Goal: Task Accomplishment & Management: Use online tool/utility

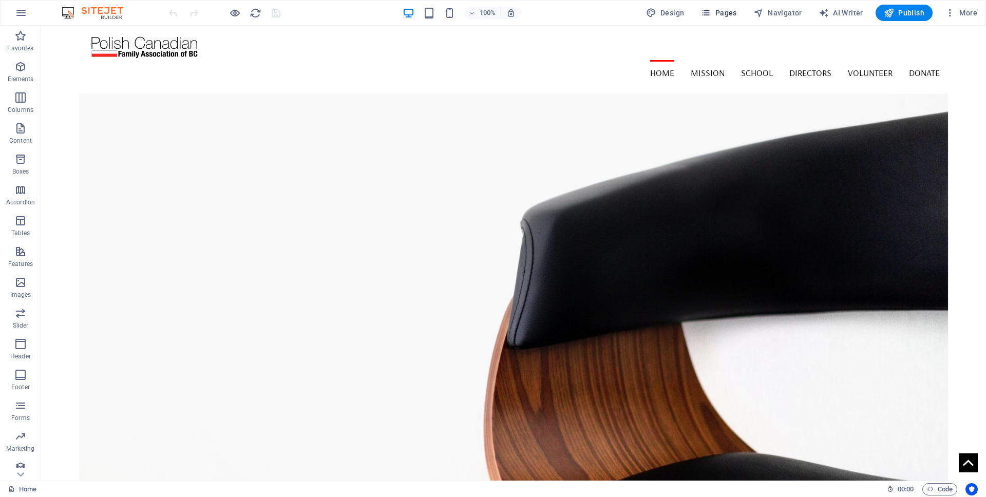
click at [724, 11] on span "Pages" at bounding box center [718, 13] width 36 height 10
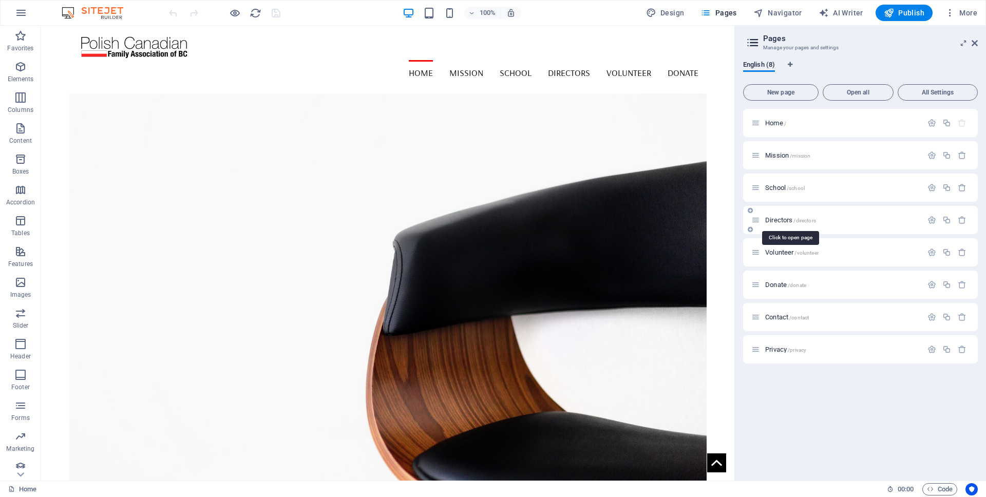
click at [773, 219] on span "Directors /directors" at bounding box center [790, 220] width 51 height 8
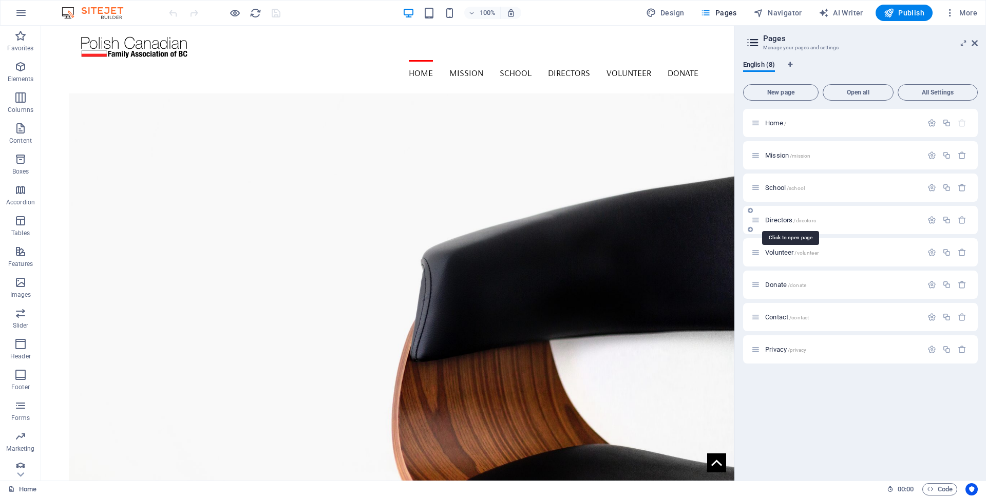
click at [773, 219] on div "Directors /directors" at bounding box center [860, 220] width 235 height 28
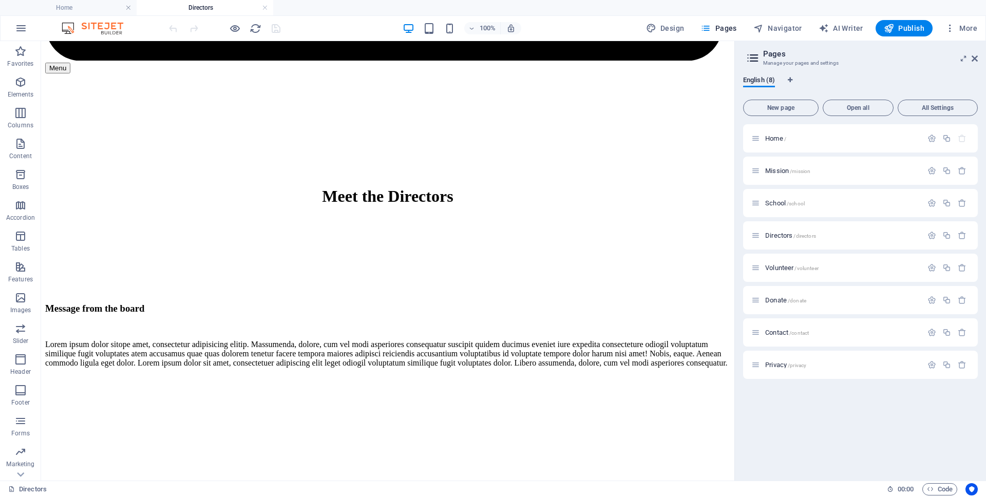
scroll to position [618, 0]
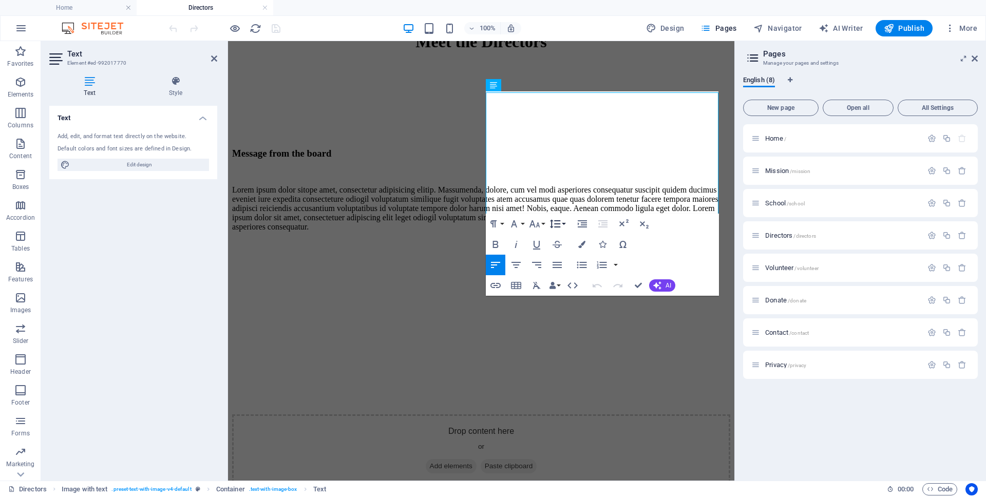
scroll to position [617, 0]
drag, startPoint x: 486, startPoint y: 127, endPoint x: 645, endPoint y: 207, distance: 177.8
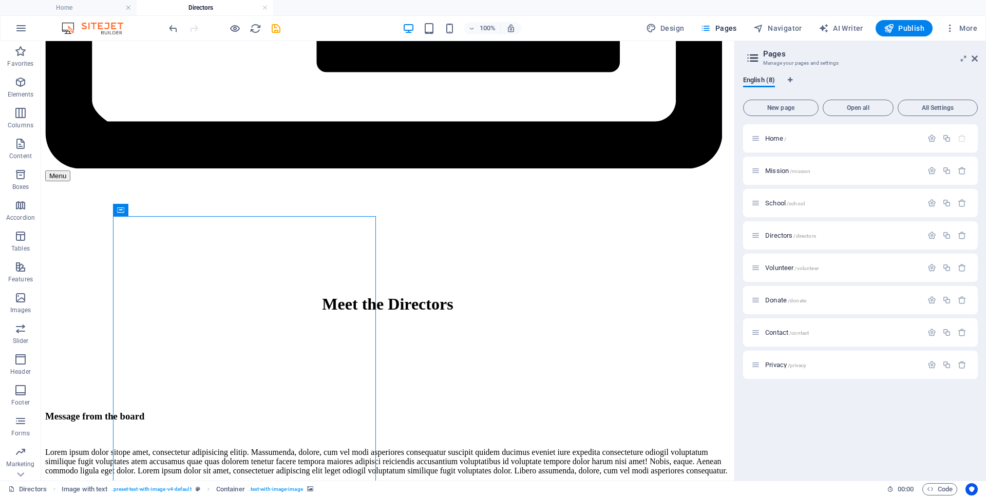
scroll to position [497, 0]
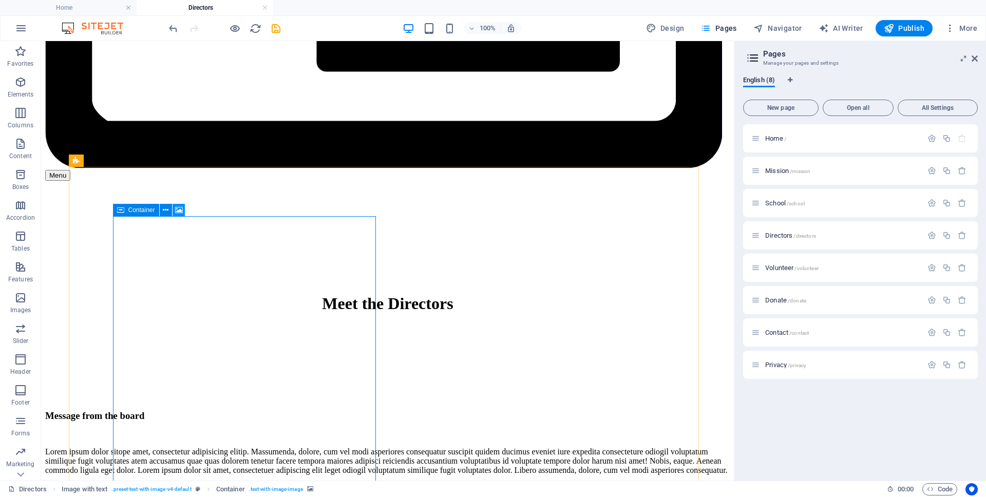
click at [178, 212] on icon at bounding box center [179, 210] width 8 height 11
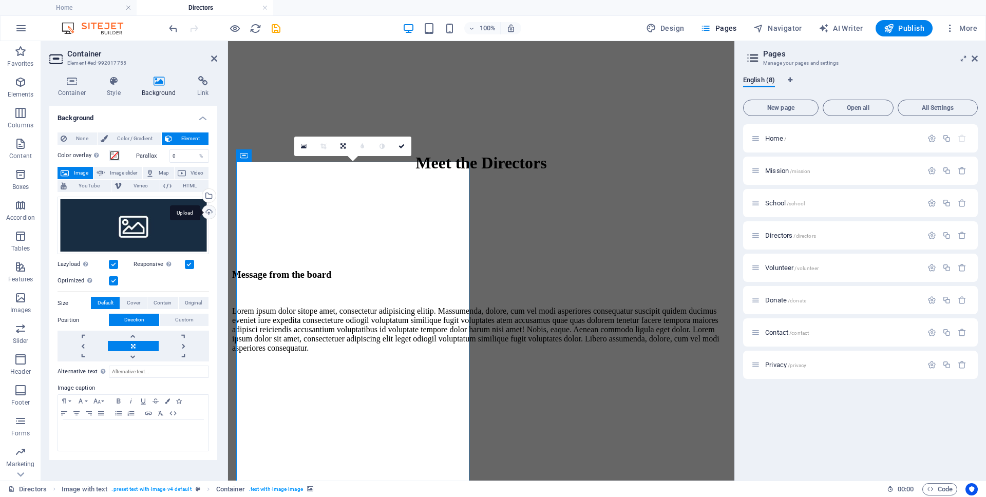
click at [211, 211] on div "Upload" at bounding box center [207, 212] width 15 height 15
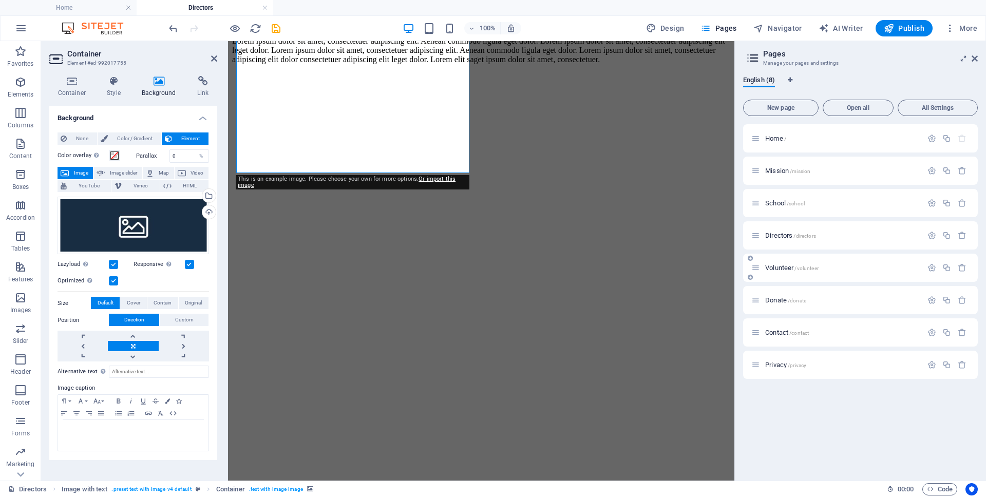
scroll to position [1235, 0]
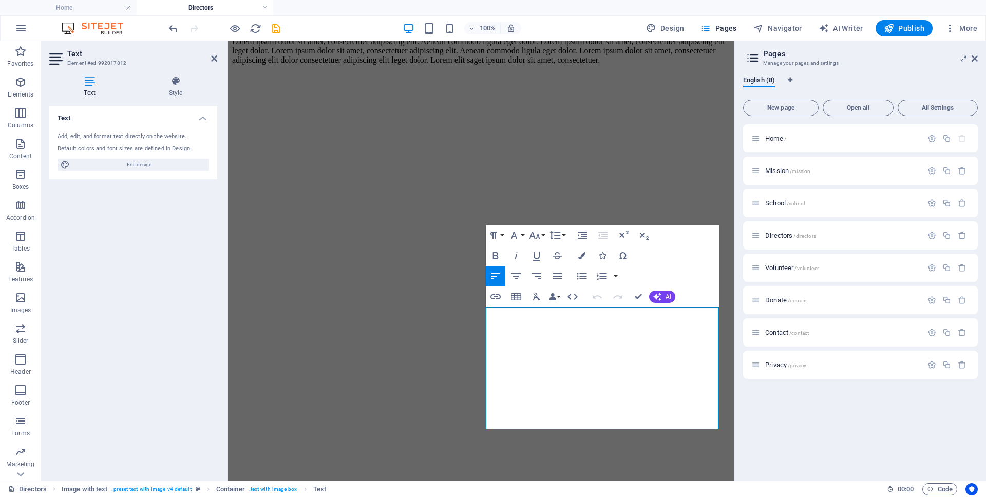
scroll to position [1247, 0]
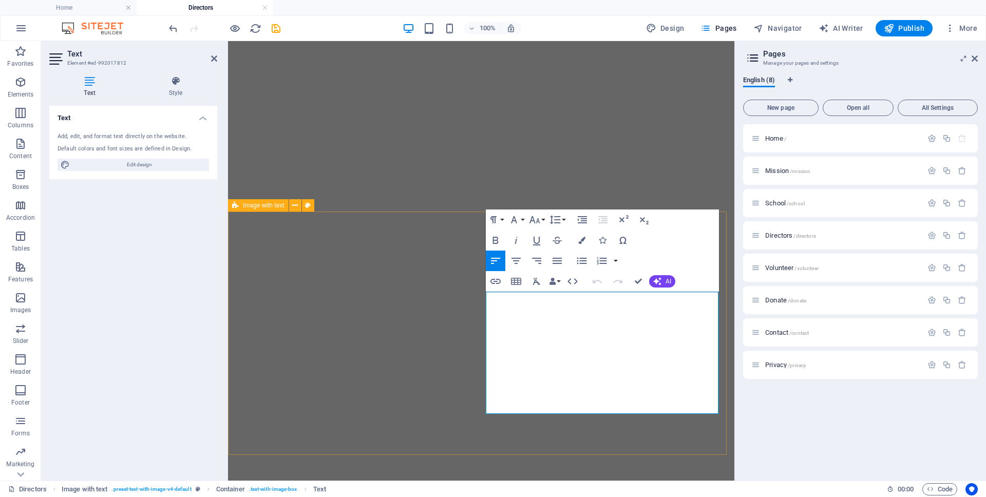
drag, startPoint x: 487, startPoint y: 328, endPoint x: 636, endPoint y: 416, distance: 173.6
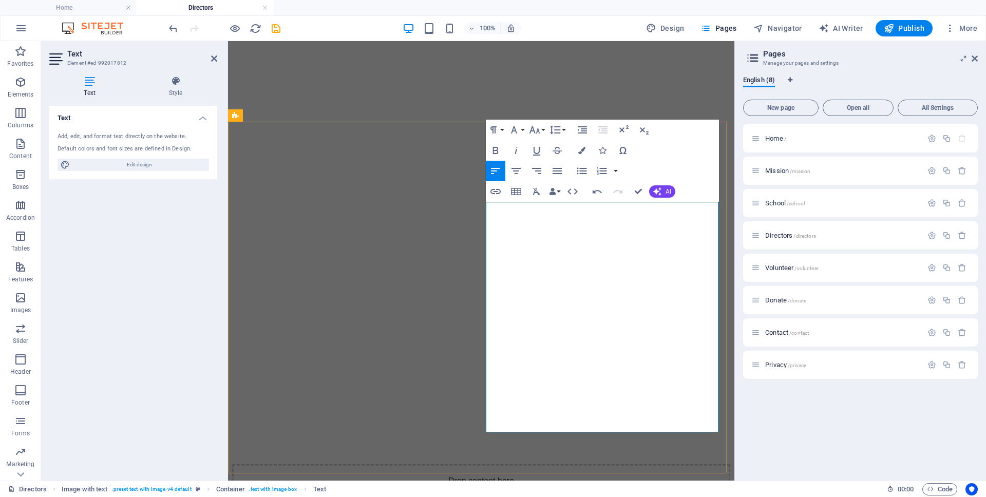
scroll to position [1355, 0]
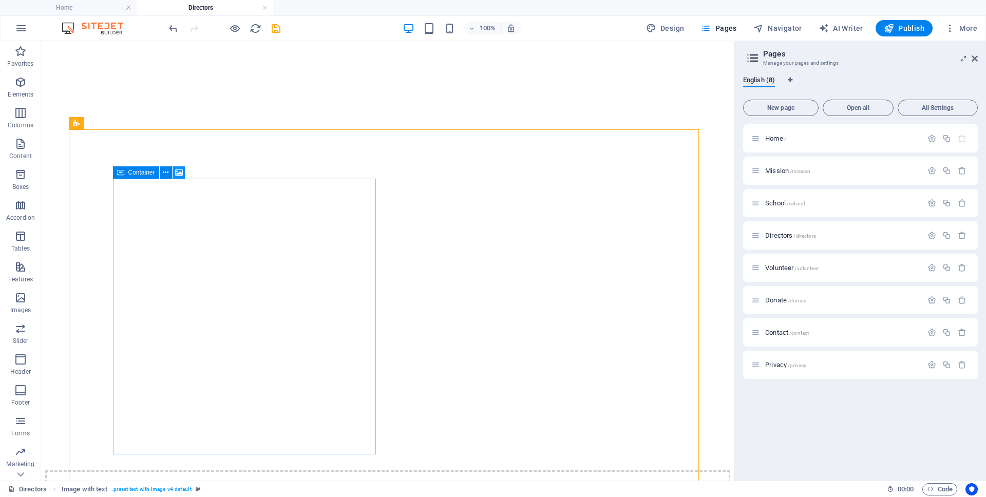
click at [178, 174] on icon at bounding box center [179, 172] width 8 height 11
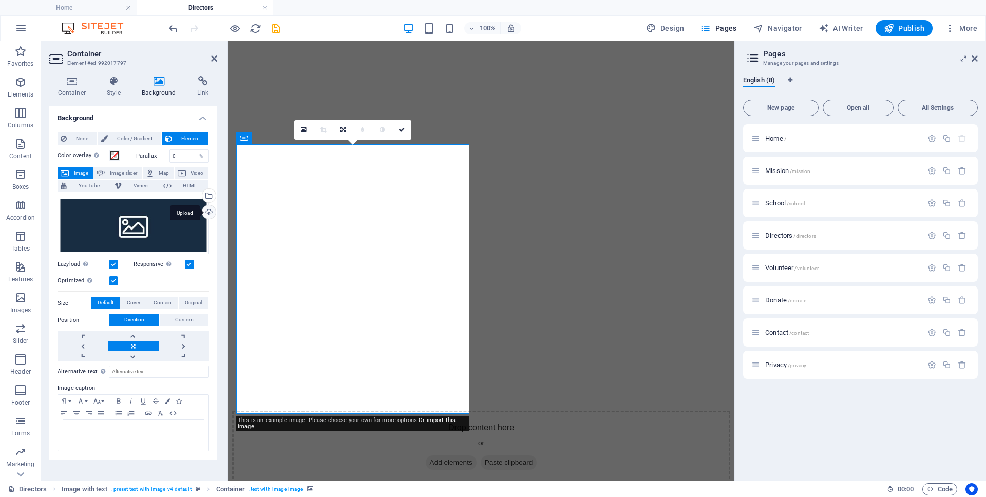
click at [207, 207] on div "Upload" at bounding box center [207, 212] width 15 height 15
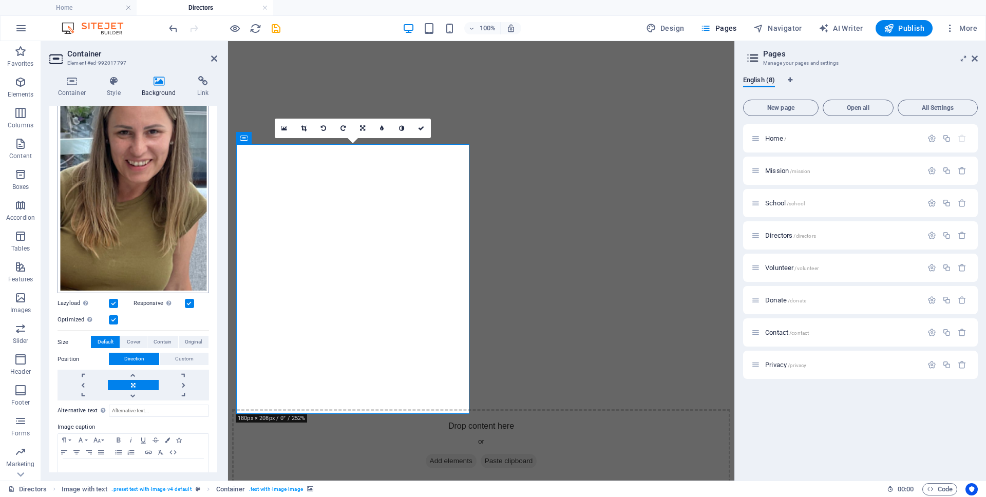
scroll to position [192, 0]
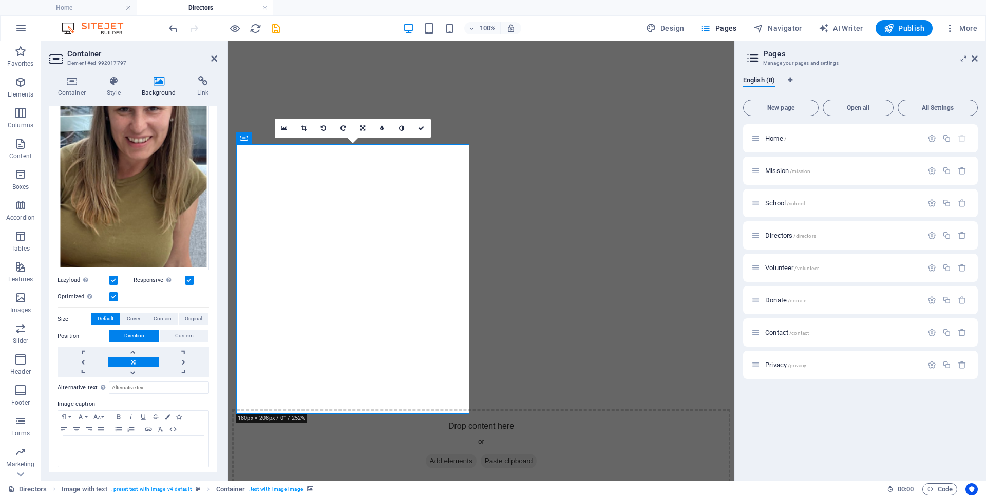
click at [190, 278] on label at bounding box center [189, 280] width 9 height 9
click at [0, 0] on input "Responsive Automatically load retina image and smartphone optimized sizes." at bounding box center [0, 0] width 0 height 0
click at [275, 28] on icon "save" at bounding box center [276, 29] width 12 height 12
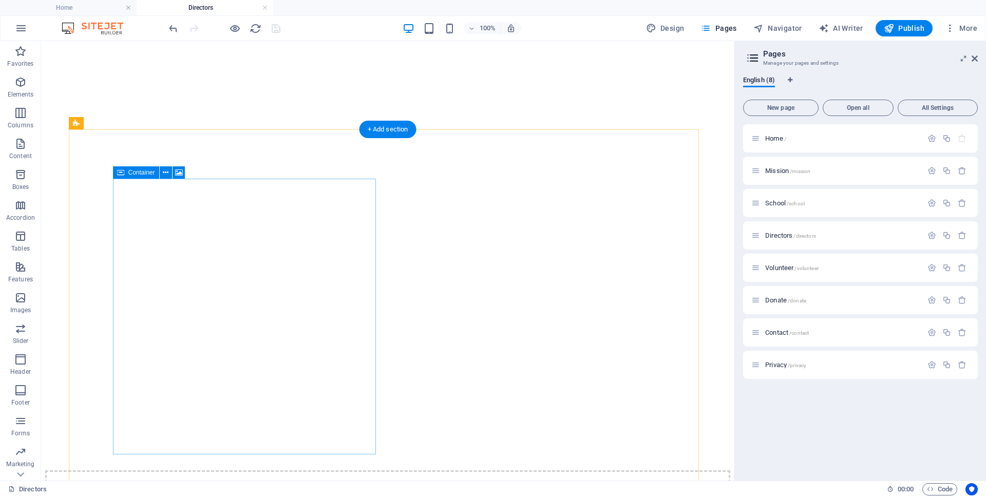
click at [179, 169] on icon at bounding box center [179, 172] width 8 height 11
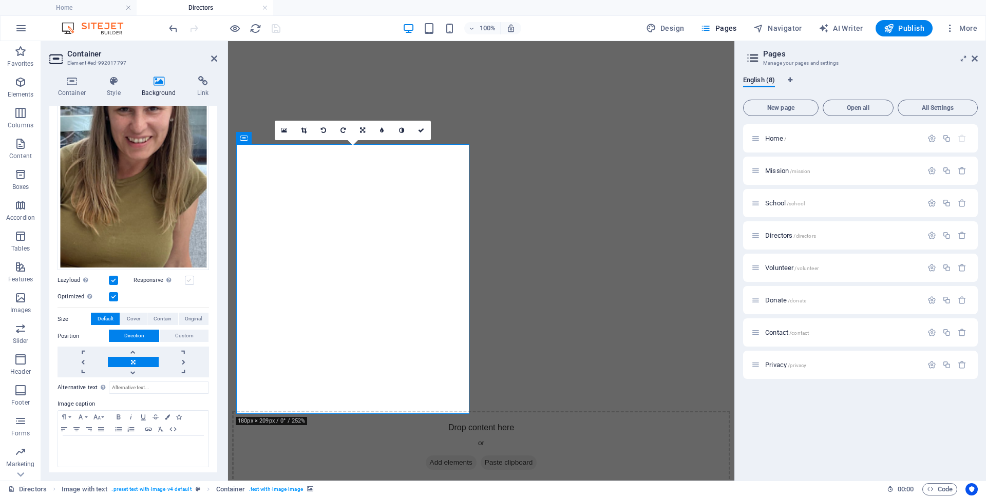
click at [191, 277] on label at bounding box center [189, 280] width 9 height 9
click at [0, 0] on input "Responsive Automatically load retina image and smartphone optimized sizes." at bounding box center [0, 0] width 0 height 0
click at [276, 27] on icon "save" at bounding box center [276, 29] width 12 height 12
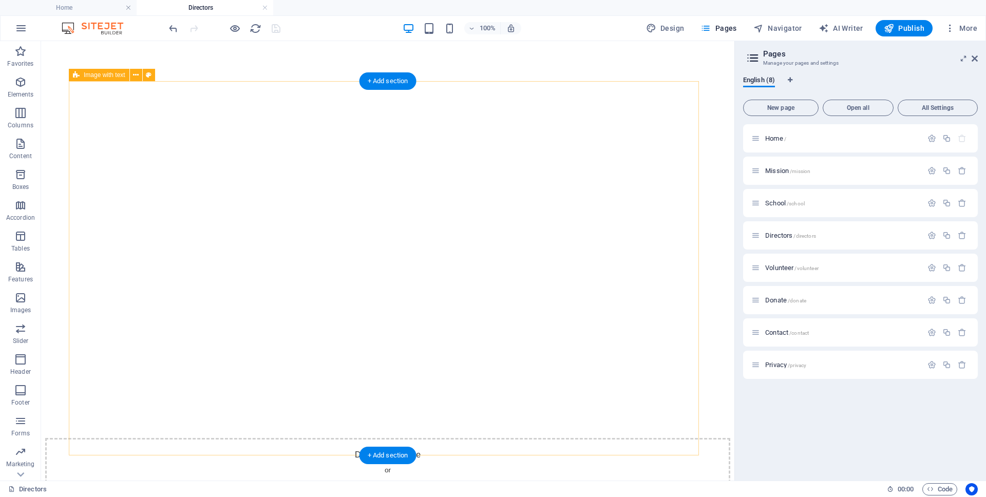
scroll to position [1404, 0]
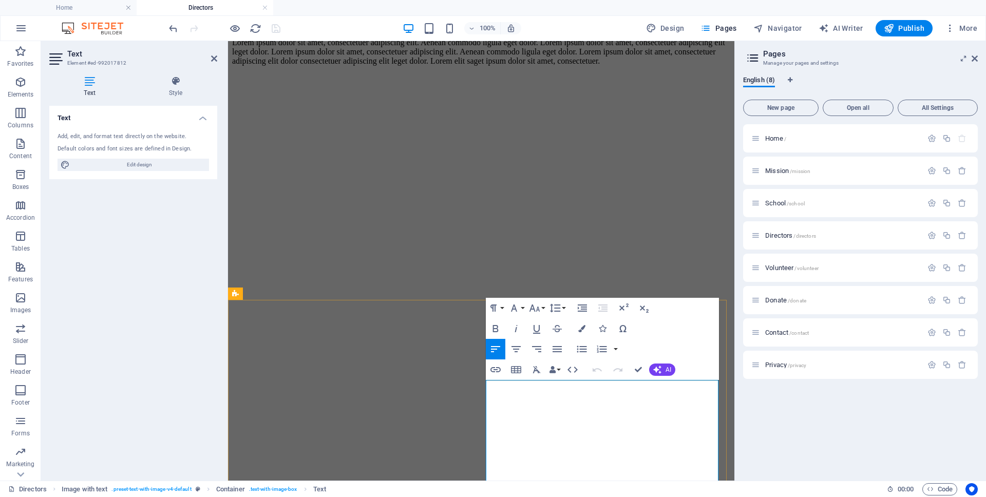
scroll to position [1355, 0]
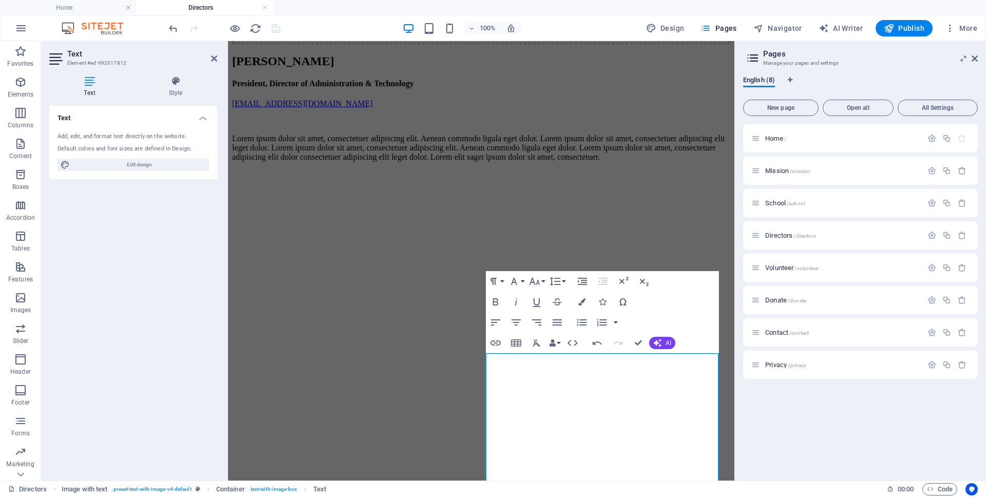
scroll to position [1051, 0]
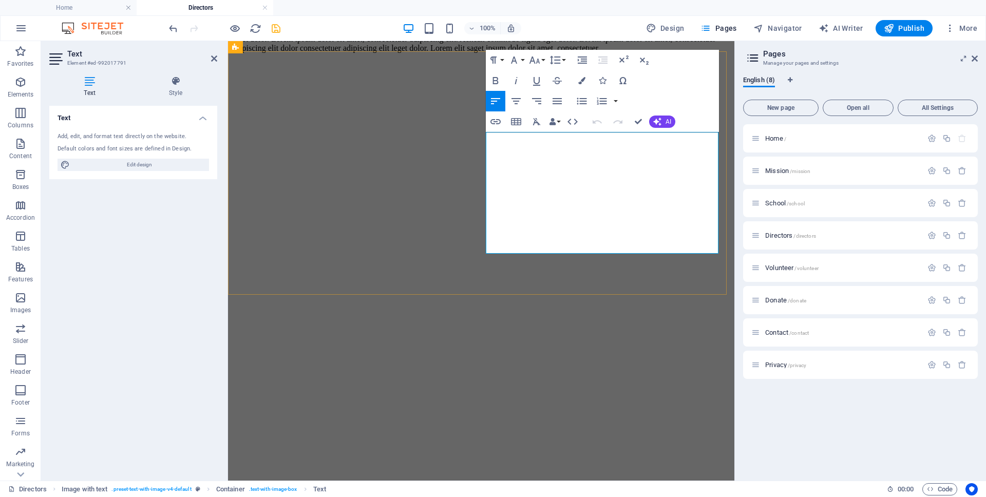
scroll to position [1159, 0]
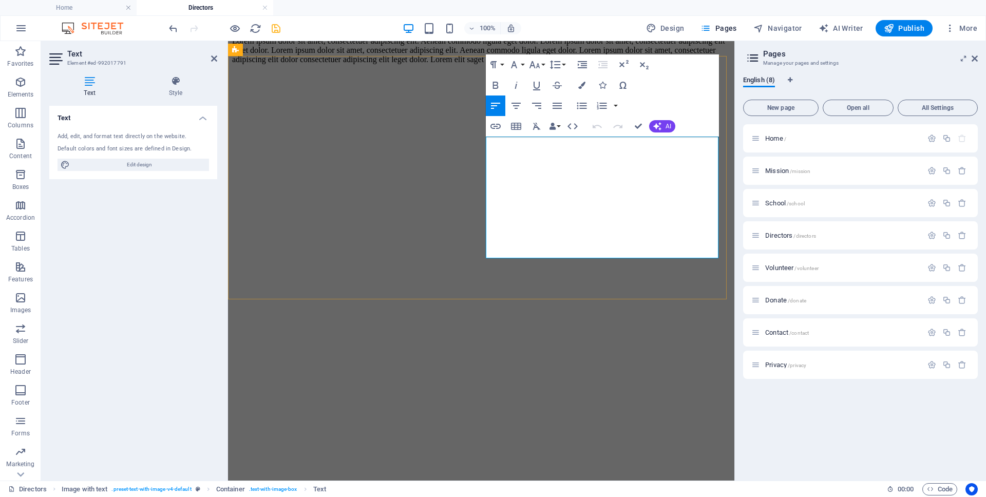
drag, startPoint x: 618, startPoint y: 255, endPoint x: 487, endPoint y: 167, distance: 157.4
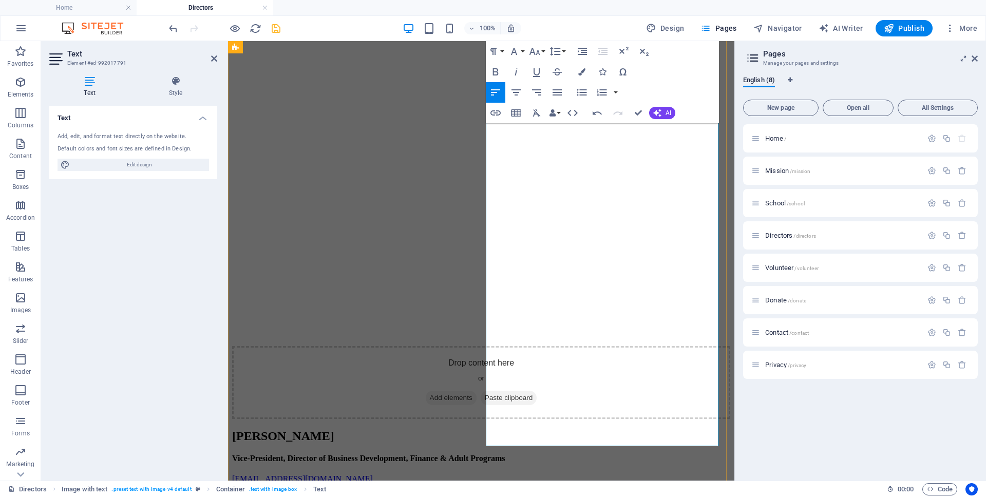
scroll to position [1575, 0]
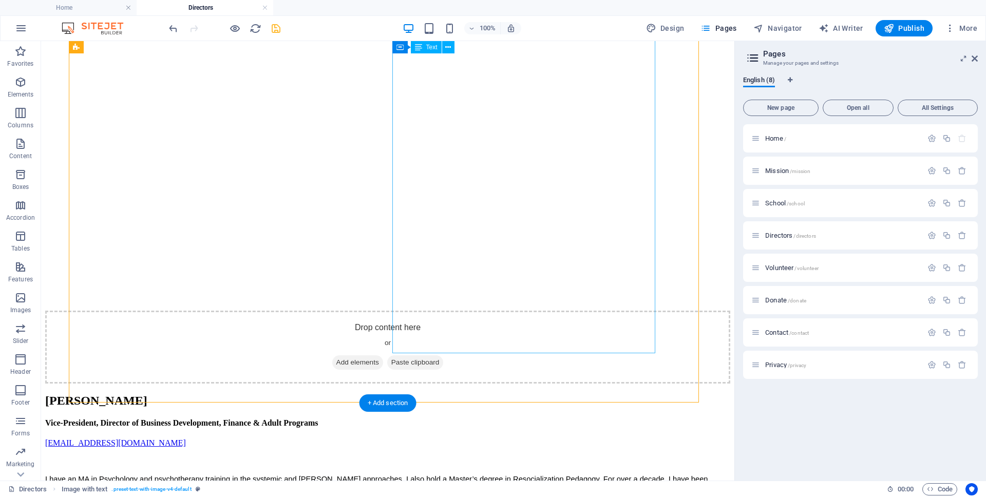
scroll to position [1479, 0]
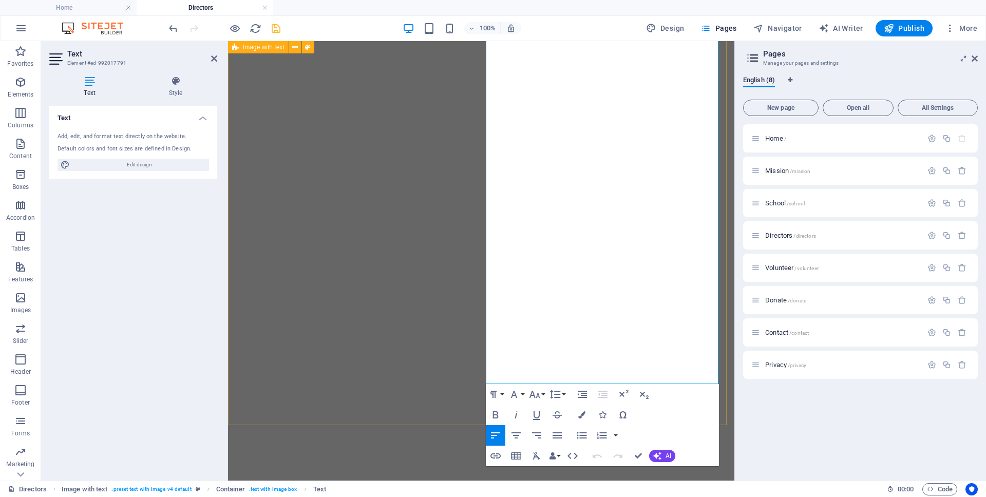
scroll to position [1596, 0]
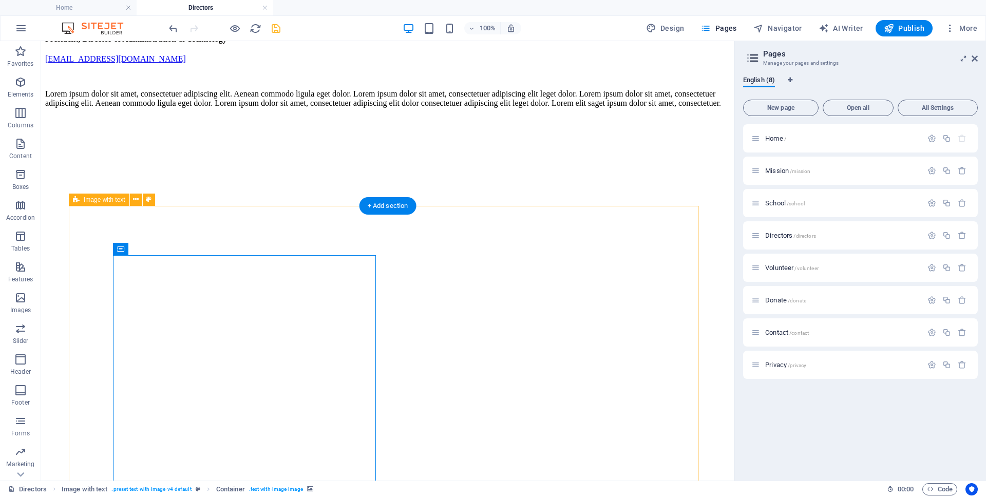
scroll to position [959, 0]
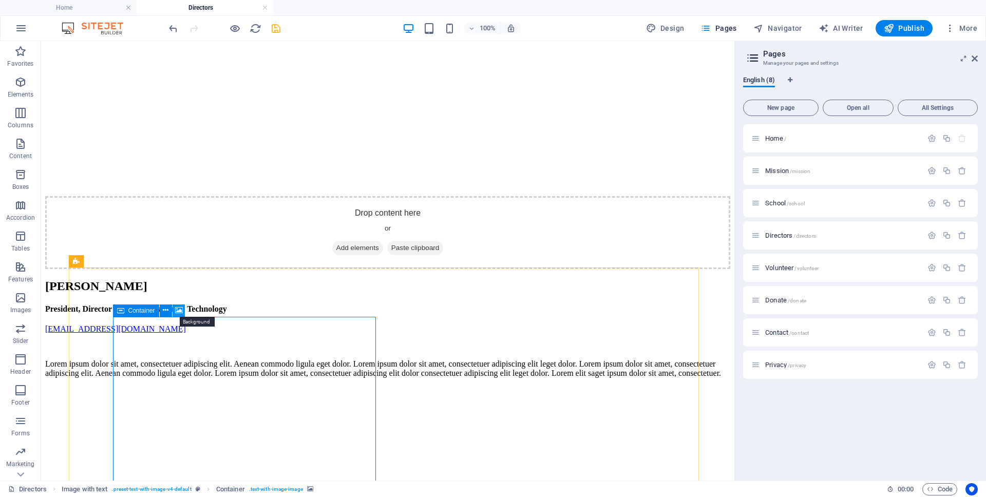
click at [178, 308] on icon at bounding box center [179, 310] width 8 height 11
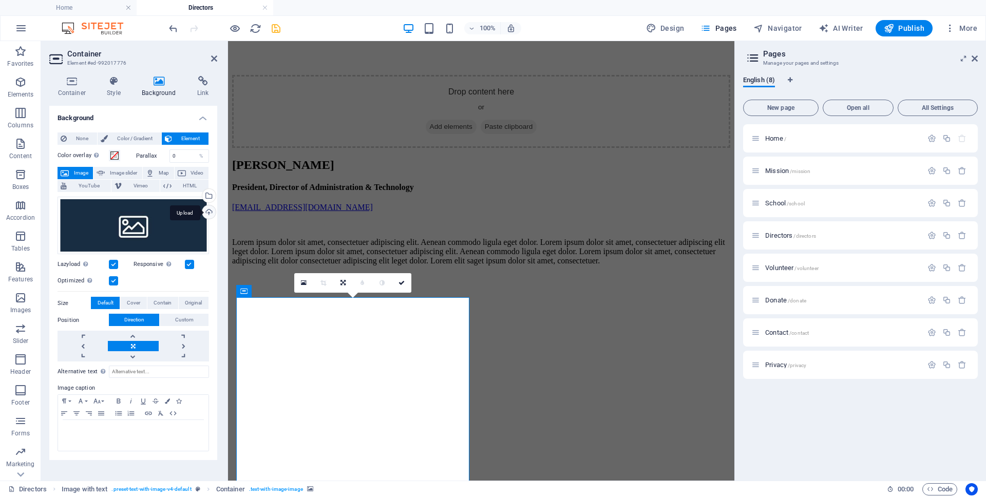
click at [211, 210] on div "Upload" at bounding box center [207, 212] width 15 height 15
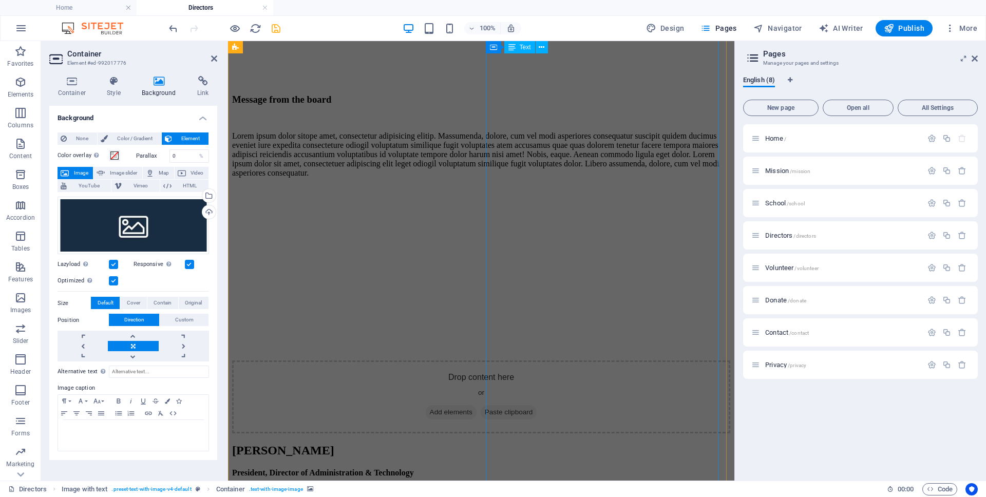
scroll to position [665, 0]
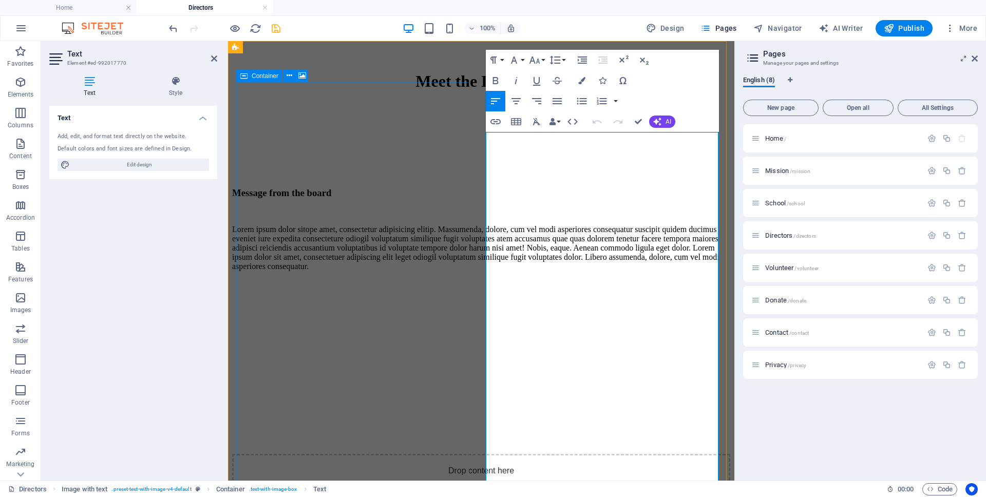
scroll to position [491, 0]
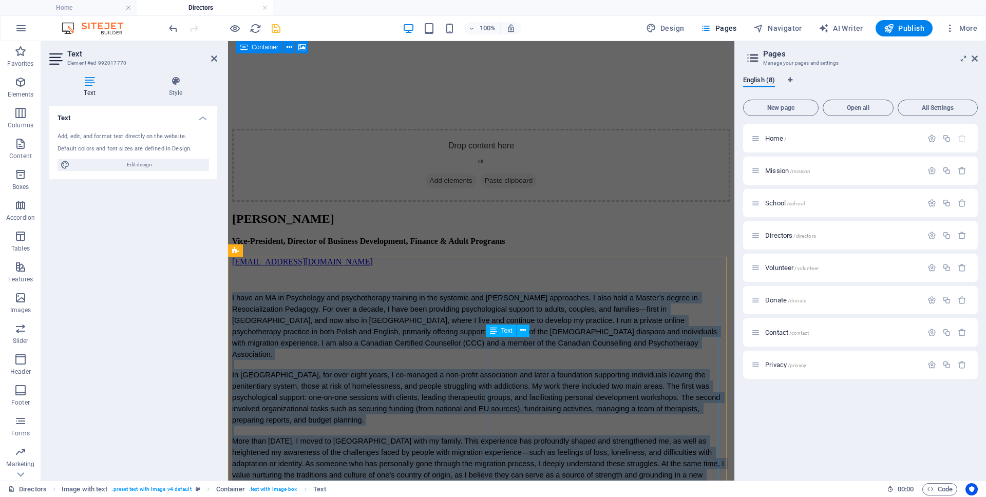
drag, startPoint x: 486, startPoint y: 252, endPoint x: 645, endPoint y: 356, distance: 190.3
click at [645, 356] on div "Home Mission School Directors Volunteer Donate Menu Meet the Directors Message …" at bounding box center [481, 233] width 498 height 3628
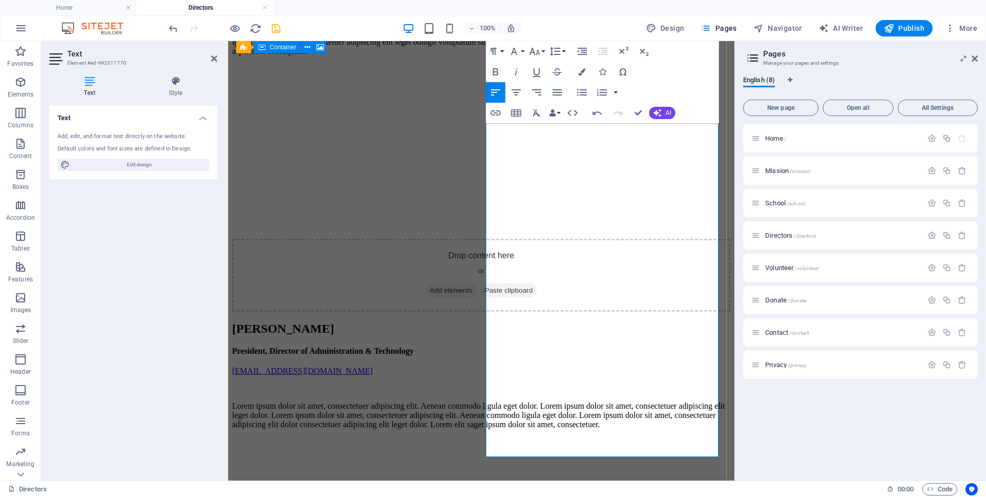
scroll to position [21920, 0]
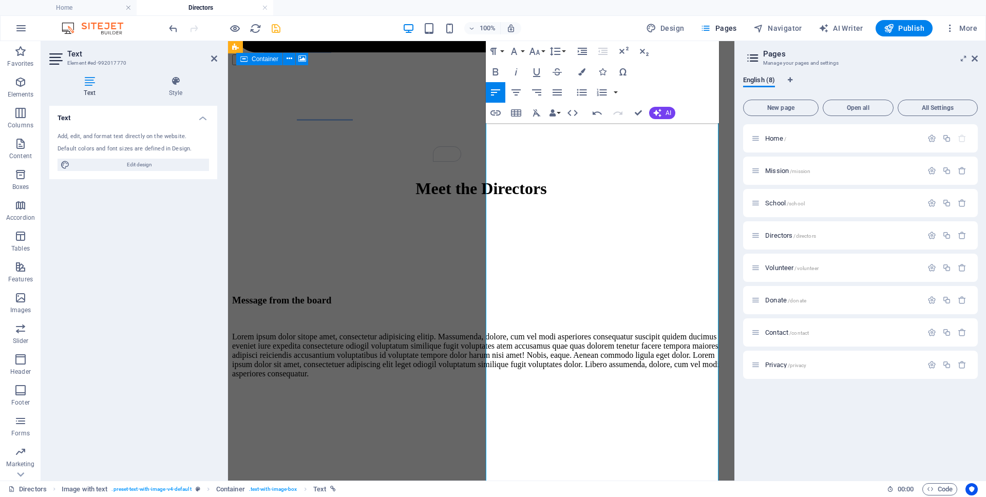
scroll to position [448, 0]
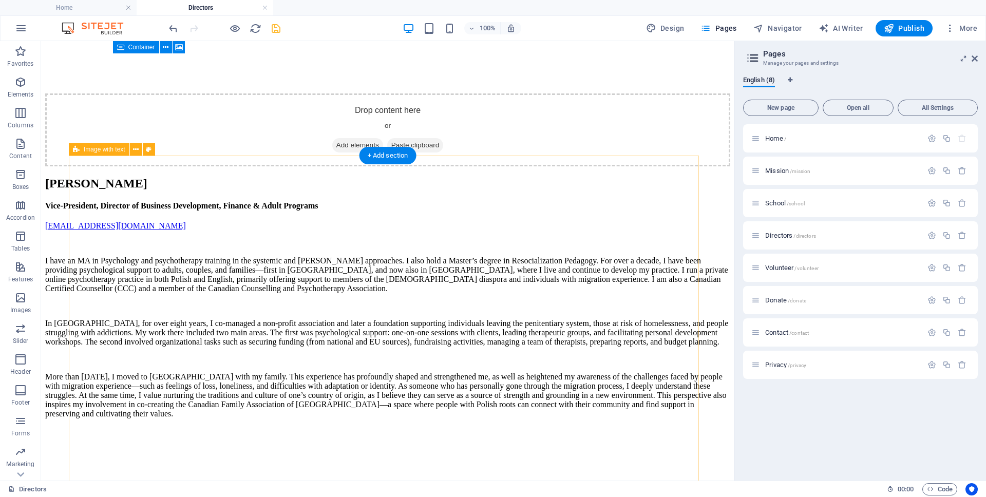
scroll to position [1908, 0]
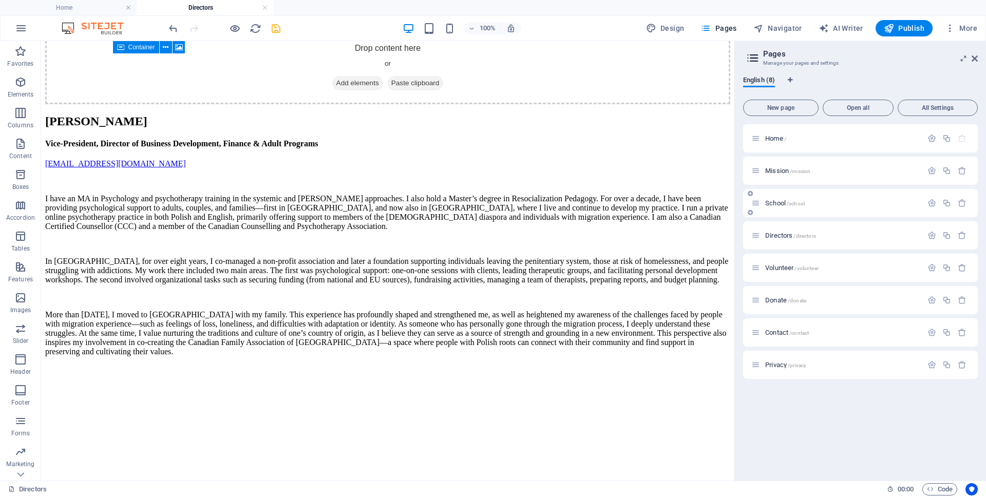
click at [771, 202] on span "School /school" at bounding box center [785, 203] width 40 height 8
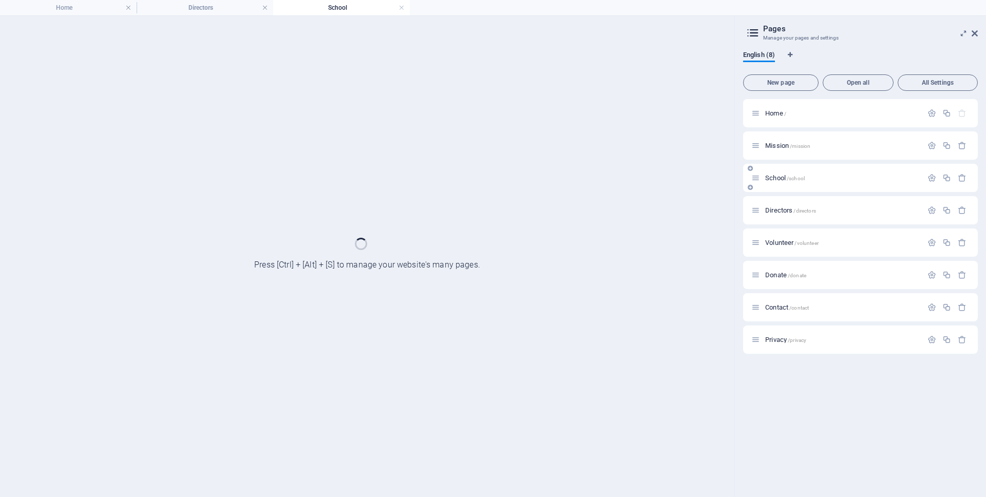
scroll to position [0, 0]
click at [771, 202] on div "Directors /directors" at bounding box center [860, 210] width 235 height 28
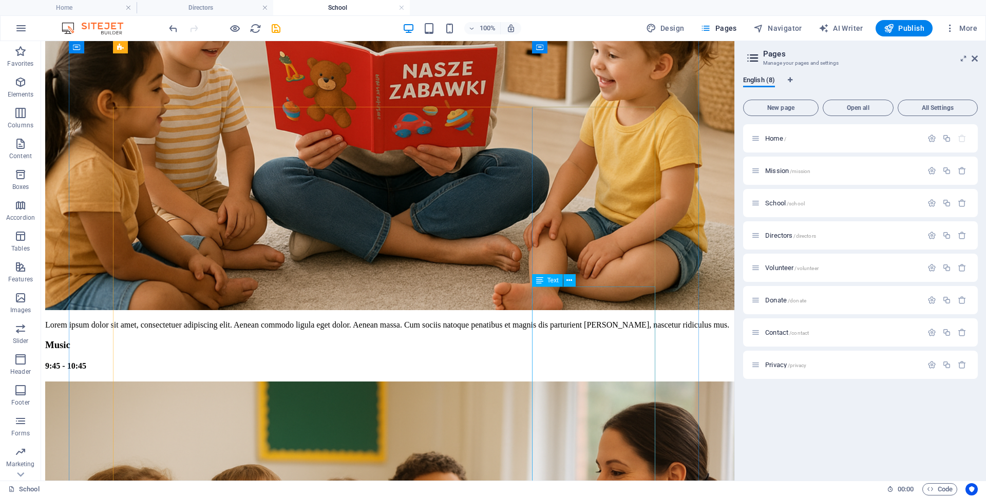
scroll to position [1588, 0]
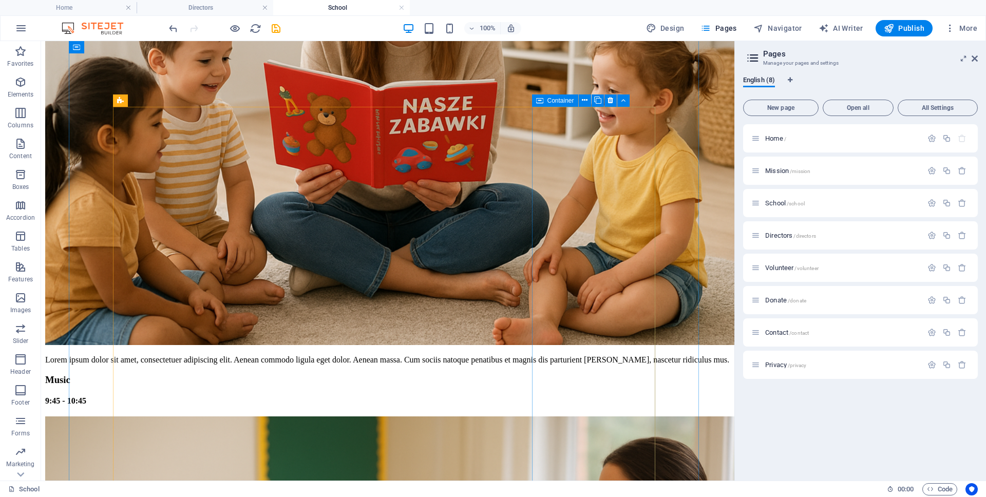
click at [545, 102] on div "Container" at bounding box center [555, 100] width 46 height 12
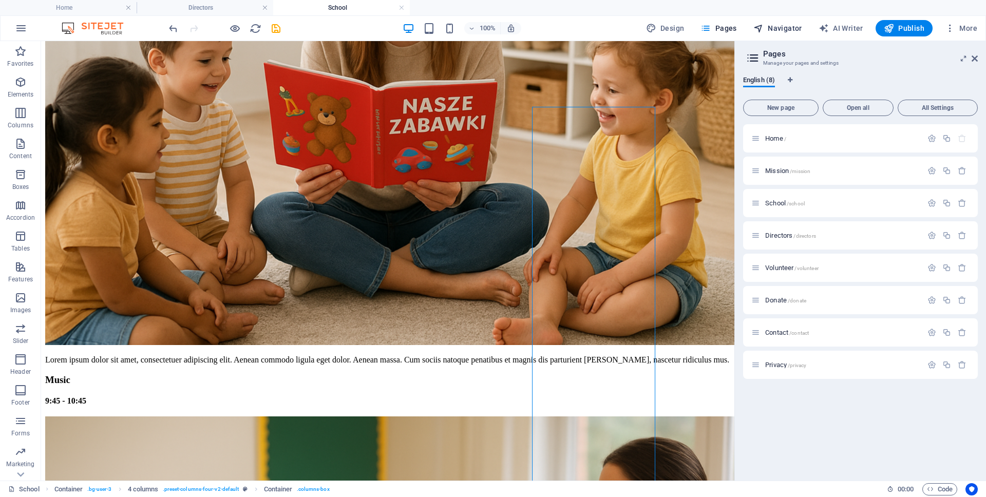
click at [785, 28] on span "Navigator" at bounding box center [777, 28] width 49 height 10
select select "17985177-en"
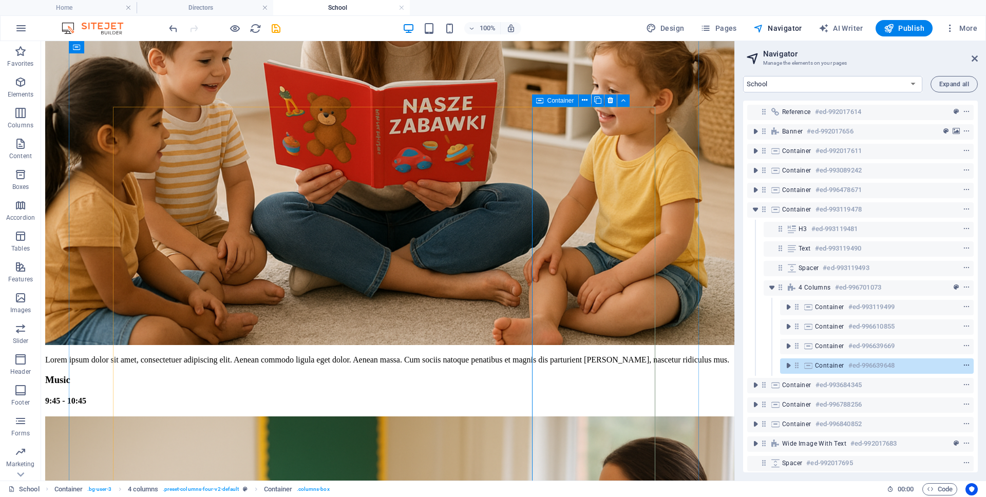
click at [964, 364] on icon "context-menu" at bounding box center [966, 365] width 7 height 7
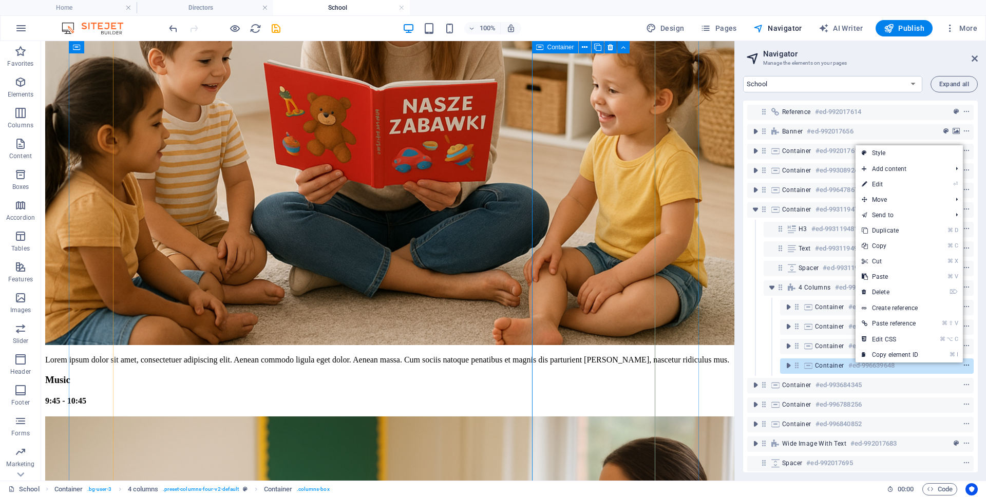
scroll to position [1683, 0]
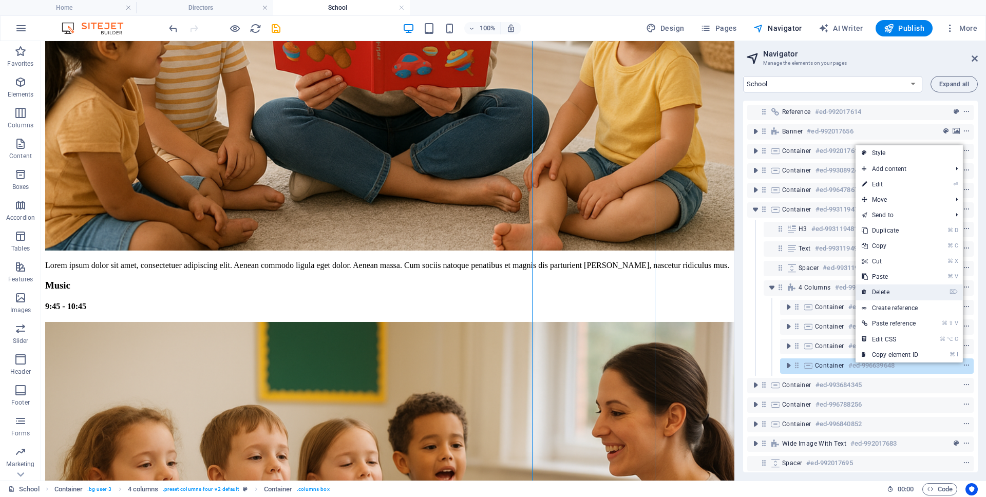
click at [862, 292] on icon at bounding box center [864, 292] width 5 height 15
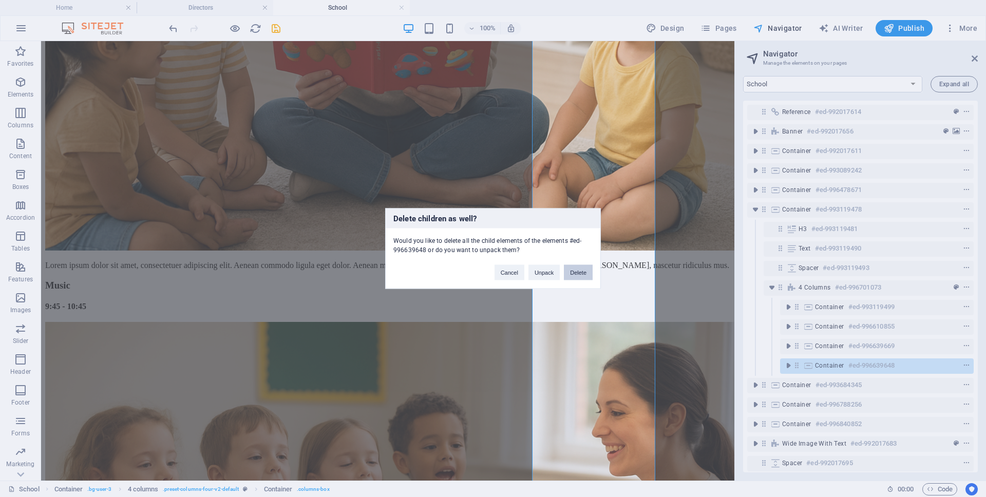
click at [580, 274] on button "Delete" at bounding box center [578, 272] width 29 height 15
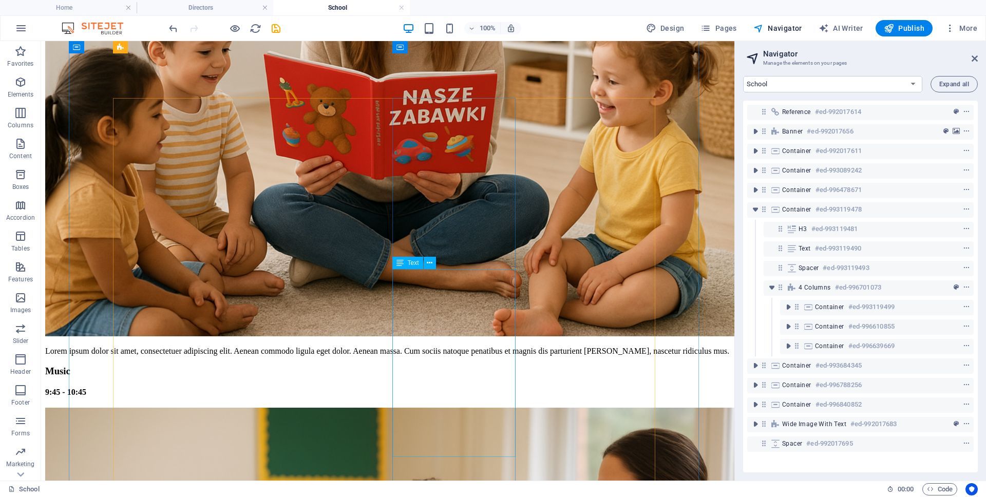
scroll to position [1492, 0]
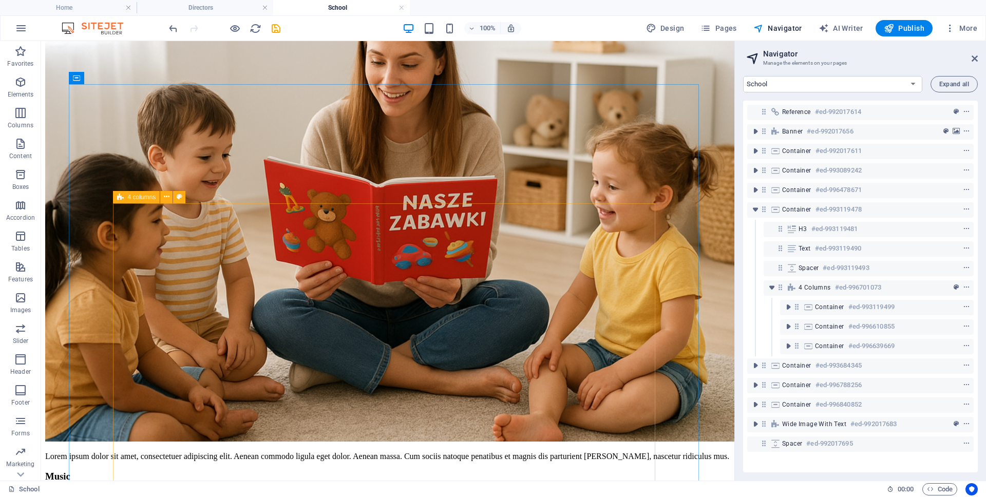
click at [121, 198] on icon at bounding box center [120, 197] width 7 height 12
click at [133, 197] on span "4 columns" at bounding box center [142, 197] width 28 height 6
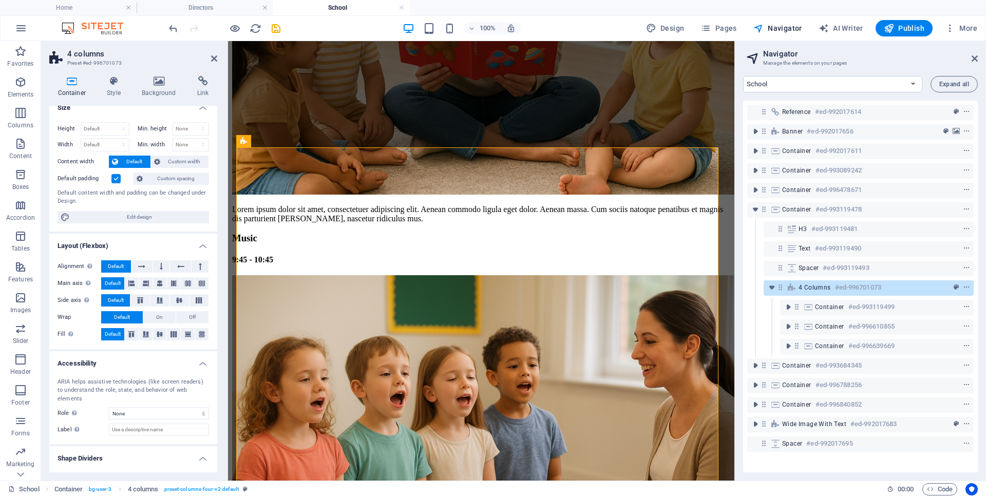
scroll to position [0, 0]
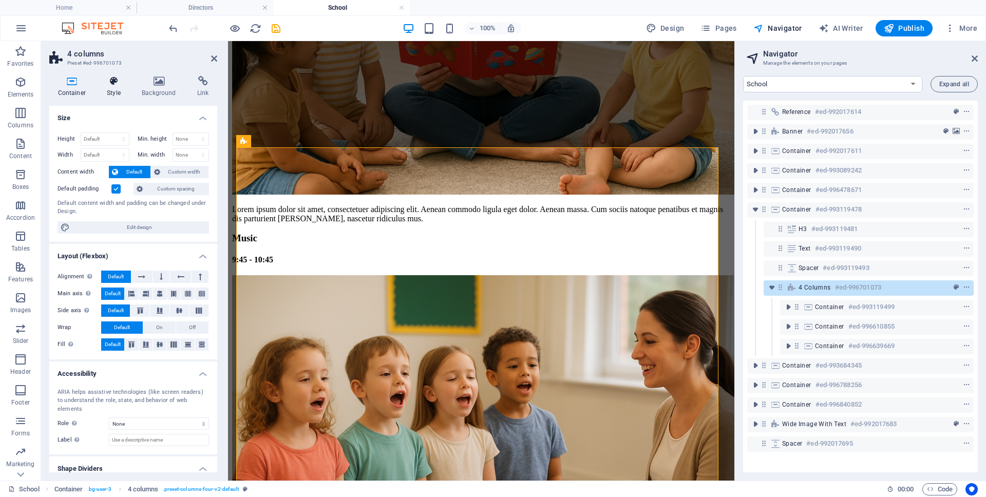
click at [117, 81] on icon at bounding box center [114, 81] width 31 height 10
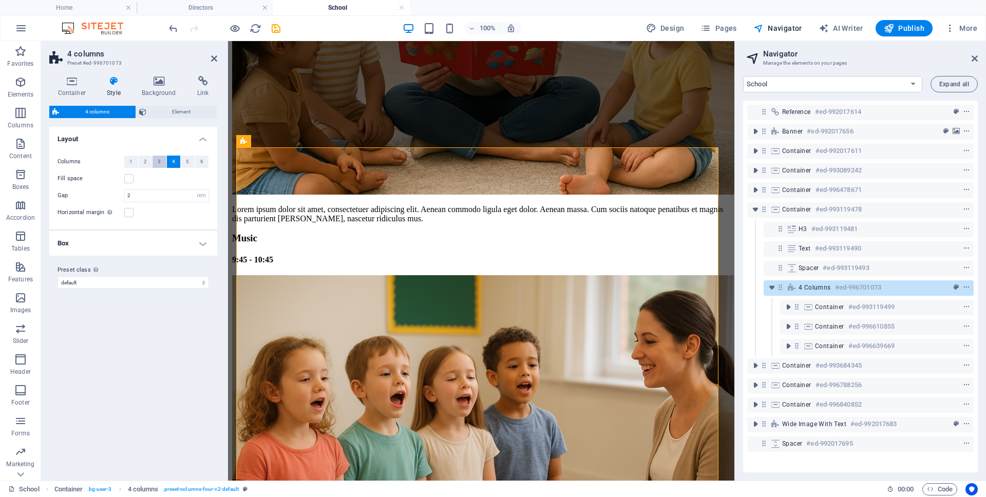
click at [161, 161] on button "3" at bounding box center [160, 162] width 14 height 12
click at [275, 27] on icon "save" at bounding box center [276, 29] width 12 height 12
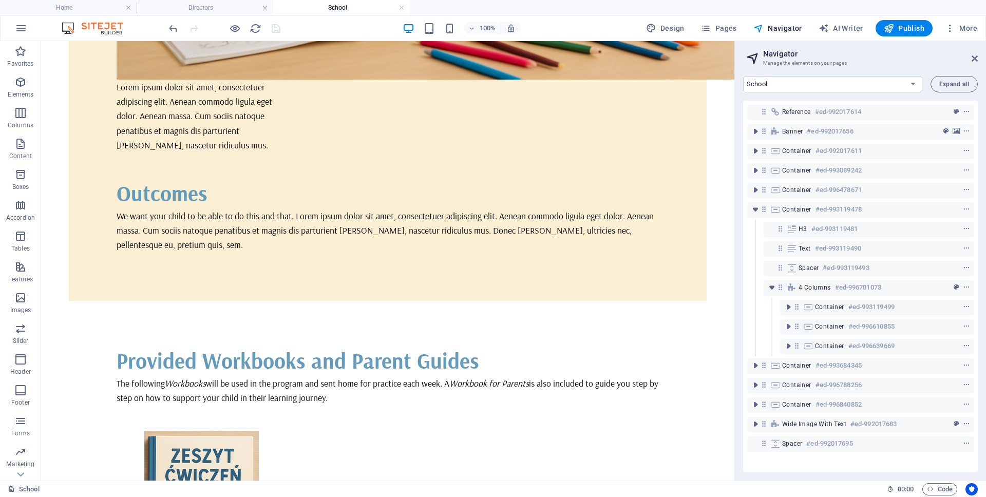
scroll to position [2659, 0]
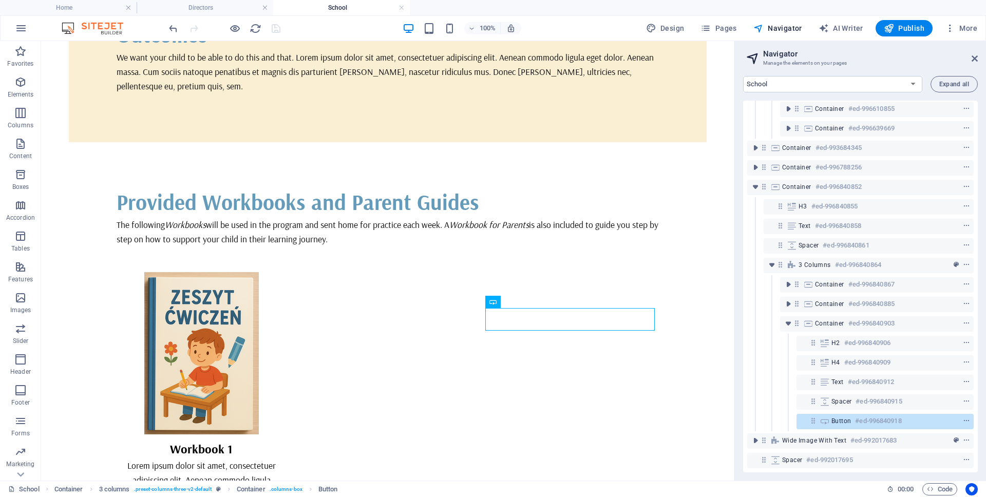
scroll to position [2751, 0]
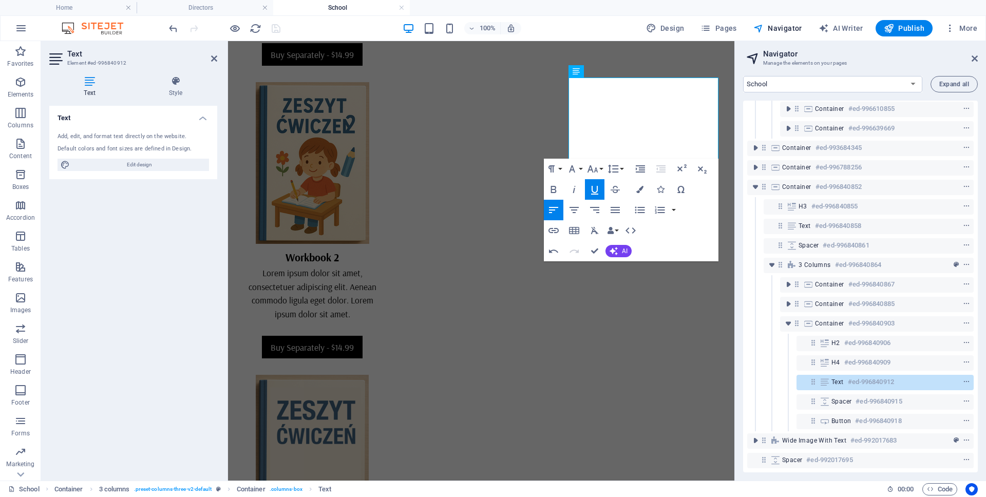
click at [597, 187] on icon "button" at bounding box center [594, 190] width 7 height 9
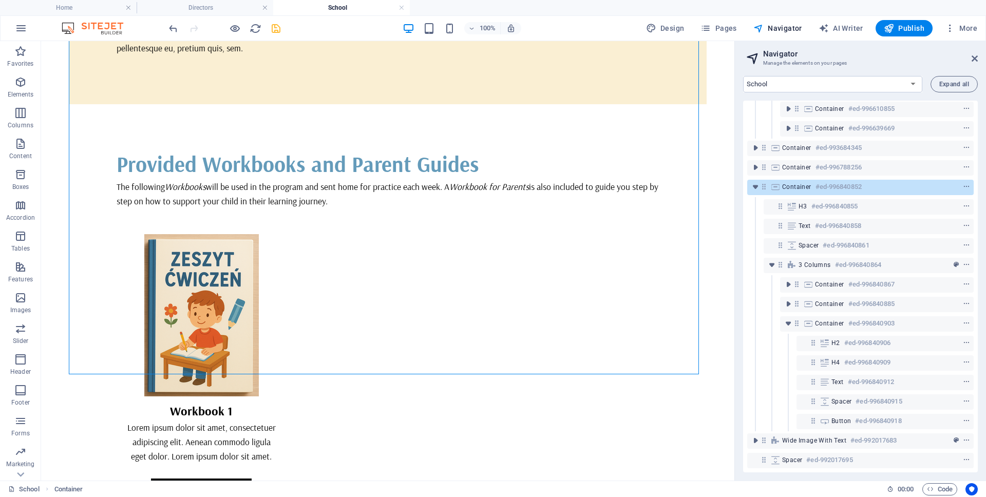
scroll to position [2747, 0]
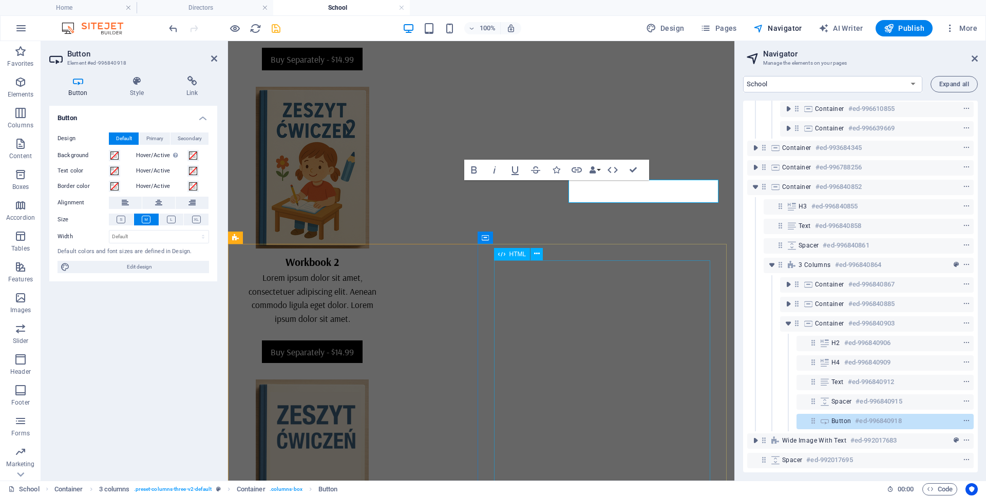
scroll to position [2745, 0]
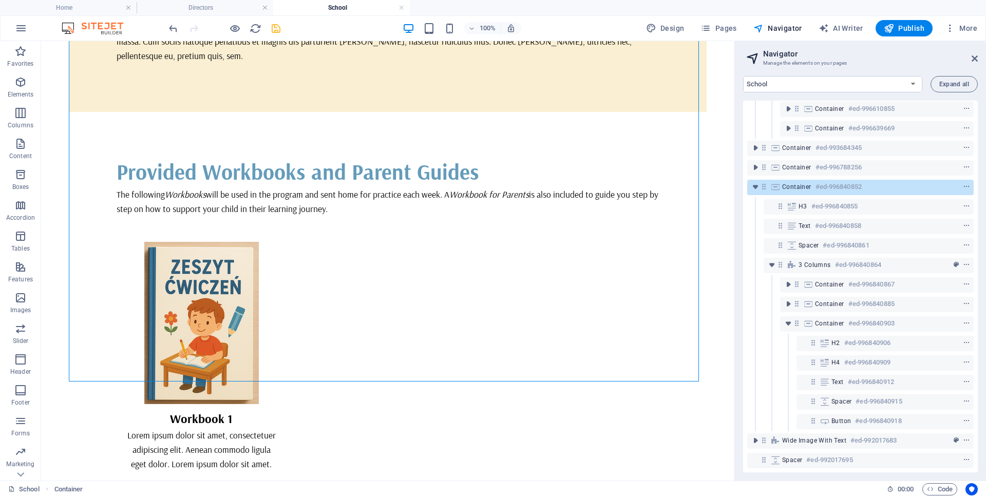
scroll to position [2741, 0]
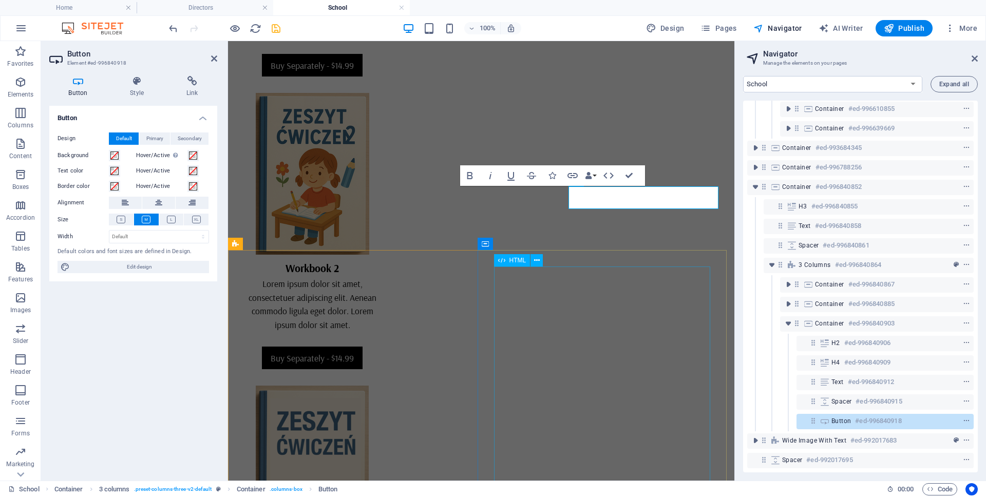
scroll to position [2740, 0]
click at [135, 89] on h4 "Style" at bounding box center [139, 87] width 56 height 22
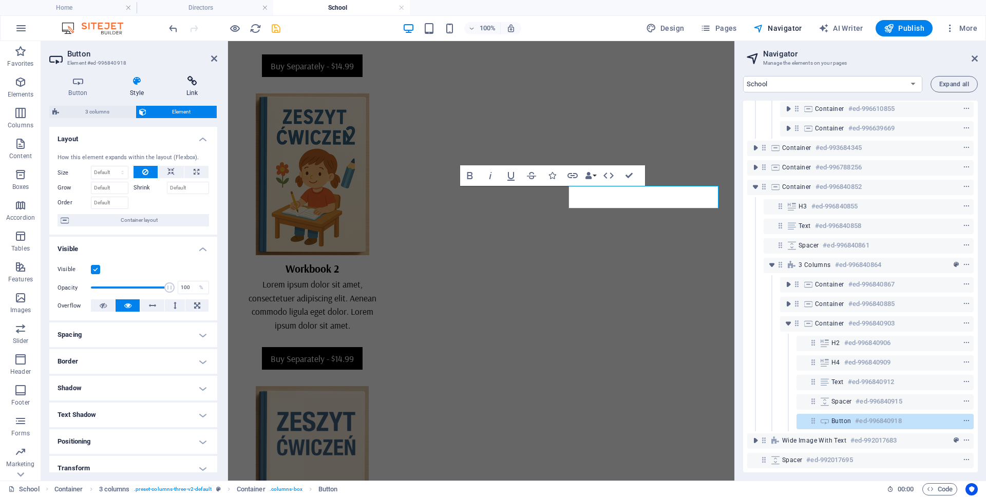
click at [194, 87] on h4 "Link" at bounding box center [192, 87] width 50 height 22
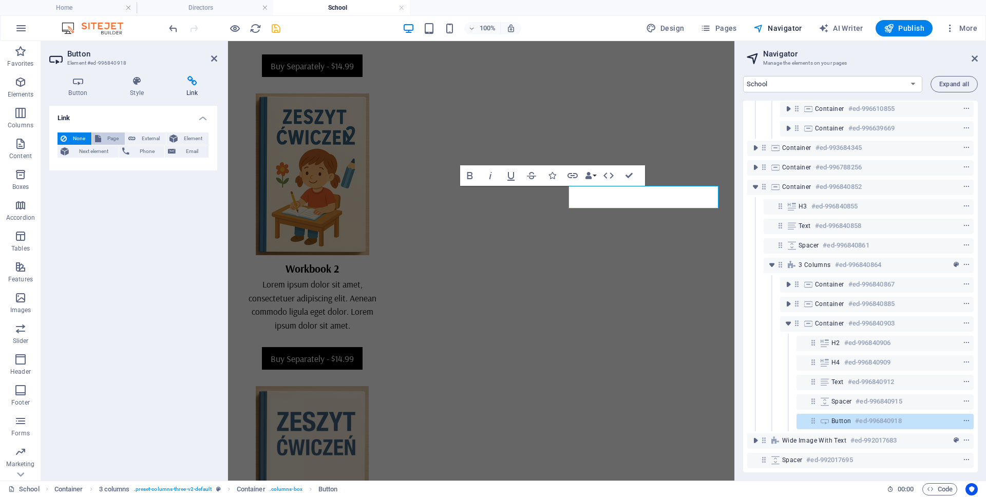
click at [106, 138] on span "Page" at bounding box center [112, 138] width 17 height 12
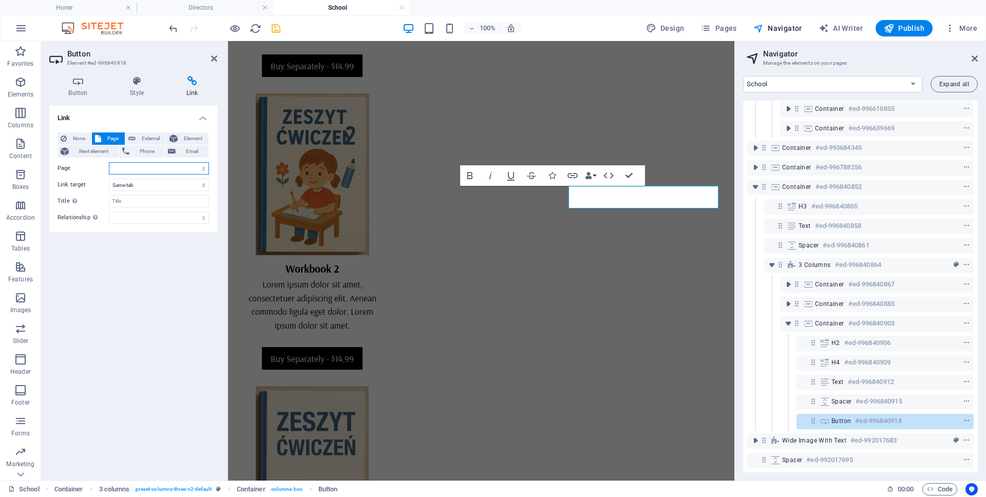
click at [130, 169] on select "Home Mission School Directors Volunteer Donate Contact Privacy" at bounding box center [159, 168] width 100 height 12
select select "5"
click at [153, 184] on select "New tab Same tab Overlay" at bounding box center [159, 185] width 100 height 12
click at [186, 285] on div "Link None Page External Element Next element Phone Email Page Home Mission Scho…" at bounding box center [133, 289] width 168 height 367
click at [278, 28] on icon "save" at bounding box center [276, 29] width 12 height 12
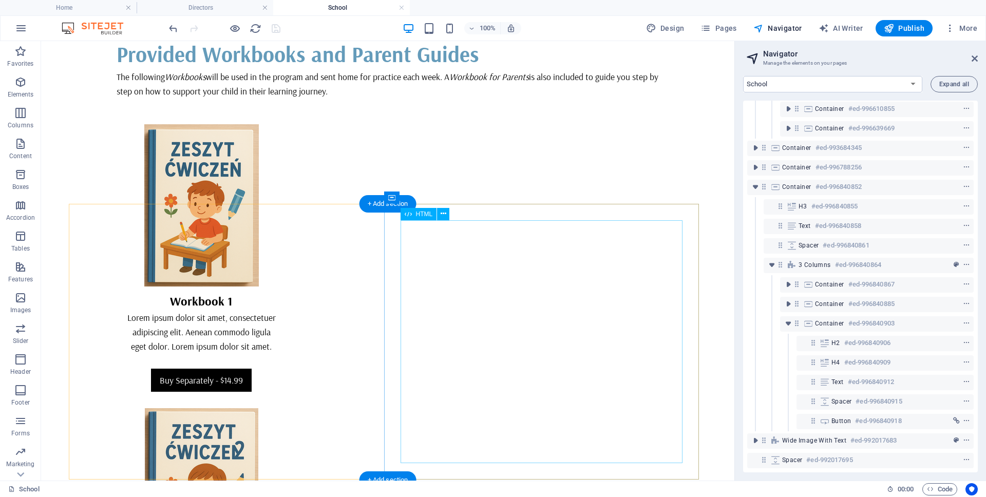
scroll to position [2941, 0]
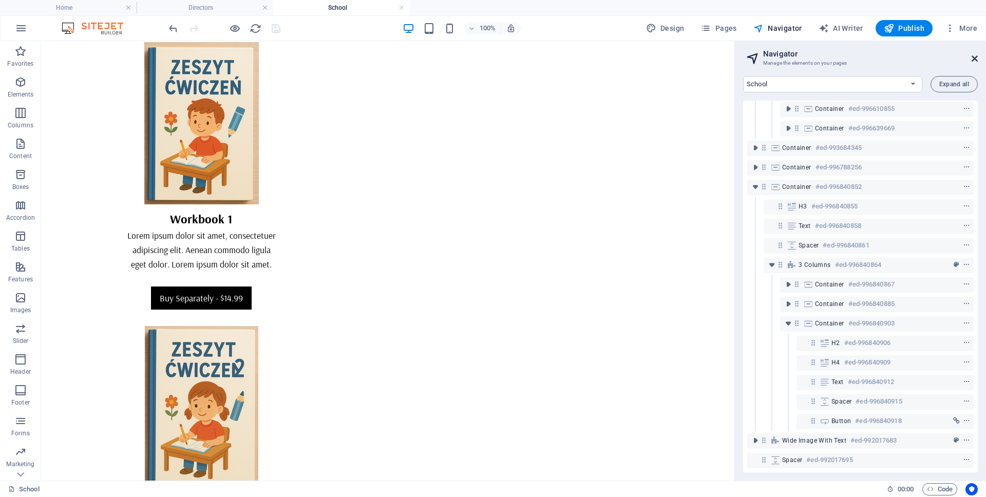
click at [972, 57] on icon at bounding box center [975, 58] width 6 height 8
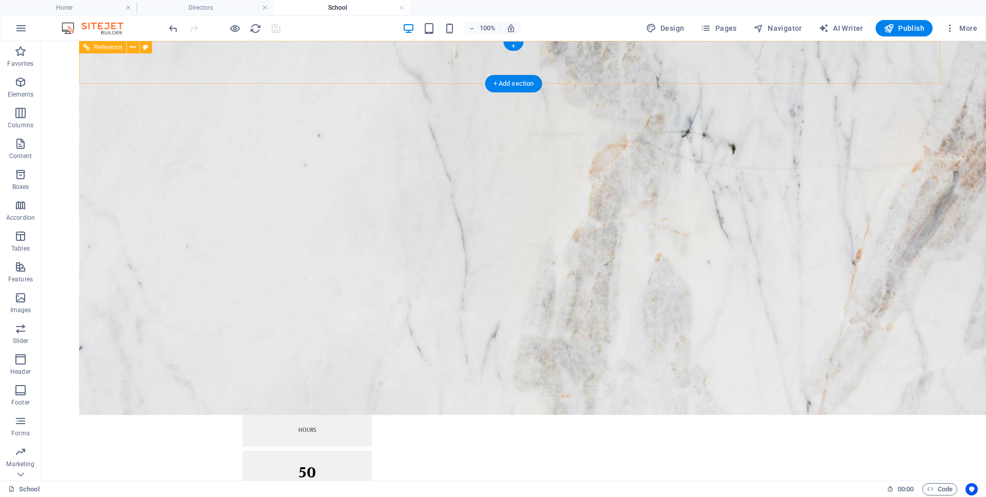
scroll to position [0, 0]
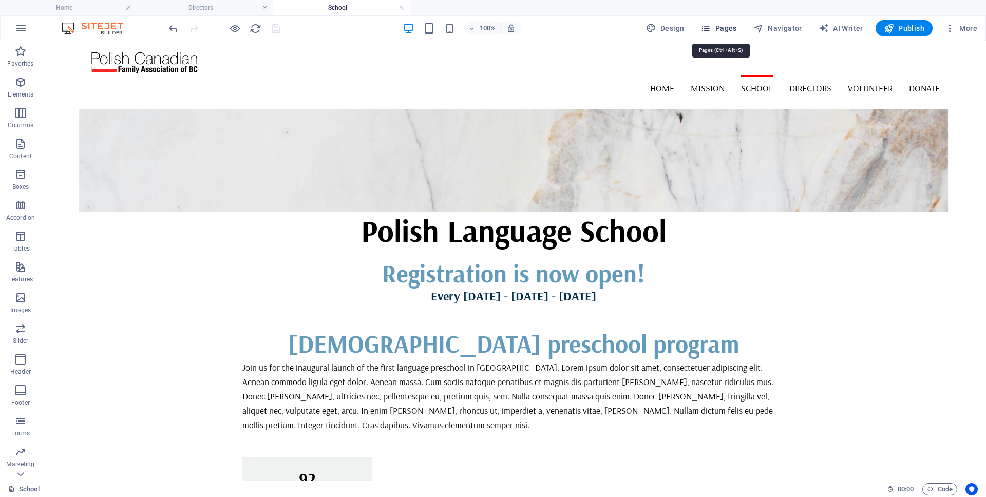
click at [723, 28] on span "Pages" at bounding box center [718, 28] width 36 height 10
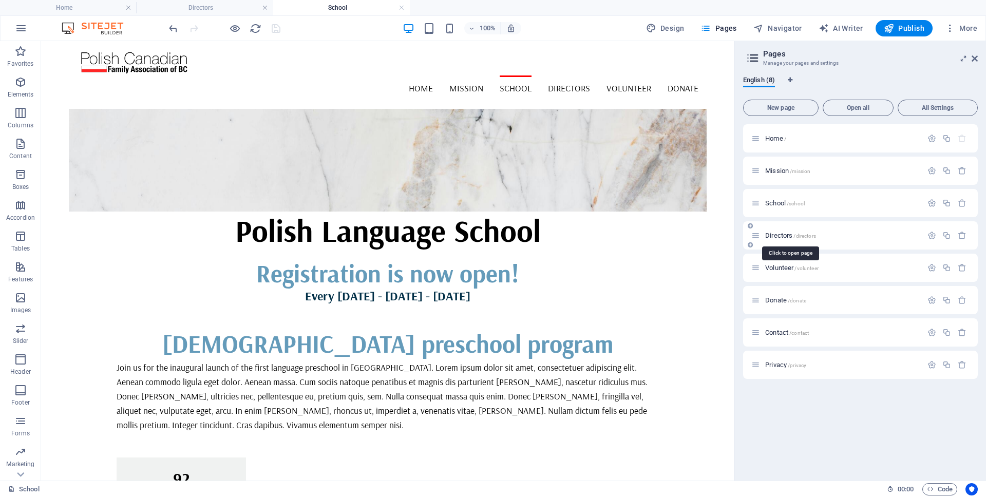
click at [771, 236] on span "Directors /directors" at bounding box center [790, 236] width 51 height 8
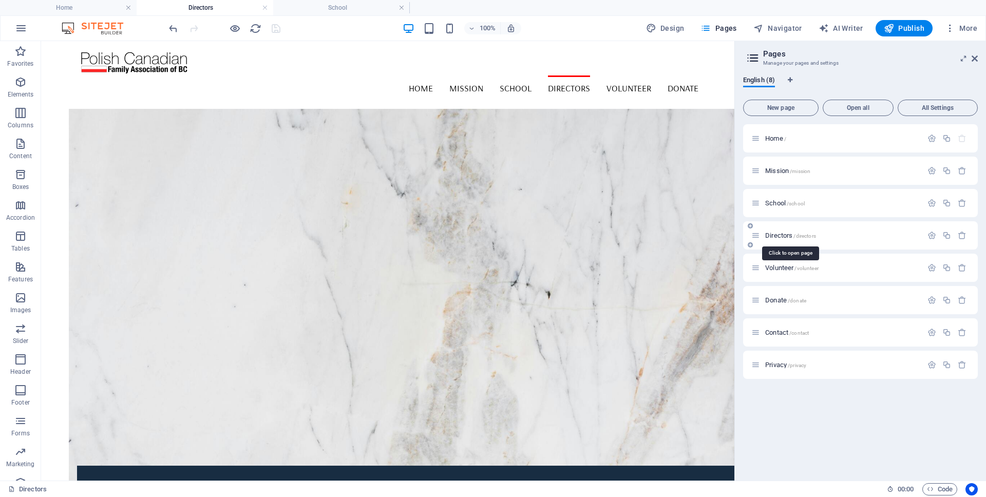
scroll to position [1866, 0]
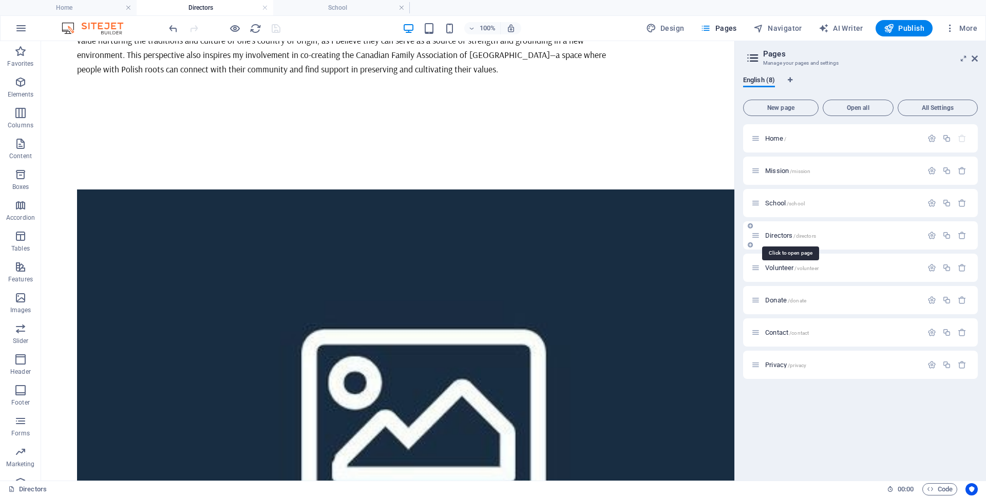
click at [771, 236] on span "Directors /directors" at bounding box center [790, 236] width 51 height 8
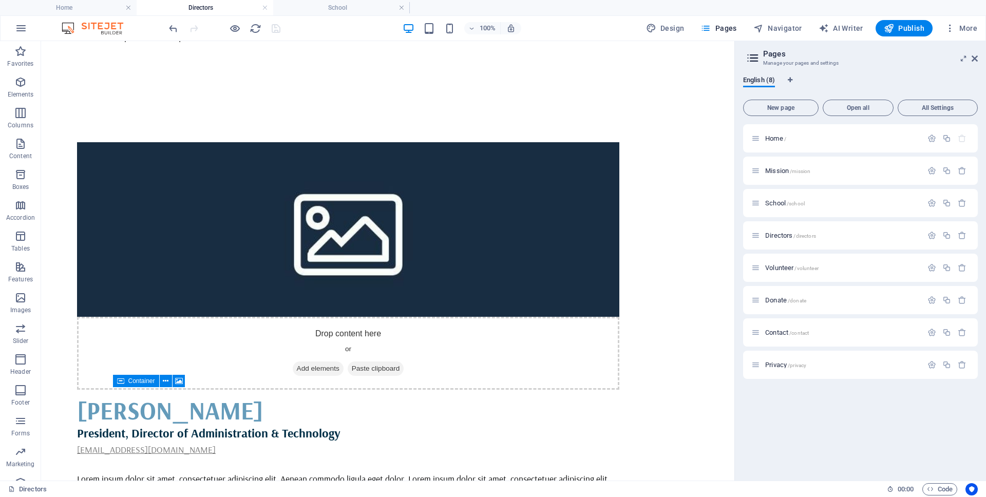
scroll to position [513, 0]
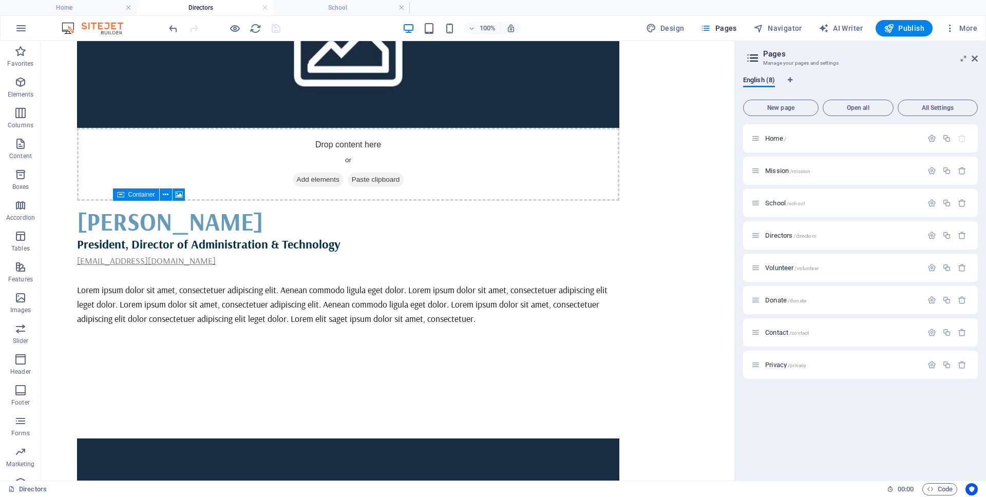
drag, startPoint x: 731, startPoint y: 440, endPoint x: 799, endPoint y: 222, distance: 227.6
click at [180, 193] on icon at bounding box center [179, 195] width 8 height 11
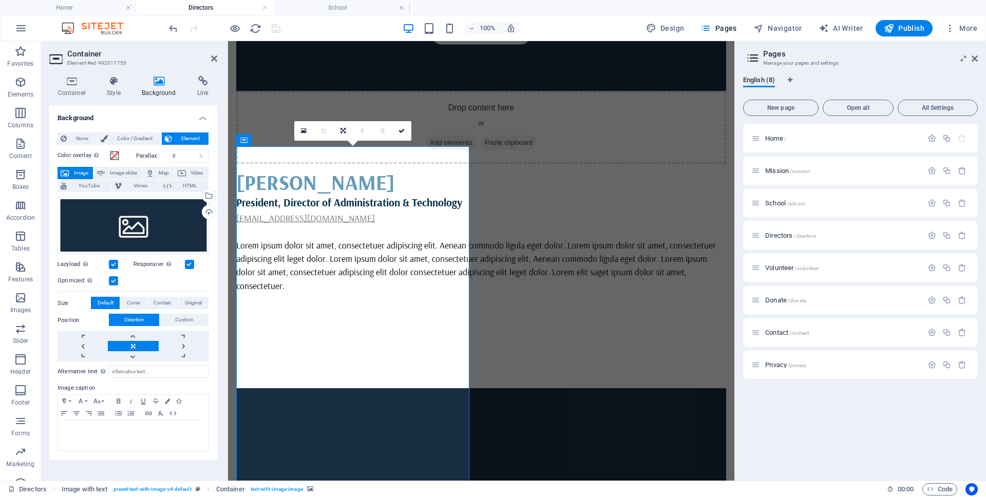
click at [157, 79] on icon at bounding box center [159, 81] width 51 height 10
click at [109, 78] on icon at bounding box center [114, 81] width 31 height 10
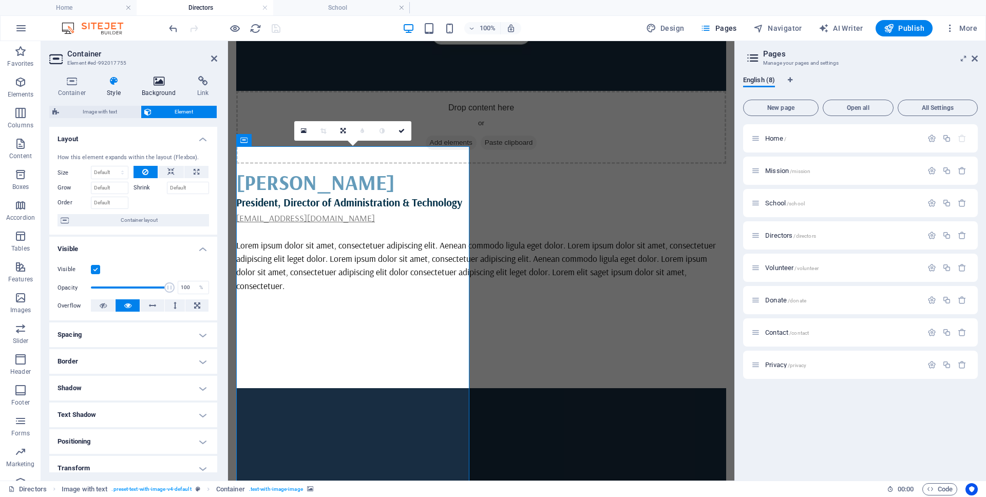
click at [158, 78] on icon at bounding box center [159, 81] width 51 height 10
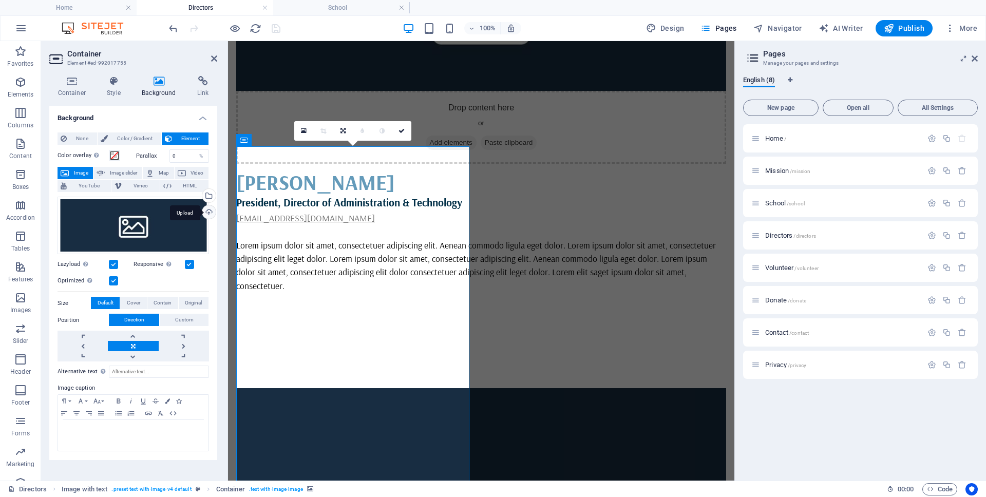
click at [207, 211] on div "Upload" at bounding box center [207, 212] width 15 height 15
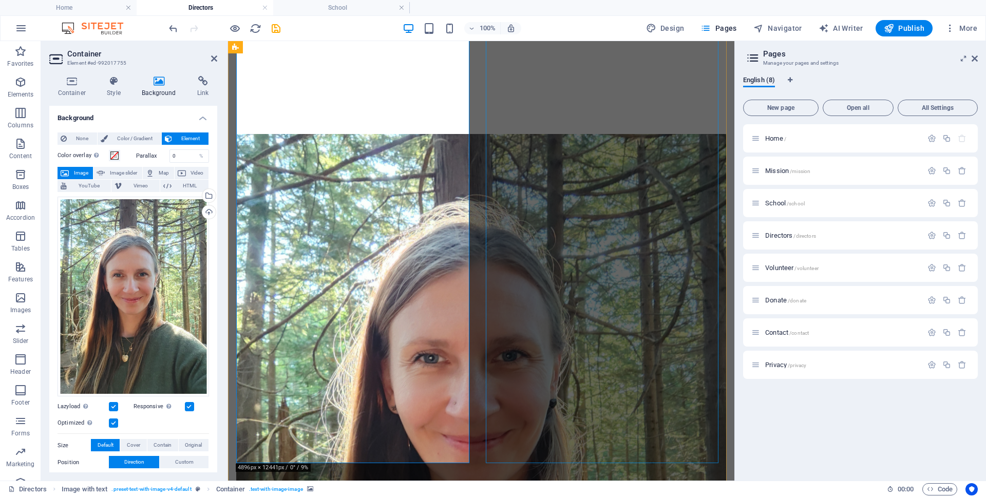
scroll to position [788, 0]
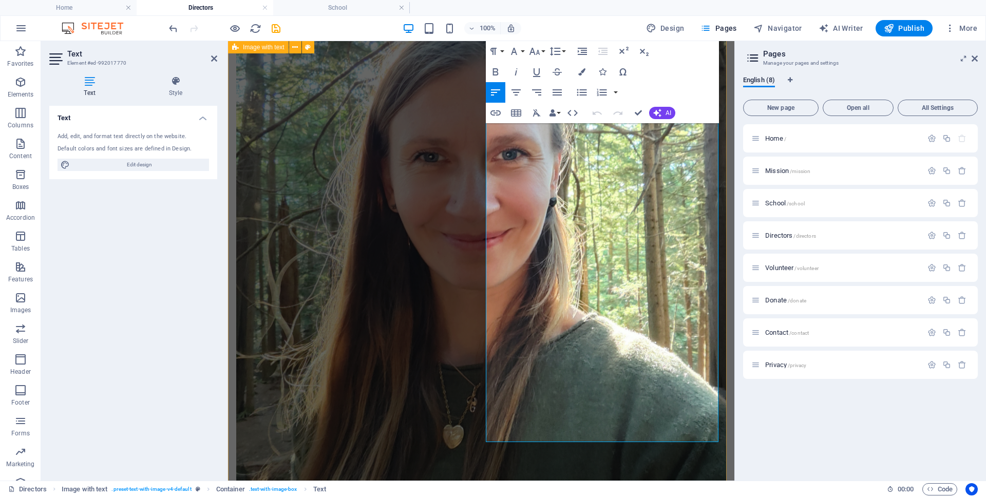
scroll to position [1143, 0]
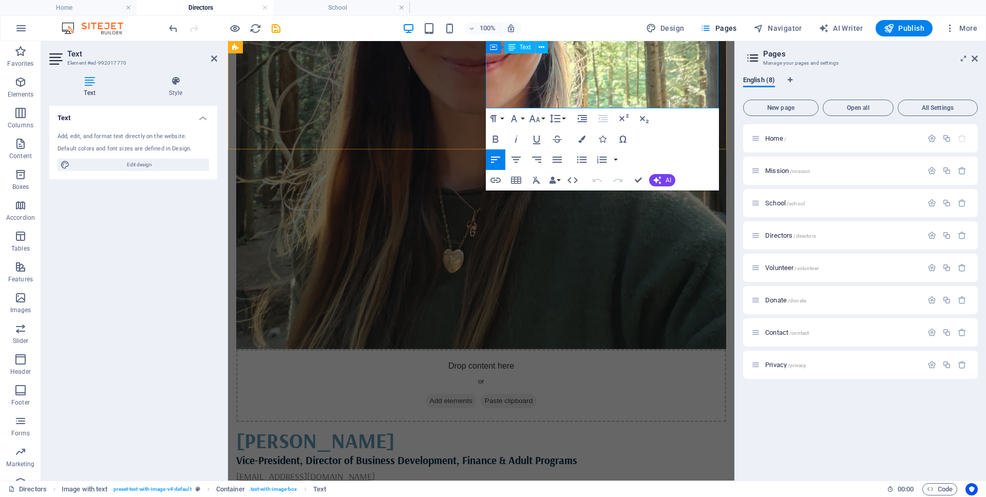
drag, startPoint x: 487, startPoint y: 295, endPoint x: 623, endPoint y: 99, distance: 239.1
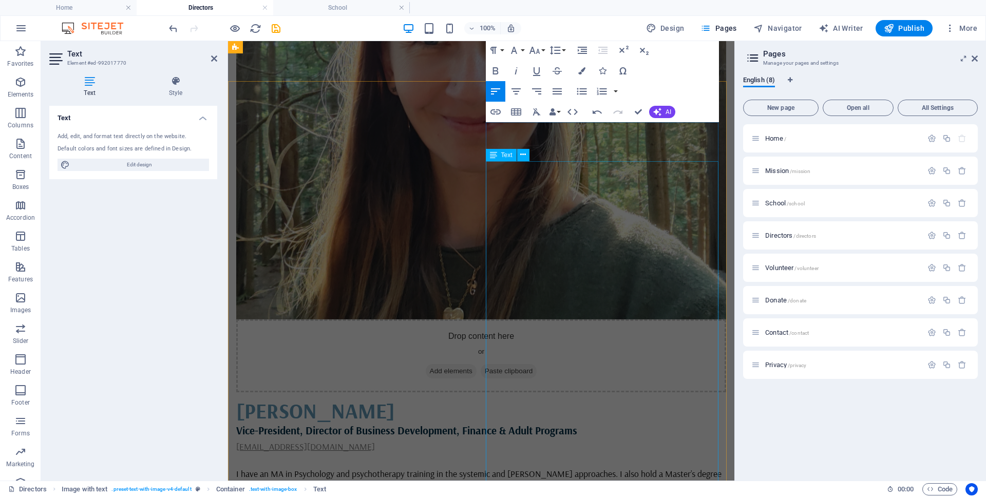
scroll to position [935, 0]
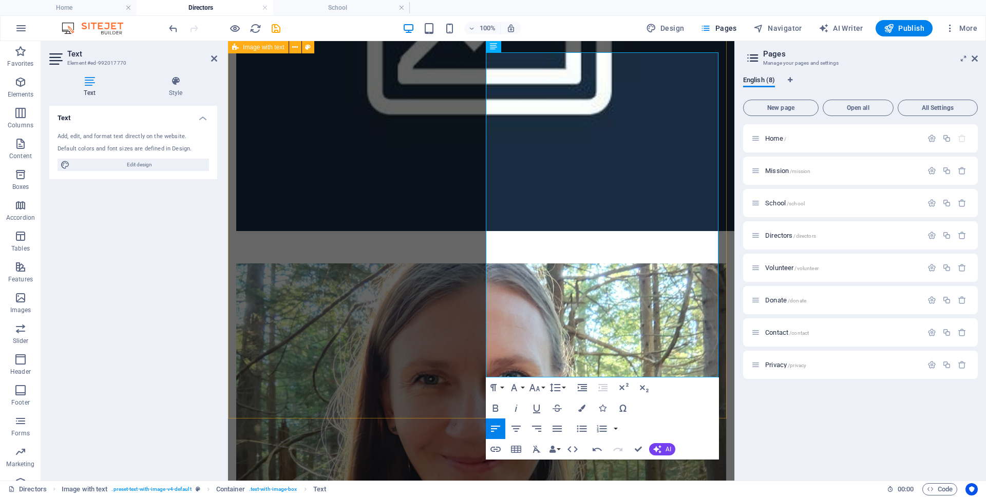
scroll to position [632, 0]
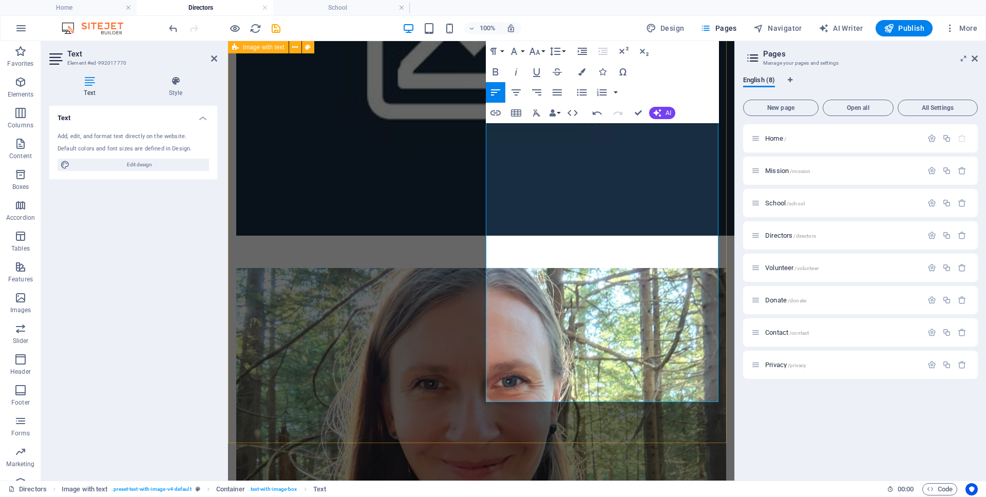
drag, startPoint x: 670, startPoint y: 395, endPoint x: 477, endPoint y: 275, distance: 227.4
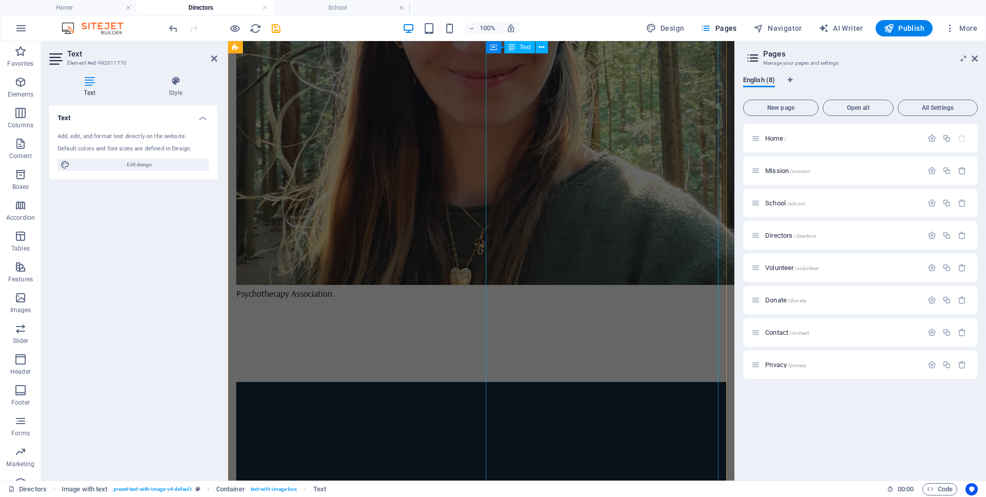
scroll to position [1056, 0]
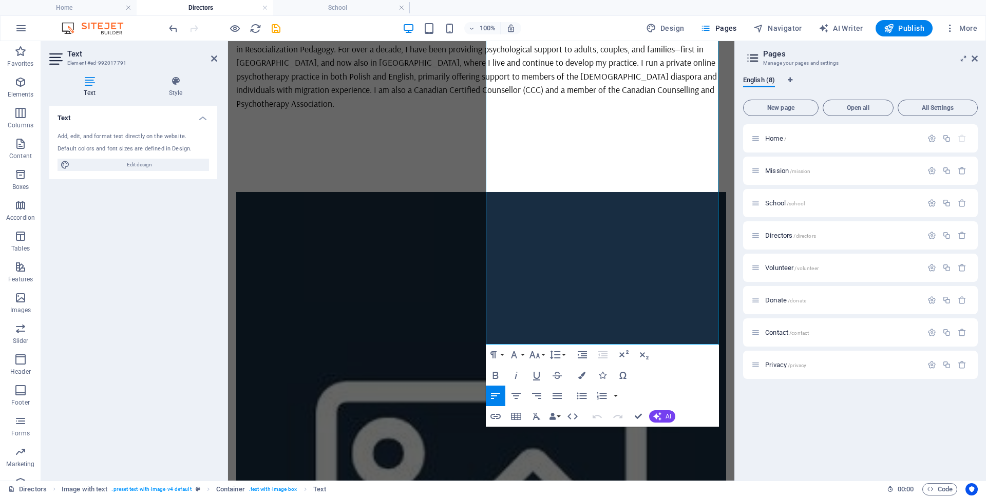
scroll to position [1486, 0]
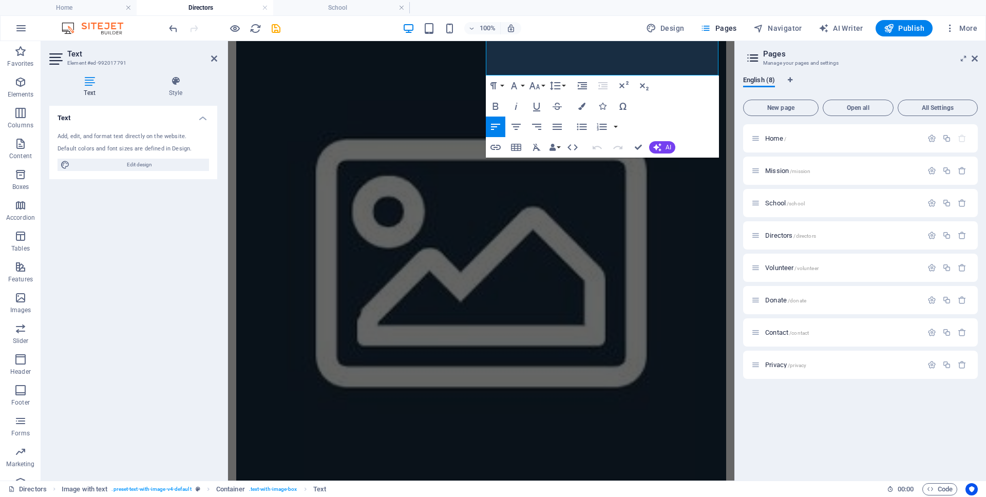
drag, startPoint x: 488, startPoint y: 320, endPoint x: 709, endPoint y: 497, distance: 282.8
click at [709, 497] on html "Skip to main content Home Mission School Directors Volunteer Donate Menu Meet t…" at bounding box center [481, 89] width 506 height 3069
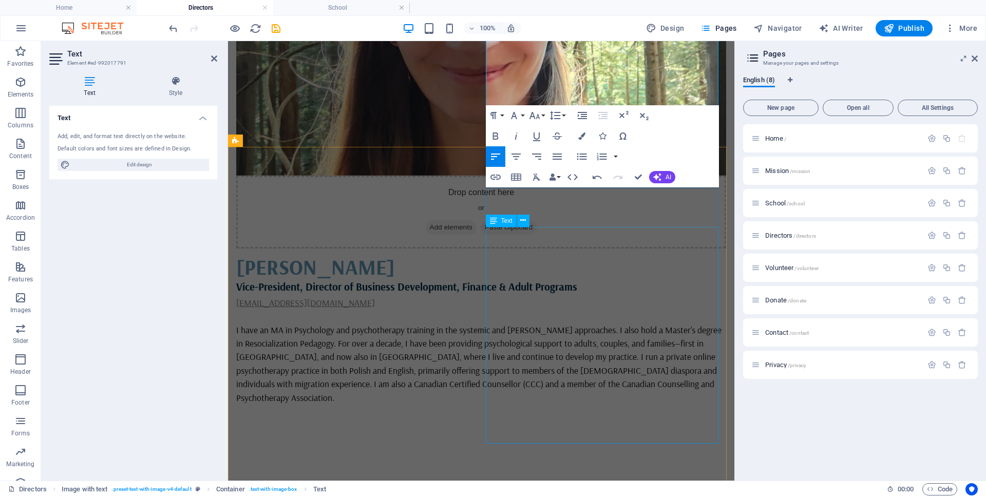
scroll to position [782, 0]
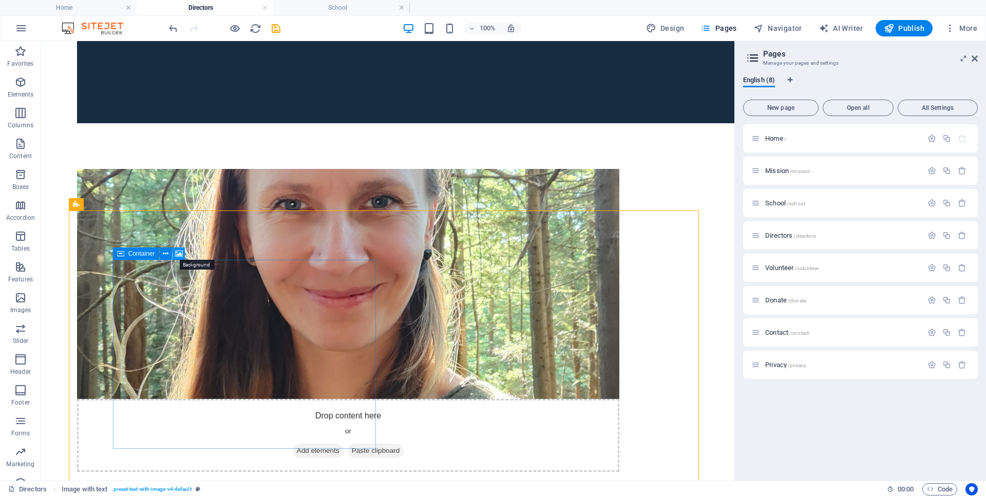
click at [178, 252] on icon at bounding box center [179, 254] width 8 height 11
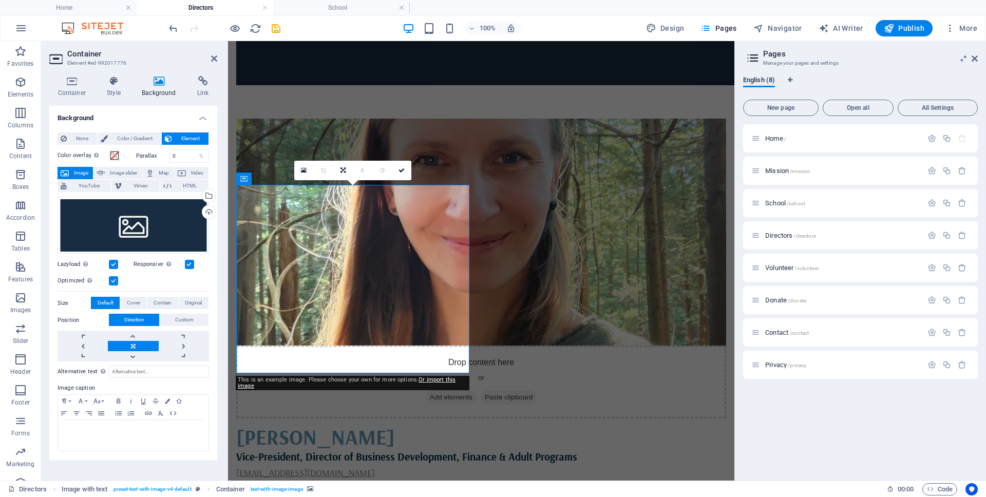
click at [160, 82] on icon at bounding box center [159, 81] width 51 height 10
click at [164, 83] on icon at bounding box center [159, 81] width 51 height 10
click at [208, 213] on div "Upload" at bounding box center [207, 212] width 15 height 15
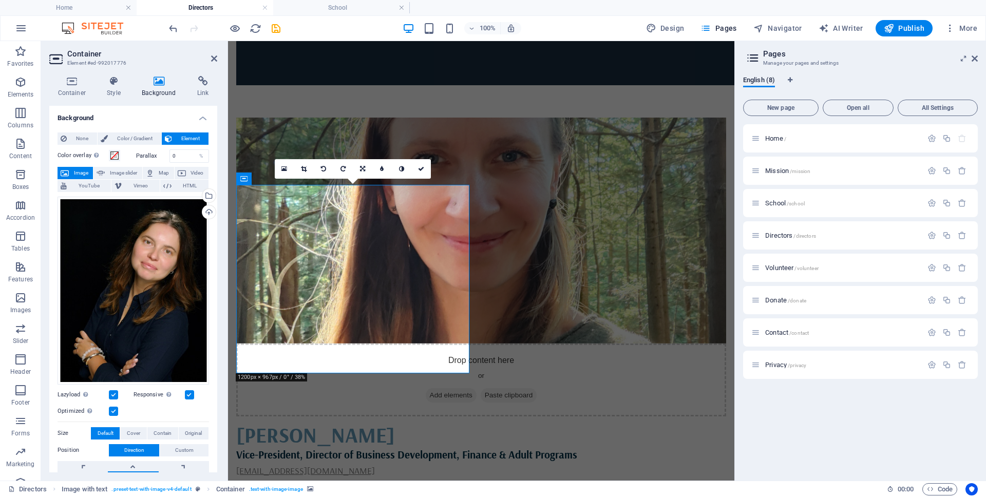
click at [301, 169] on icon at bounding box center [304, 169] width 6 height 6
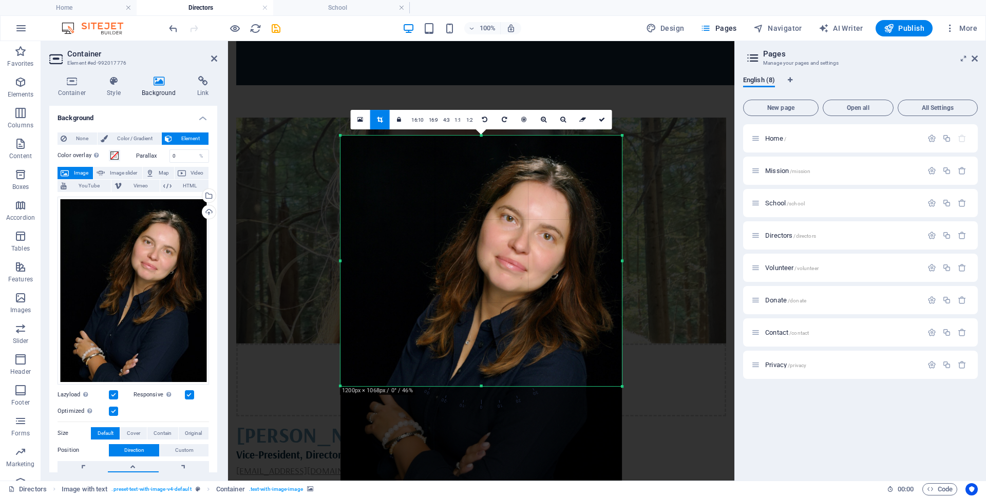
drag, startPoint x: 481, startPoint y: 438, endPoint x: 484, endPoint y: 336, distance: 101.2
click at [484, 336] on div "180 170 160 150 140 130 120 110 100 90 80 70 60 50 40 30 20 10 0 -10 -20 -30 -4…" at bounding box center [480, 261] width 281 height 251
click at [710, 425] on div at bounding box center [481, 504] width 506 height 926
click at [600, 116] on link at bounding box center [602, 120] width 20 height 20
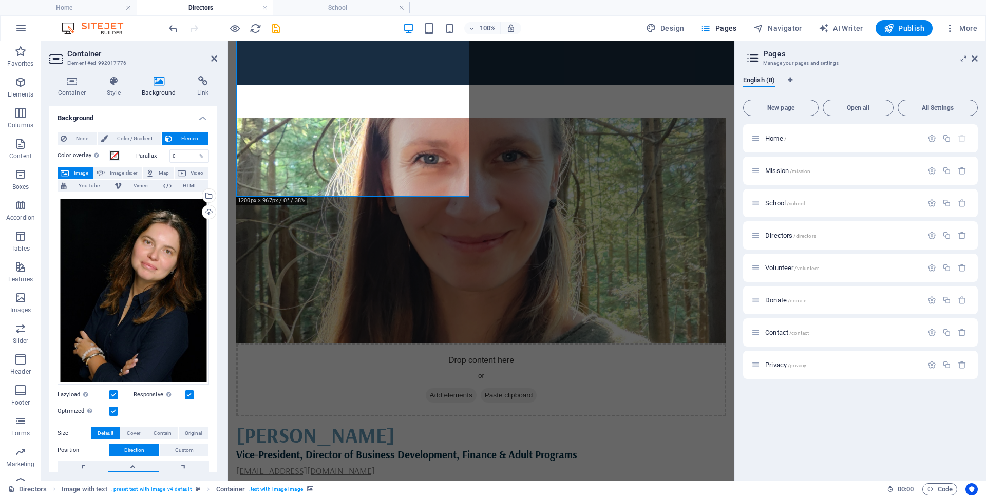
scroll to position [1079, 0]
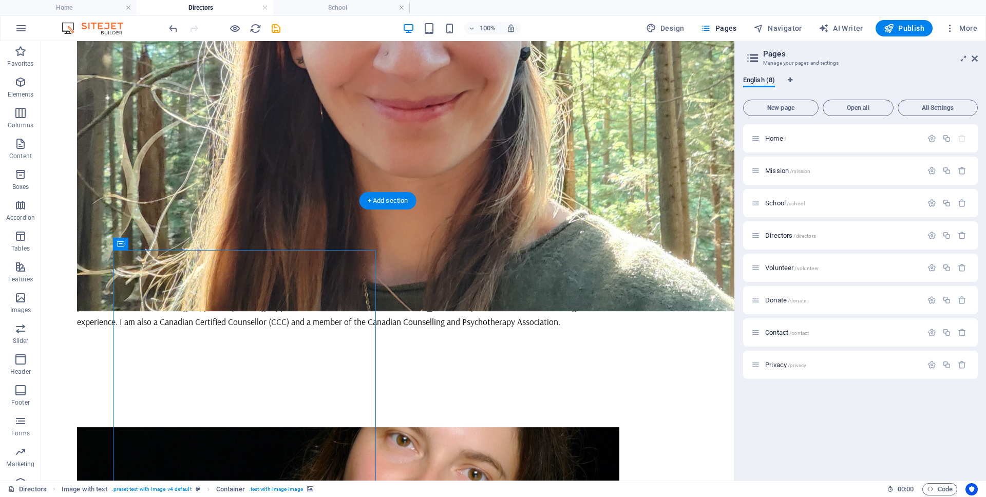
scroll to position [1185, 0]
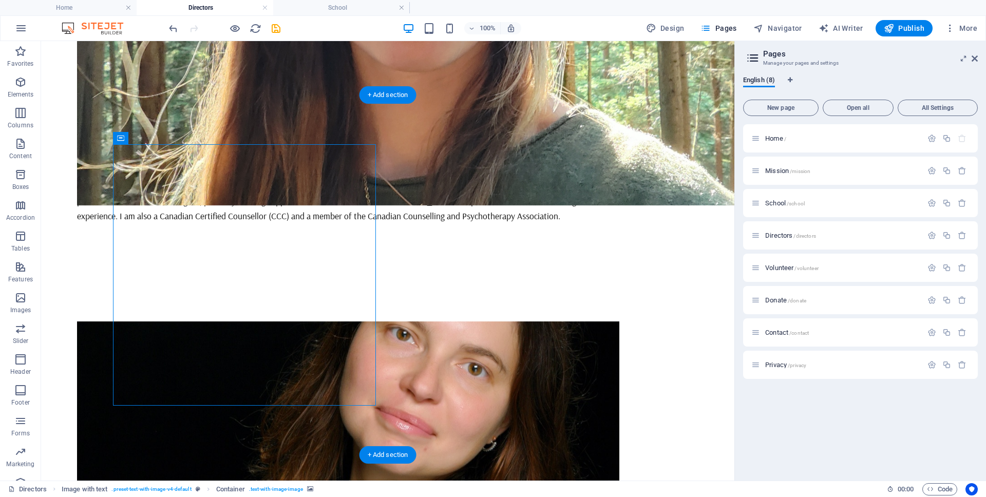
click at [275, 29] on icon "save" at bounding box center [276, 29] width 12 height 12
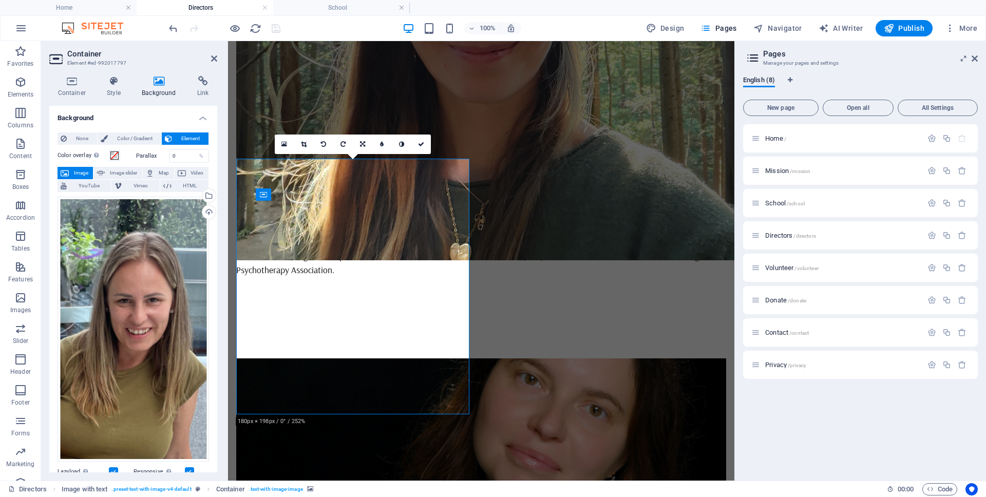
scroll to position [1079, 0]
click at [305, 143] on icon at bounding box center [304, 144] width 6 height 6
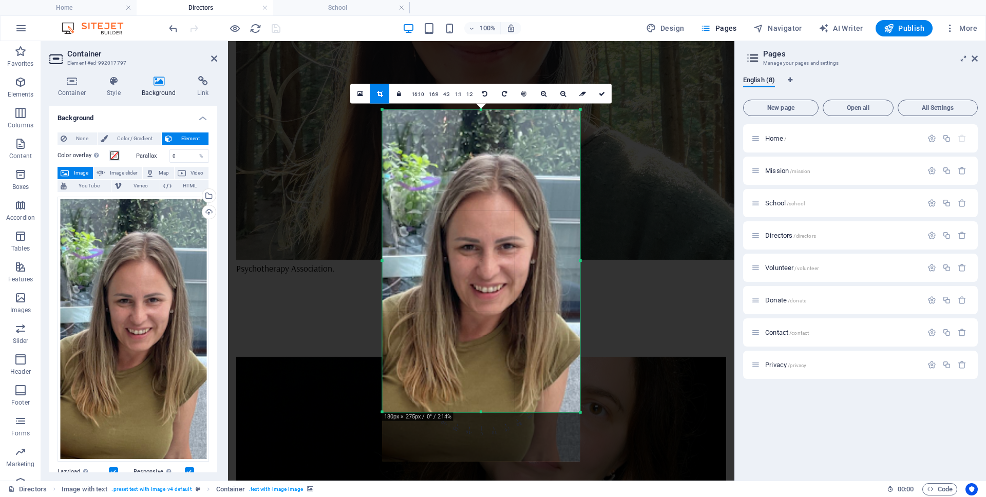
drag, startPoint x: 480, startPoint y: 435, endPoint x: 484, endPoint y: 386, distance: 49.5
click at [484, 386] on div "180 170 160 150 140 130 120 110 100 90 80 70 60 50 40 30 20 10 0 -10 -20 -30 -4…" at bounding box center [482, 261] width 198 height 302
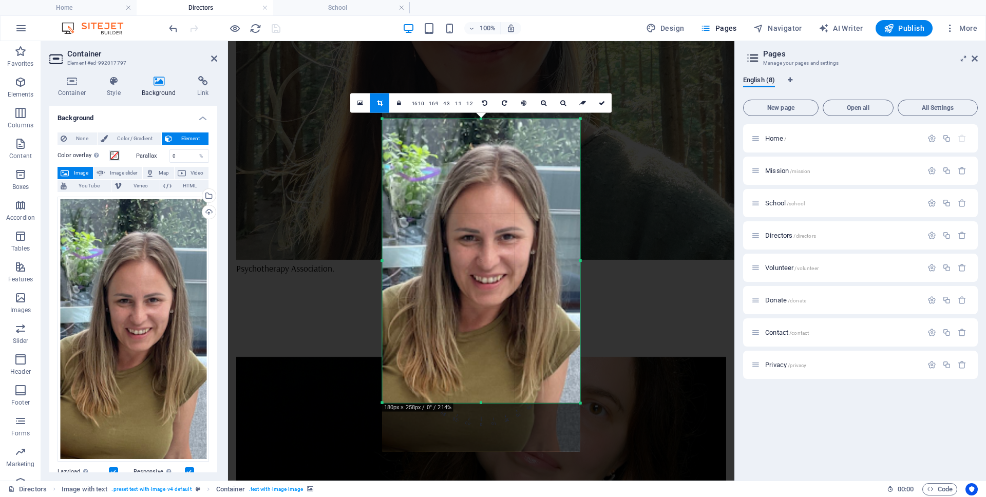
drag, startPoint x: 481, startPoint y: 110, endPoint x: 481, endPoint y: 129, distance: 18.5
click at [481, 129] on div "180 170 160 150 140 130 120 110 100 90 80 70 60 50 40 30 20 10 0 -10 -20 -30 -4…" at bounding box center [482, 261] width 198 height 284
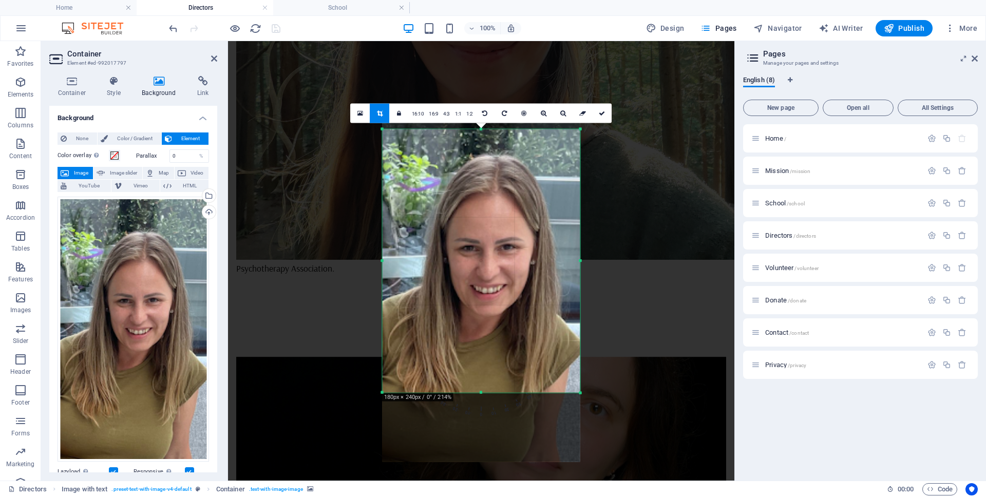
drag, startPoint x: 481, startPoint y: 403, endPoint x: 480, endPoint y: 382, distance: 20.5
click at [480, 382] on div "180 170 160 150 140 130 120 110 100 90 80 70 60 50 40 30 20 10 0 -10 -20 -30 -4…" at bounding box center [482, 260] width 198 height 263
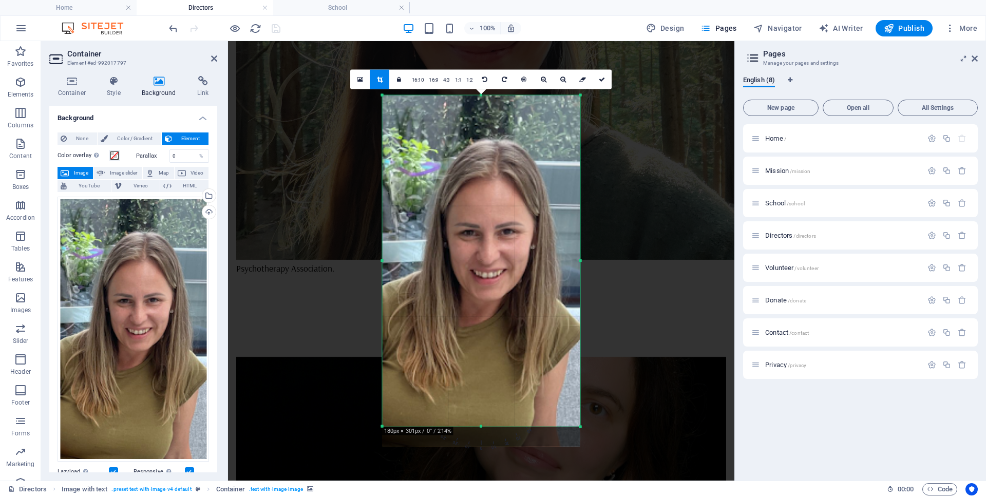
drag, startPoint x: 481, startPoint y: 129, endPoint x: 484, endPoint y: 61, distance: 67.8
click at [484, 61] on div "Drag here to replace the existing content. Press “Ctrl” if you want to create a…" at bounding box center [481, 261] width 506 height 440
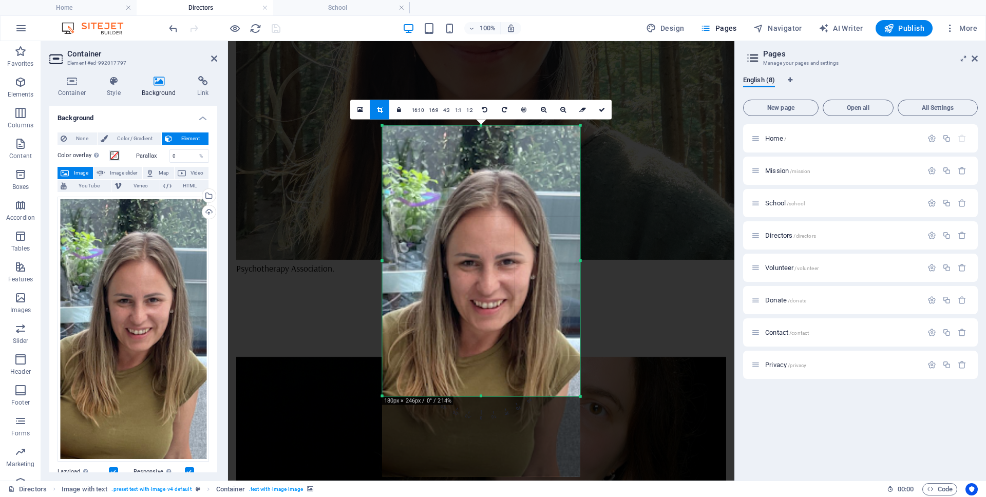
drag, startPoint x: 480, startPoint y: 426, endPoint x: 483, endPoint y: 365, distance: 60.7
click at [483, 365] on div "180 170 160 150 140 130 120 110 100 90 80 70 60 50 40 30 20 10 0 -10 -20 -30 -4…" at bounding box center [482, 261] width 198 height 271
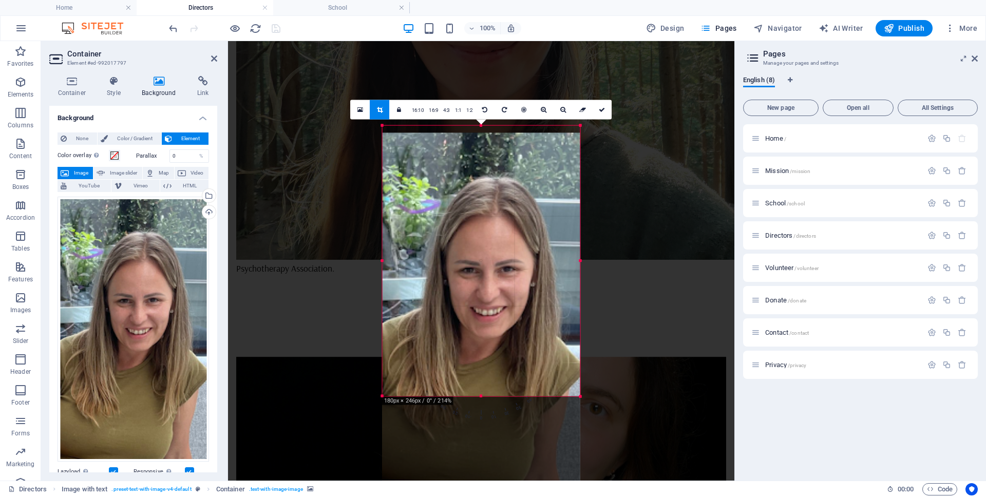
drag, startPoint x: 495, startPoint y: 260, endPoint x: 495, endPoint y: 267, distance: 7.2
click at [495, 267] on div at bounding box center [482, 308] width 198 height 351
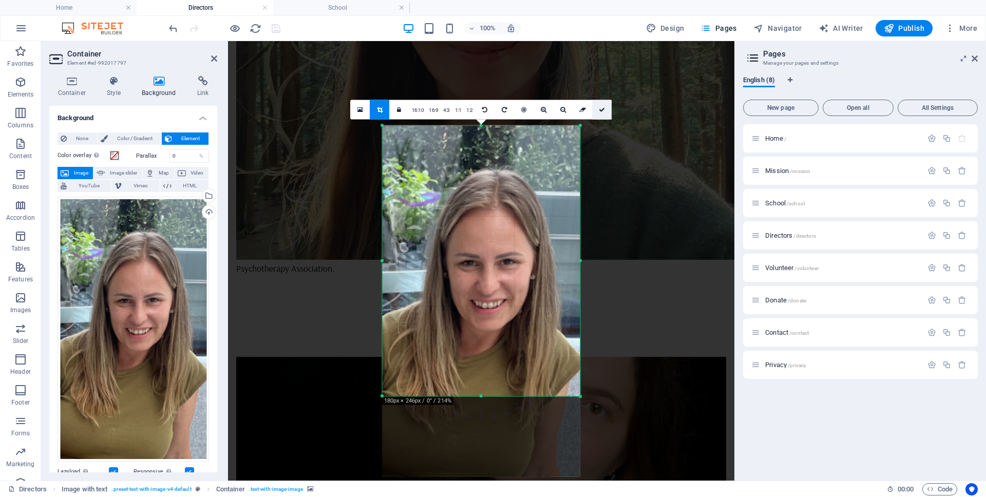
click at [603, 110] on icon at bounding box center [602, 110] width 6 height 6
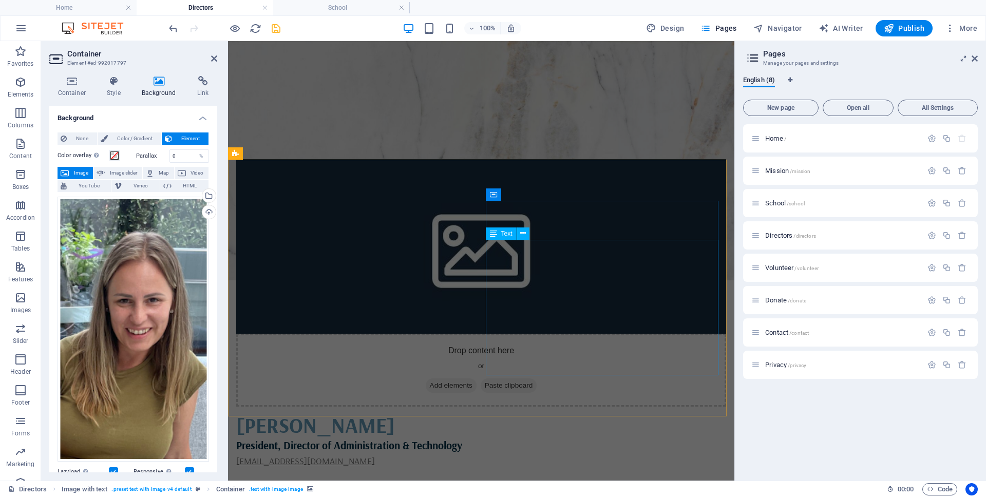
scroll to position [197, 0]
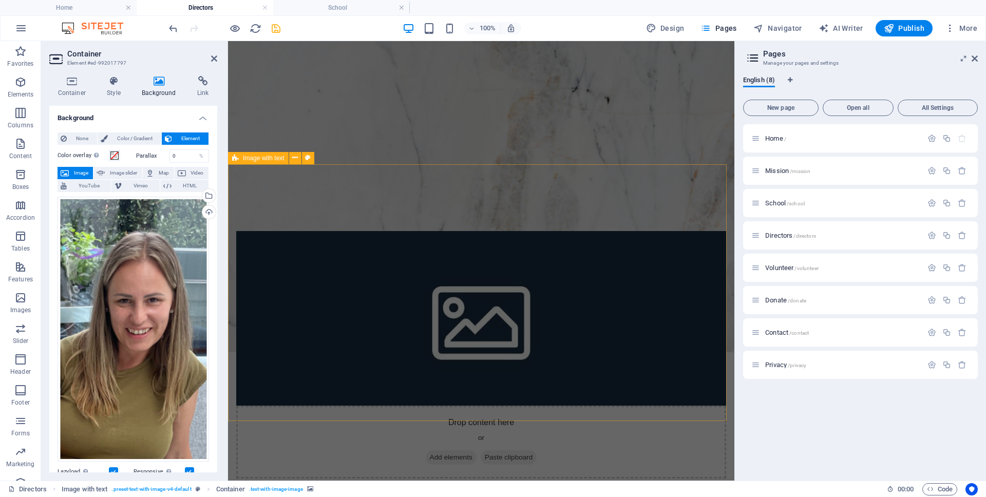
click at [643, 411] on div "Drop content here or Add elements Paste clipboard Alina Podkolinska President, …" at bounding box center [481, 426] width 506 height 472
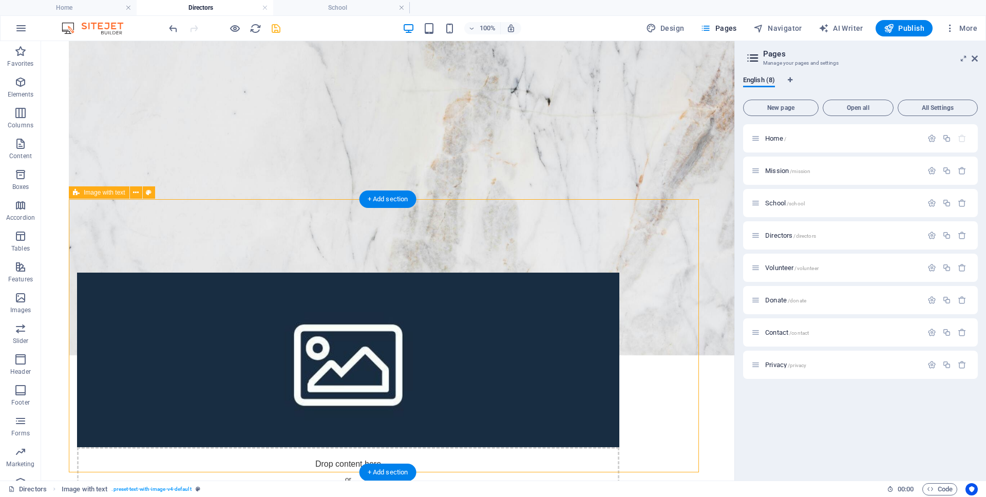
scroll to position [192, 0]
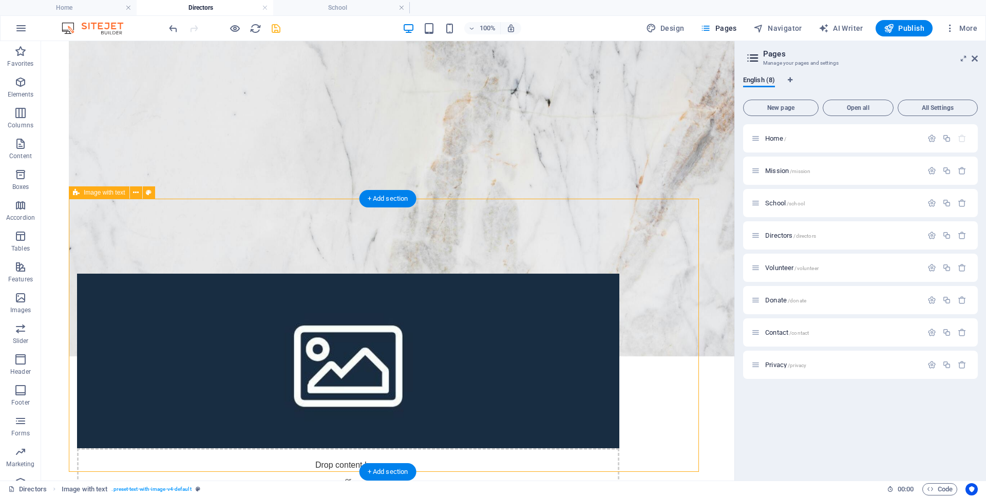
click at [292, 360] on figure at bounding box center [348, 361] width 542 height 175
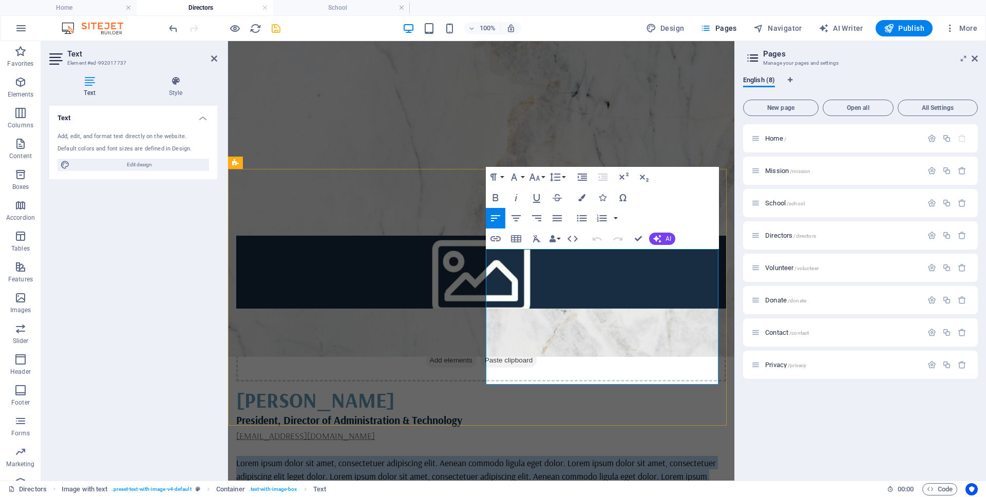
drag, startPoint x: 486, startPoint y: 283, endPoint x: 656, endPoint y: 375, distance: 193.3
click at [656, 429] on div "alina.podkolinska@polishcanadianfamilyassociation.ca Lorem ipsum dolor sit amet…" at bounding box center [481, 476] width 490 height 95
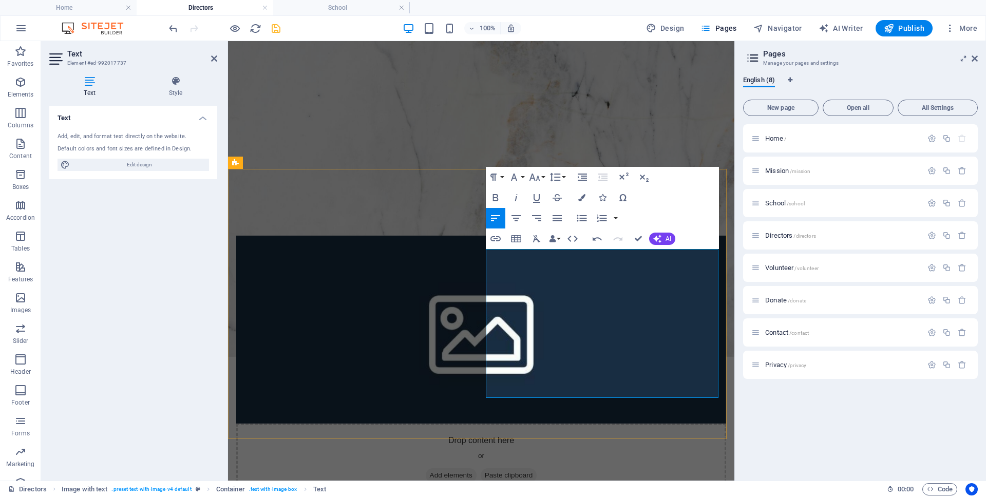
scroll to position [4027, 0]
click at [404, 433] on div "Drop content here or Add elements Paste clipboard Alina Podkolinska President, …" at bounding box center [481, 444] width 506 height 499
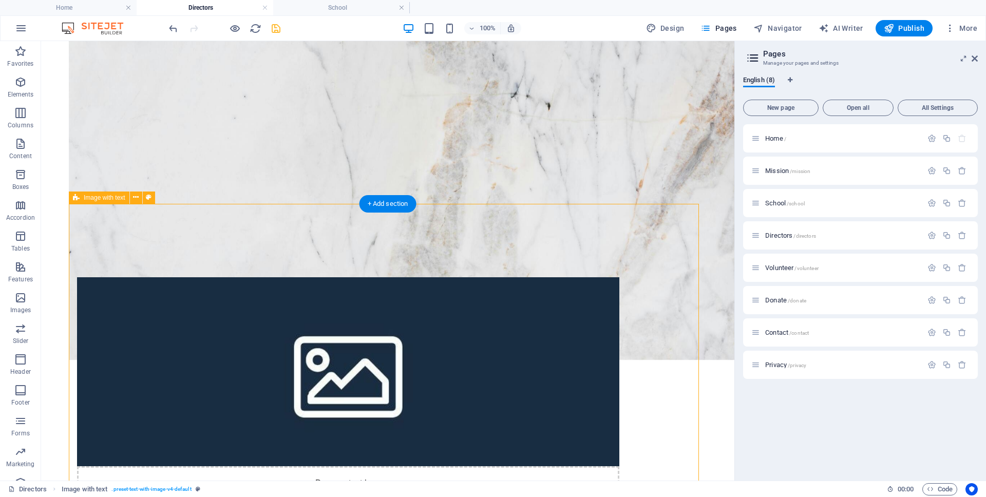
scroll to position [187, 0]
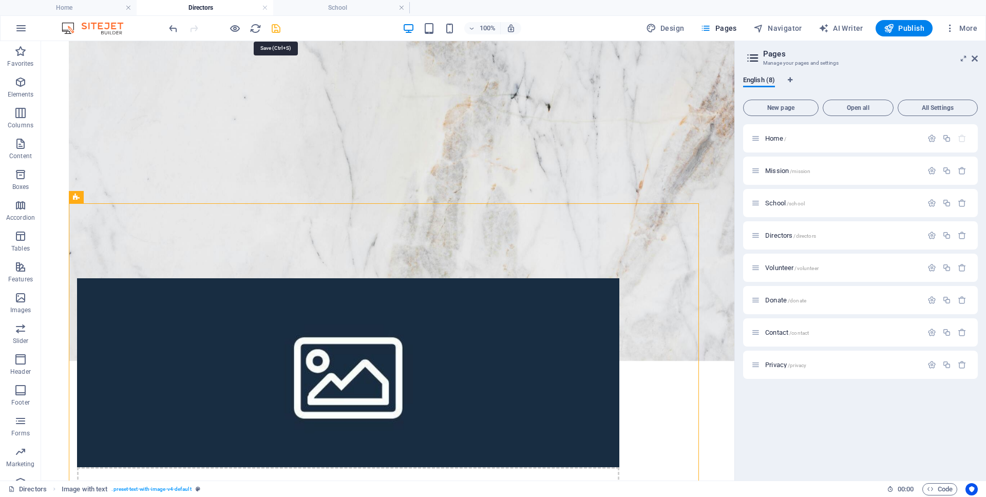
click at [276, 31] on icon "save" at bounding box center [276, 29] width 12 height 12
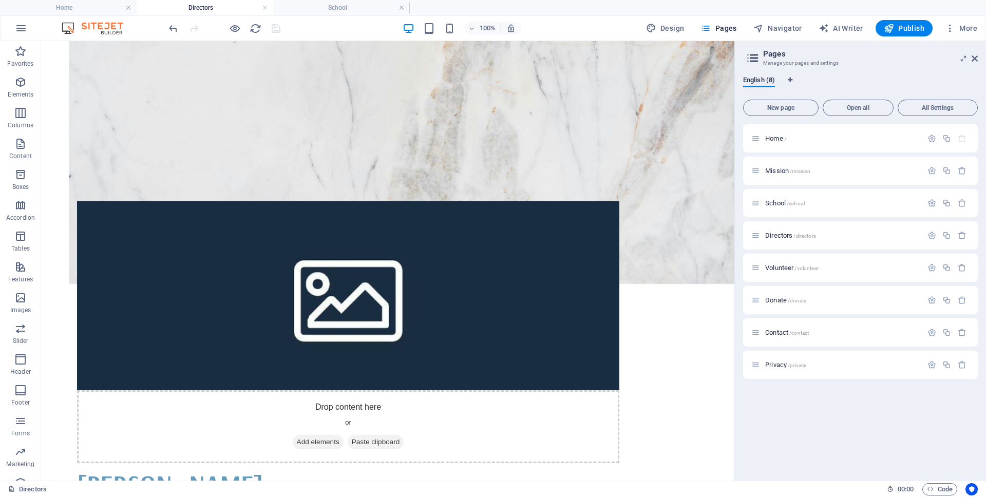
scroll to position [257, 0]
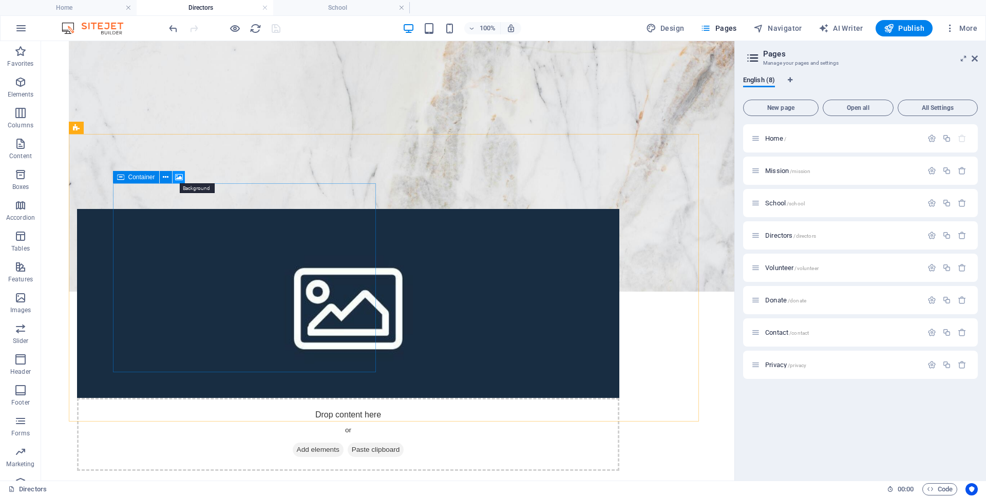
drag, startPoint x: 241, startPoint y: 195, endPoint x: 177, endPoint y: 177, distance: 66.2
click at [177, 177] on icon at bounding box center [179, 177] width 8 height 11
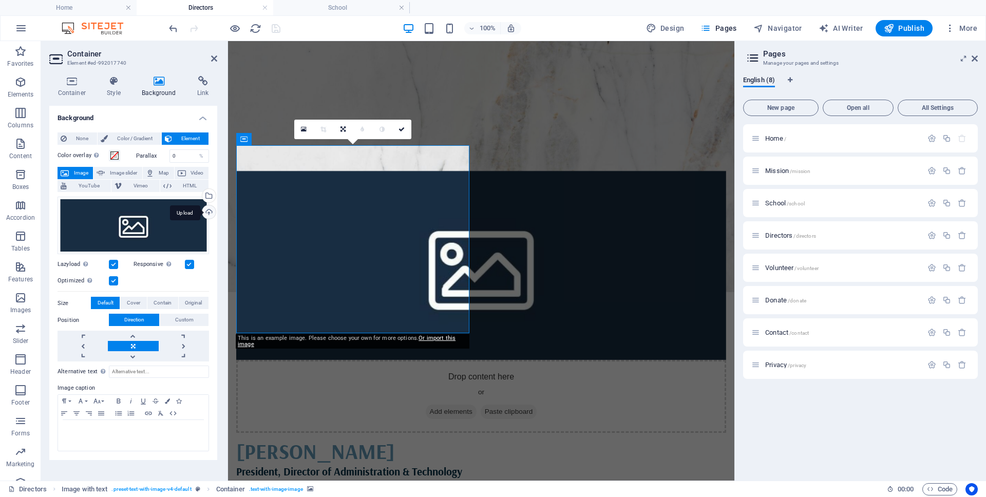
click at [207, 212] on div "Upload" at bounding box center [207, 212] width 15 height 15
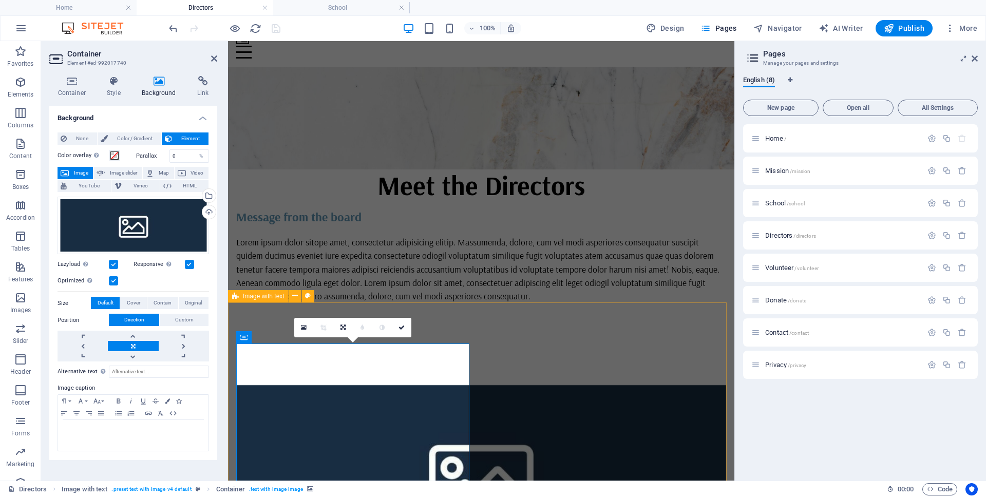
scroll to position [0, 0]
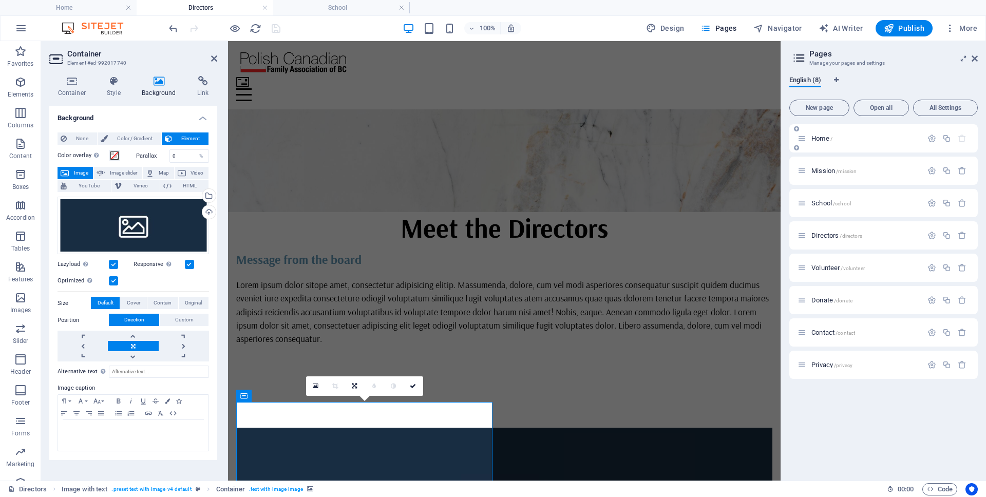
drag, startPoint x: 734, startPoint y: 116, endPoint x: 872, endPoint y: 124, distance: 137.9
click at [872, 124] on aside "Pages Manage your pages and settings English (8) New page Open all All Settings…" at bounding box center [883, 261] width 205 height 440
drag, startPoint x: 225, startPoint y: 126, endPoint x: 97, endPoint y: 131, distance: 128.5
click at [97, 131] on aside "Container Element #ed-992017740 Container Style Background Link Size Height Def…" at bounding box center [134, 261] width 187 height 440
click at [273, 28] on div at bounding box center [224, 28] width 115 height 16
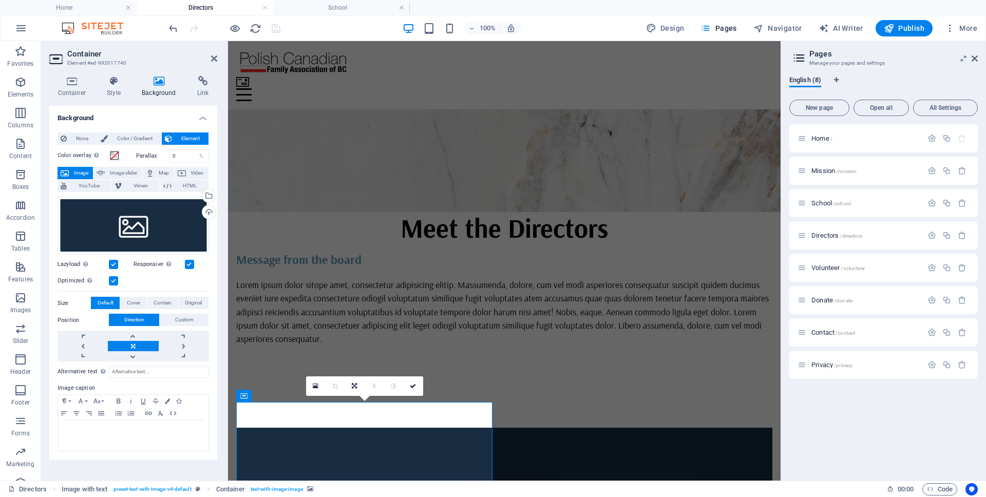
click at [330, 28] on div "100% Design Pages Navigator AI Writer Publish More" at bounding box center [574, 28] width 815 height 16
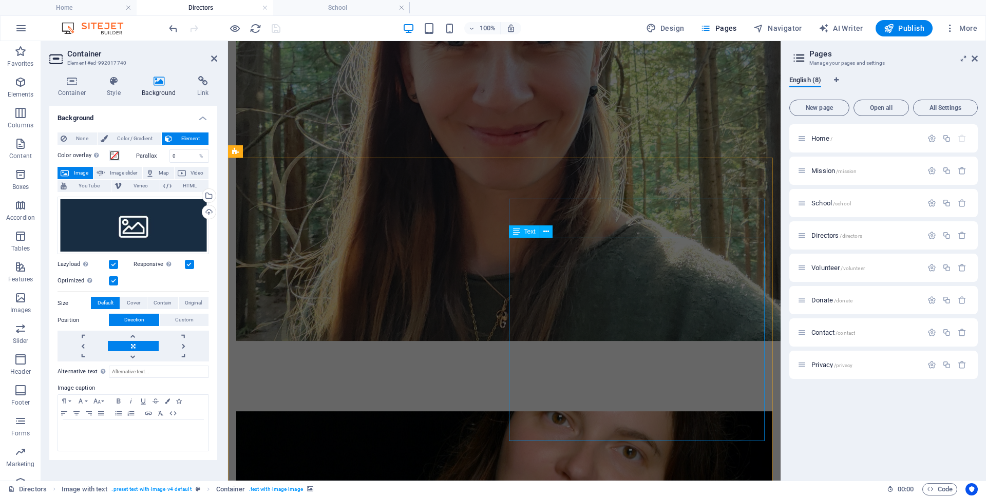
scroll to position [1052, 0]
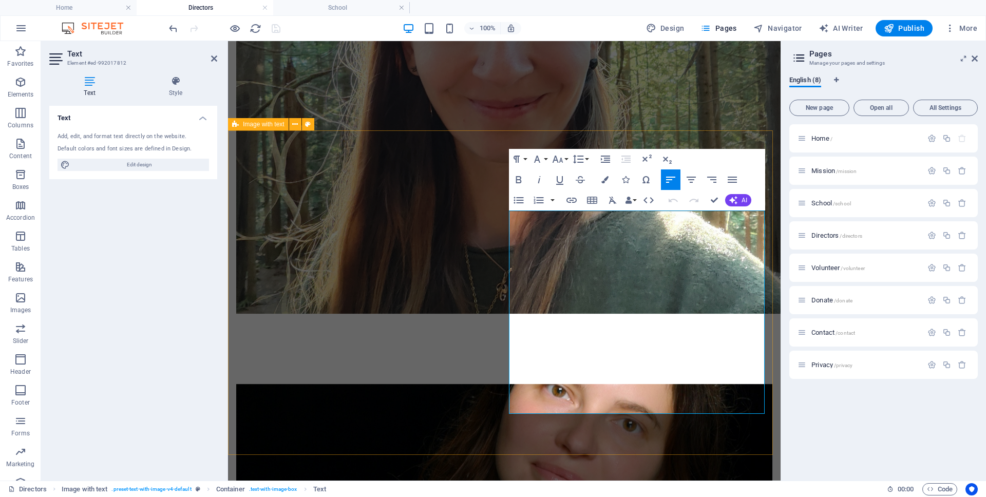
drag, startPoint x: 567, startPoint y: 328, endPoint x: 751, endPoint y: 420, distance: 205.1
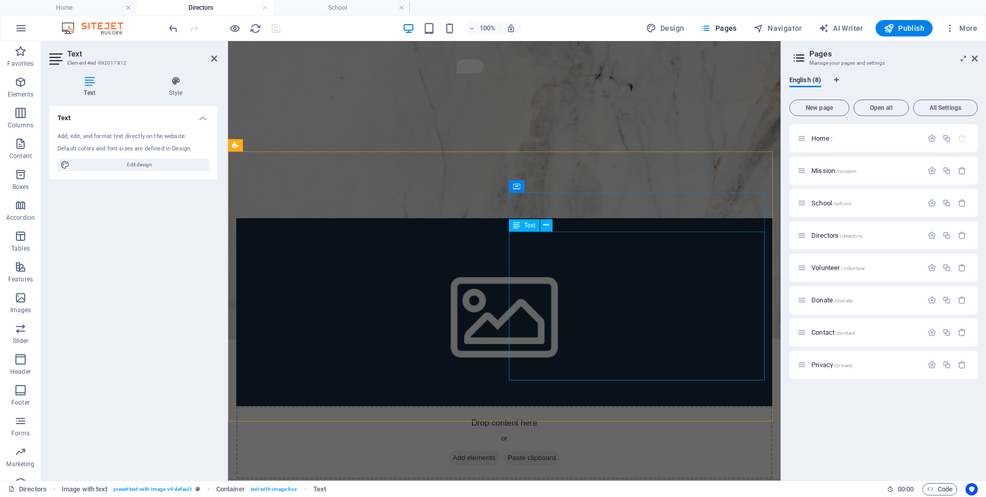
scroll to position [207, 0]
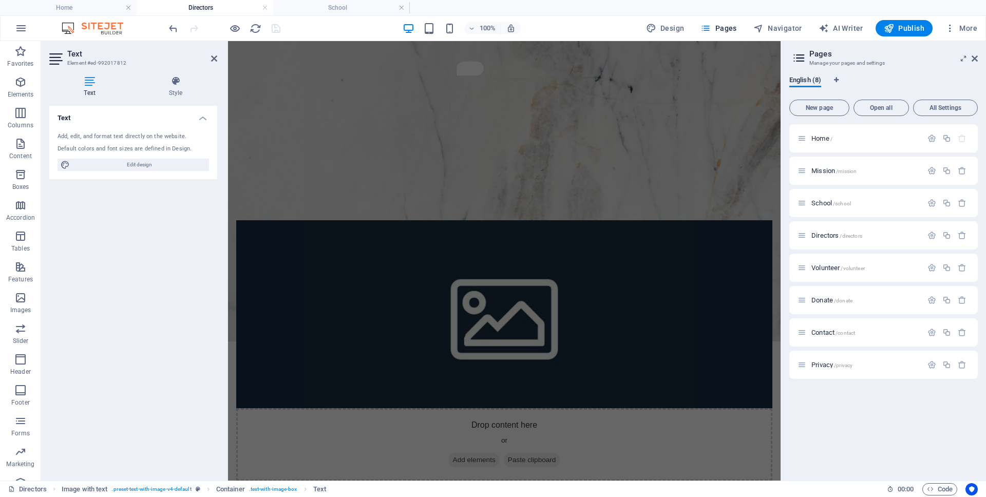
click at [422, 288] on figure at bounding box center [504, 314] width 536 height 188
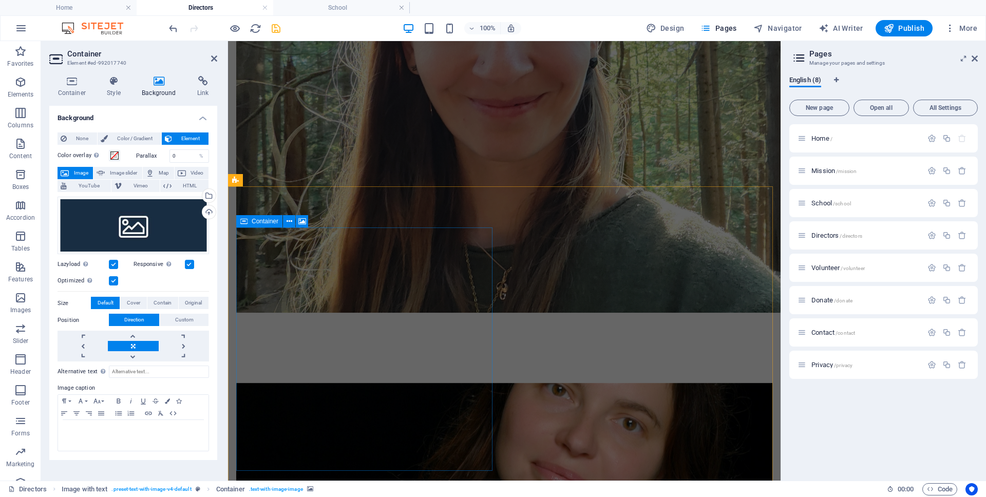
scroll to position [235, 0]
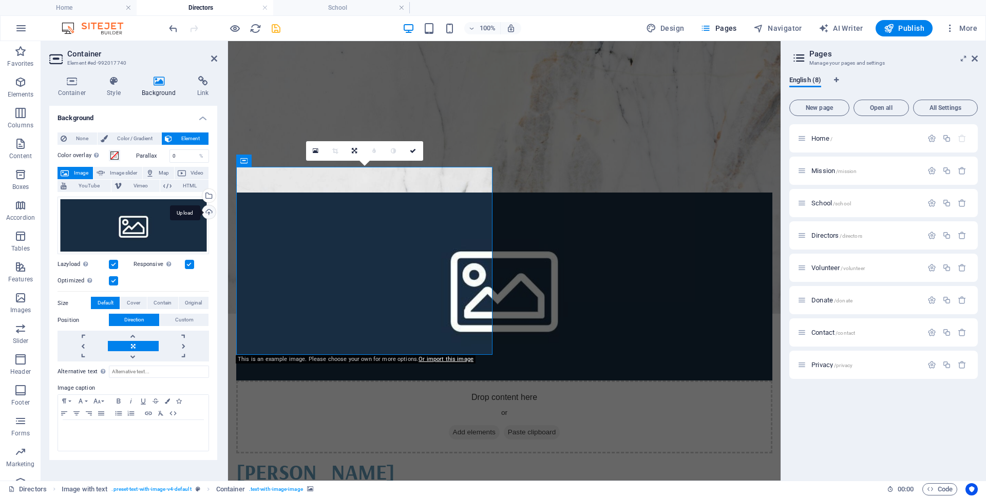
click at [208, 213] on div "Upload" at bounding box center [207, 212] width 15 height 15
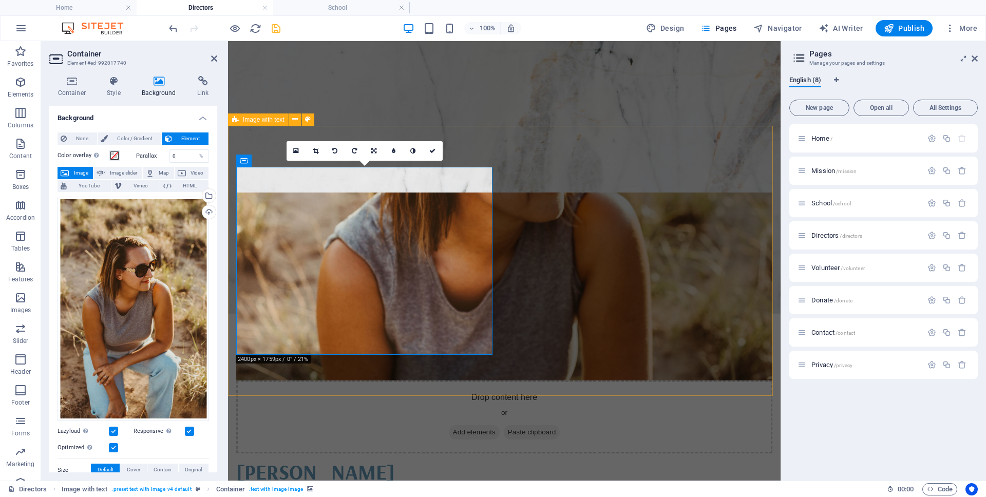
click at [626, 362] on div "Drop content here or Add elements Paste clipboard Alina Podkolinska President, …" at bounding box center [504, 400] width 553 height 499
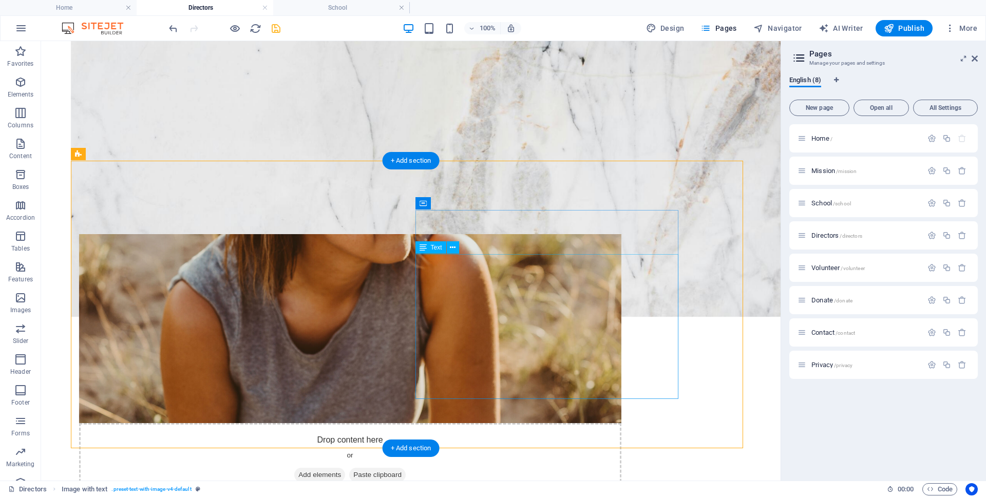
scroll to position [231, 0]
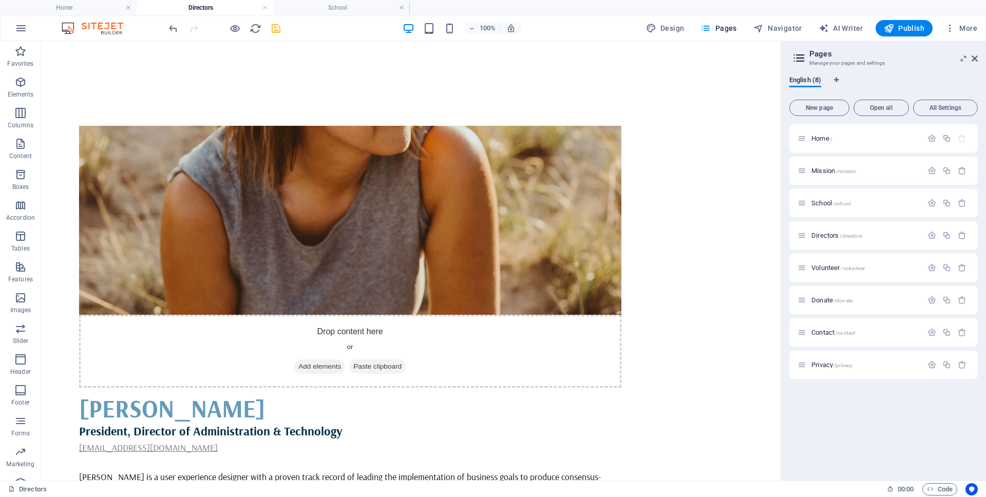
scroll to position [148, 0]
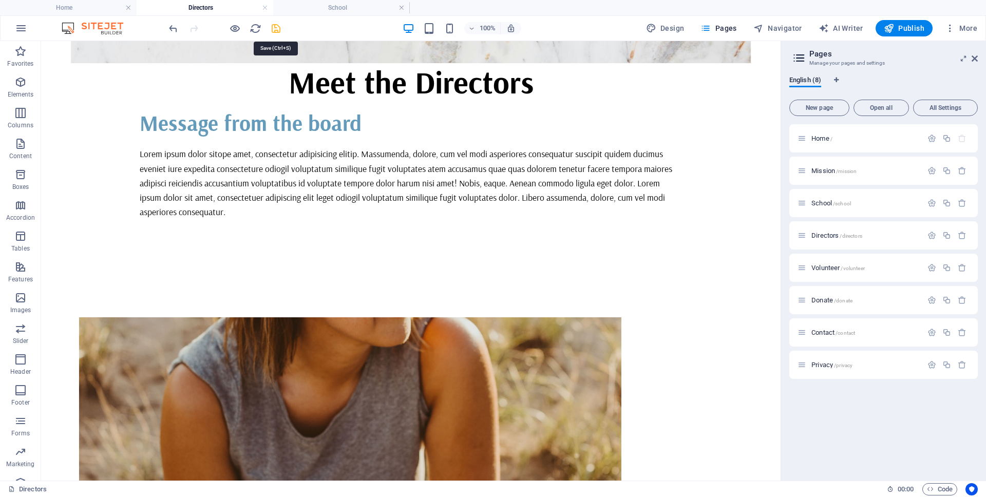
click at [278, 29] on icon "save" at bounding box center [276, 29] width 12 height 12
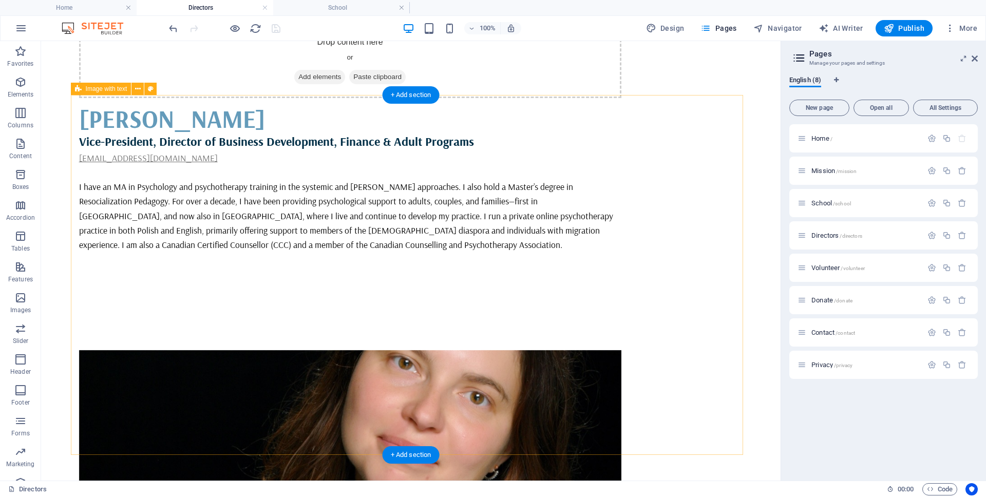
scroll to position [0, 0]
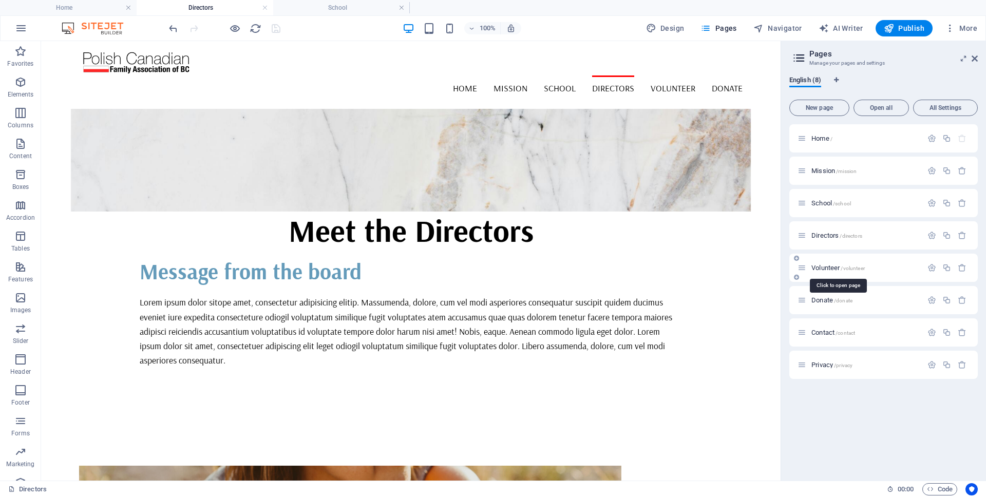
click at [827, 268] on span "Volunteer /volunteer" at bounding box center [837, 268] width 53 height 8
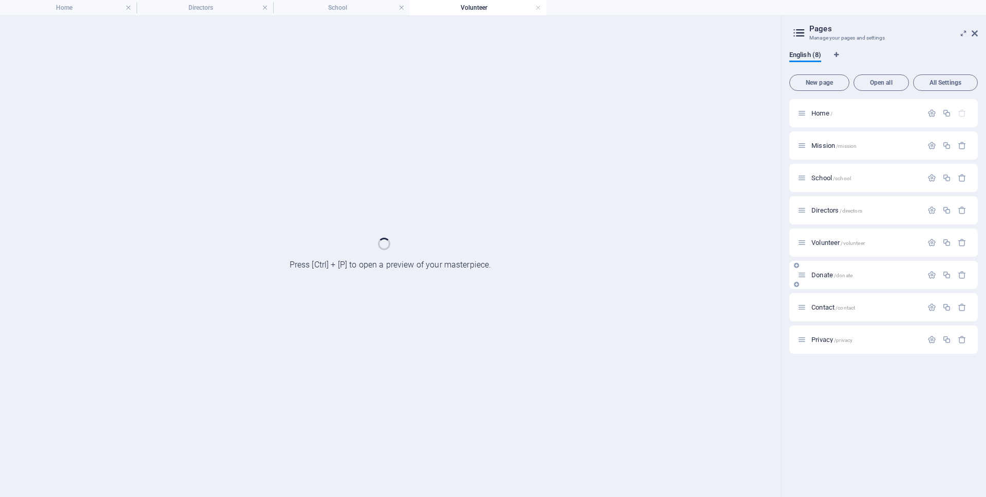
click at [828, 268] on div "Donate /donate" at bounding box center [883, 275] width 188 height 28
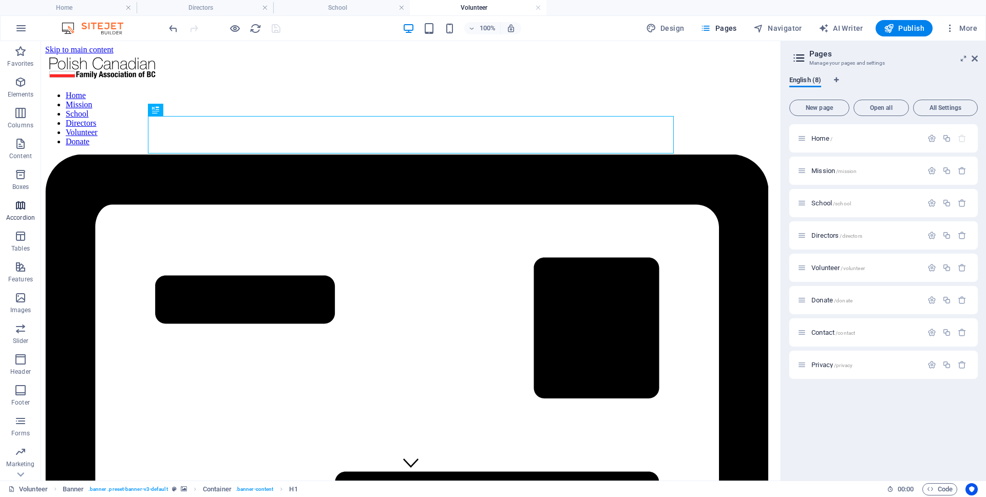
click at [20, 211] on icon "button" at bounding box center [20, 205] width 12 height 12
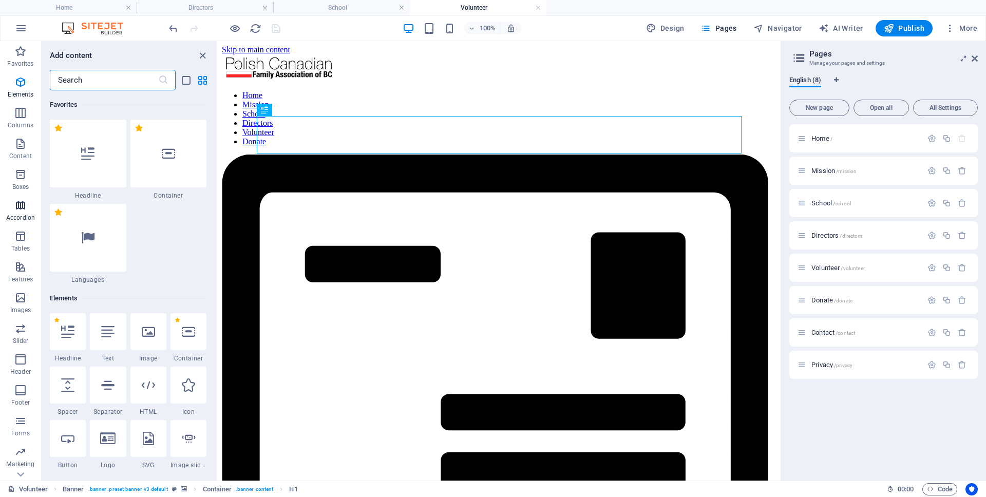
scroll to position [3363, 0]
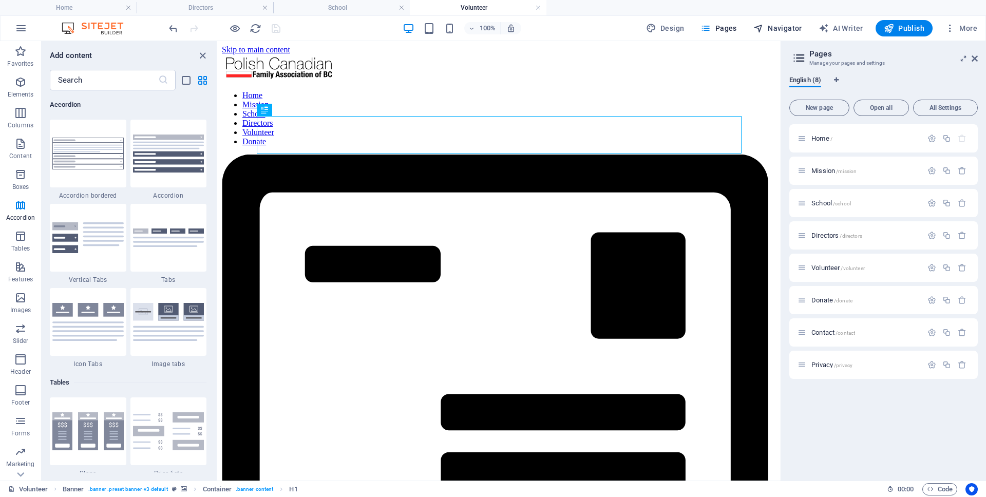
click at [767, 28] on span "Navigator" at bounding box center [777, 28] width 49 height 10
select select "17985183-en"
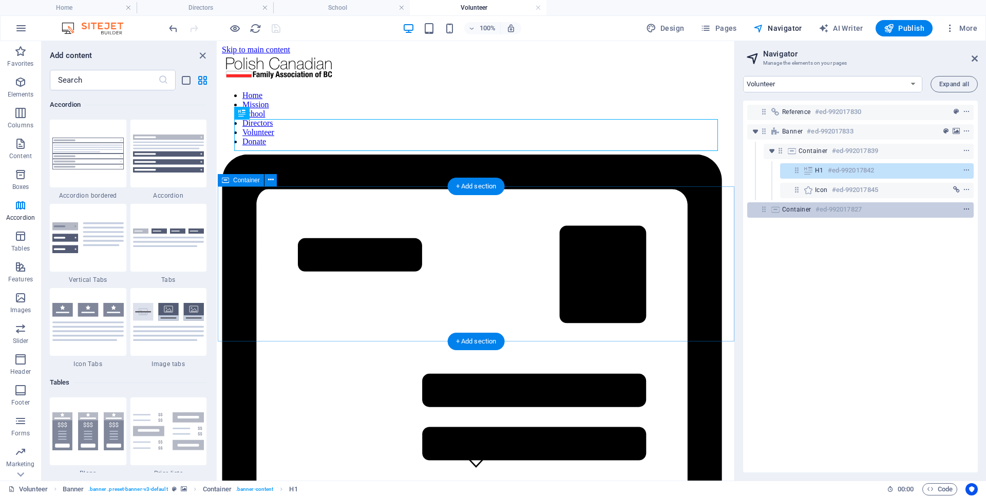
click at [963, 209] on icon "context-menu" at bounding box center [966, 209] width 7 height 7
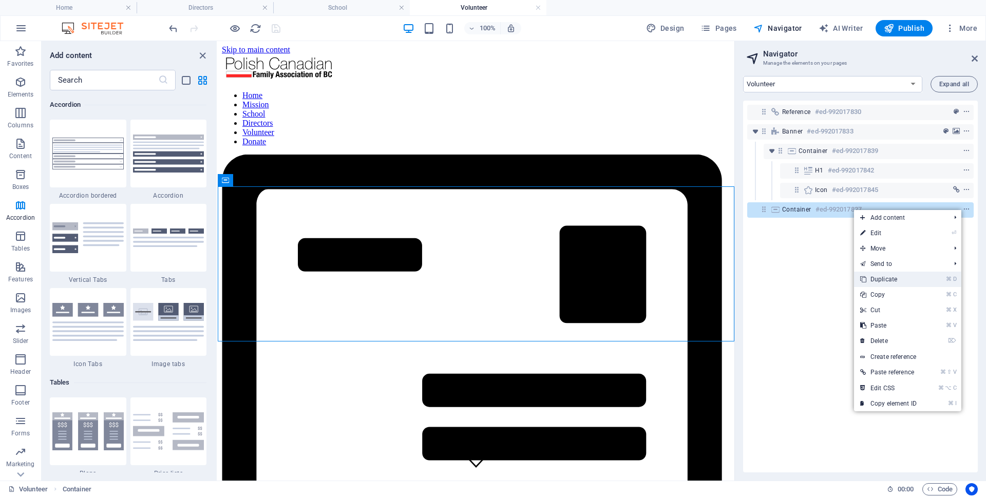
click at [862, 279] on icon at bounding box center [862, 279] width 5 height 15
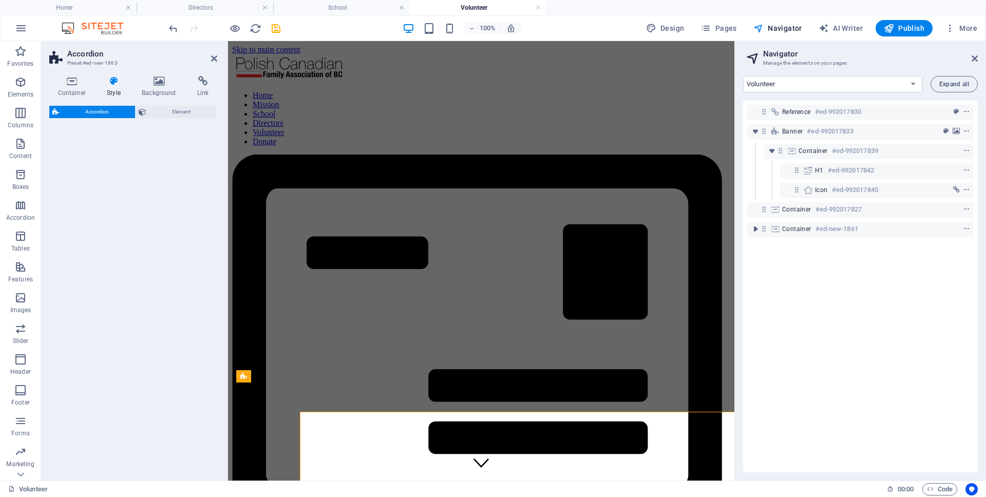
select select "rem"
select select "preset-accordion-v3-default"
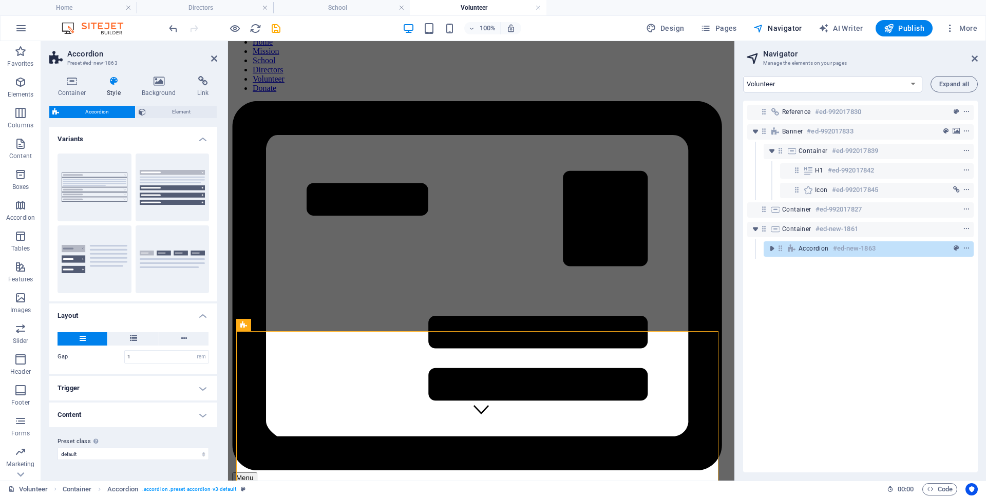
scroll to position [51, 0]
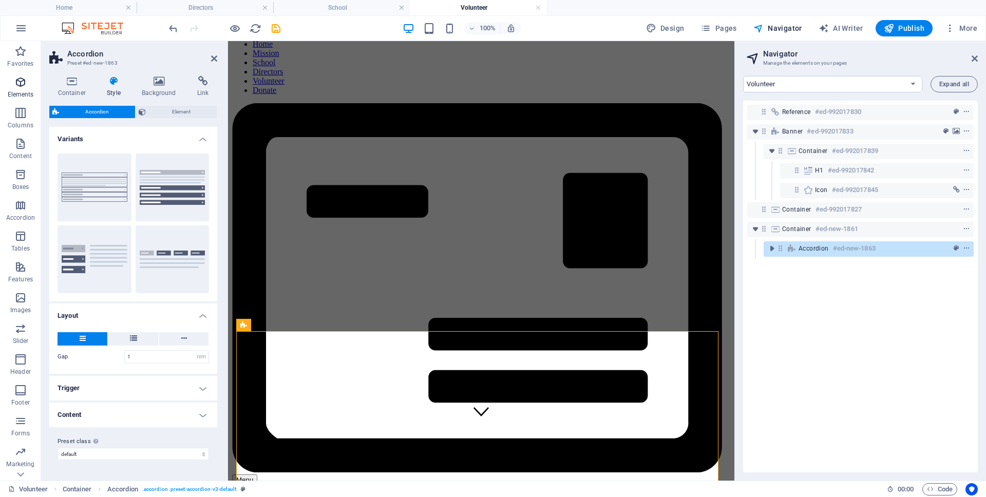
click at [21, 84] on icon "button" at bounding box center [20, 82] width 12 height 12
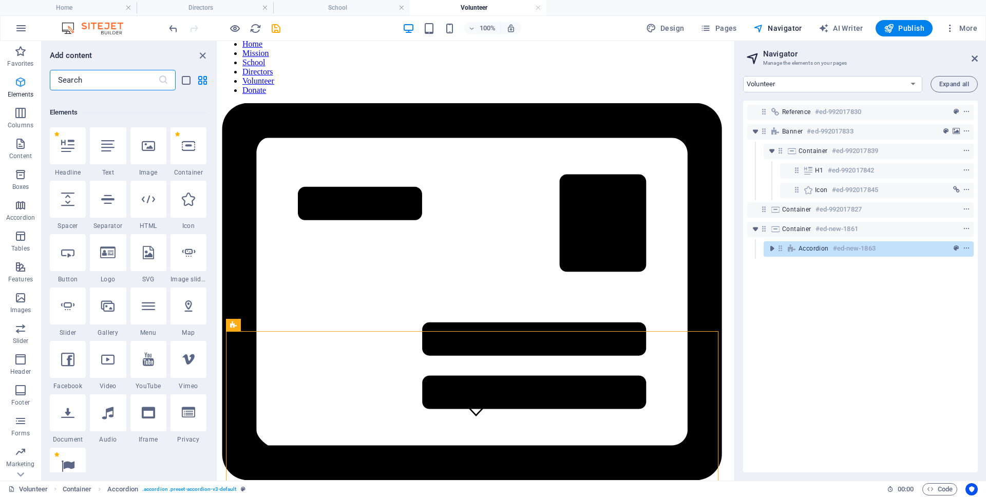
scroll to position [194, 0]
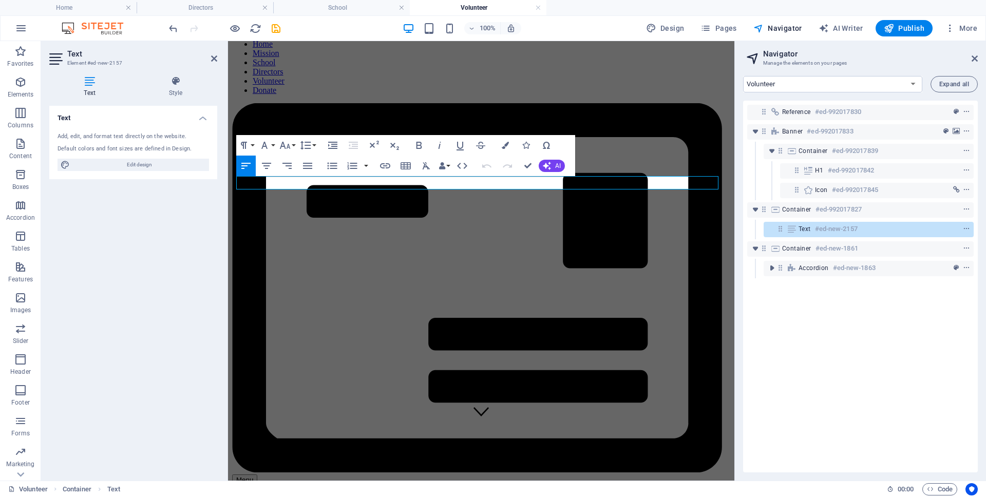
click at [898, 374] on div "Reference #ed-992017830 Banner #ed-992017833 Container #ed-992017839 H1 #ed-992…" at bounding box center [860, 287] width 235 height 372
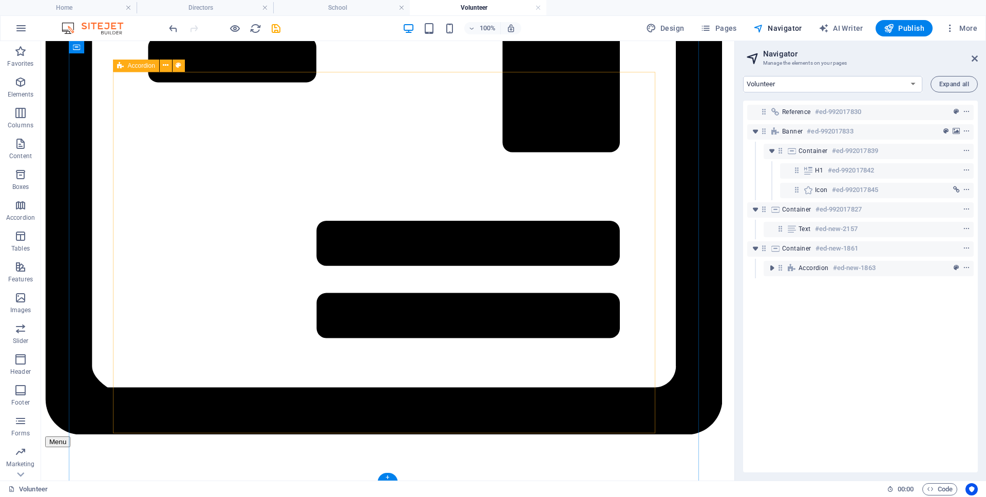
scroll to position [221, 0]
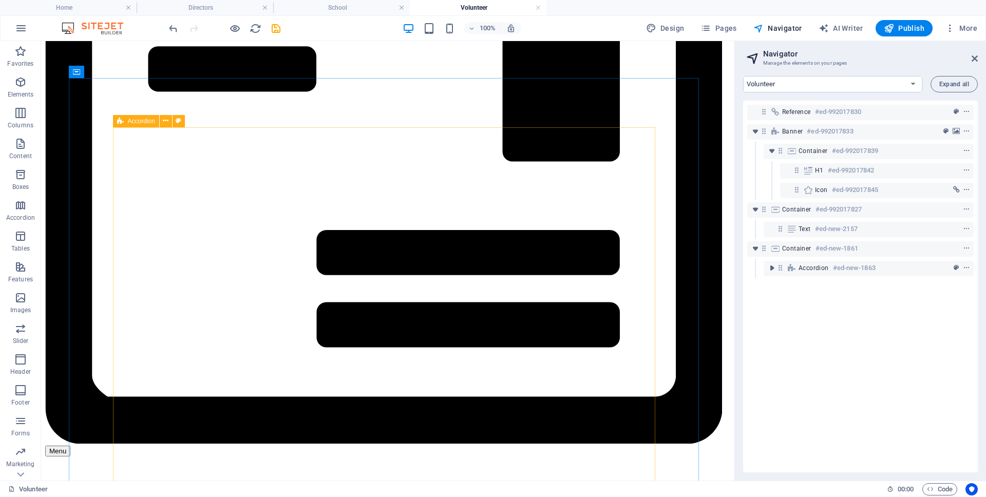
click at [136, 120] on span "Accordion" at bounding box center [141, 121] width 27 height 6
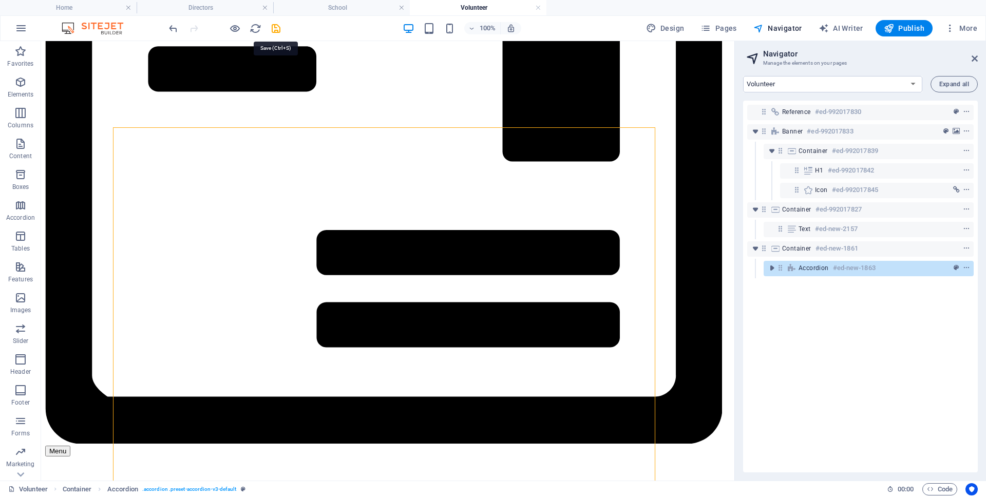
drag, startPoint x: 277, startPoint y: 27, endPoint x: 279, endPoint y: 32, distance: 6.2
click at [277, 27] on icon "save" at bounding box center [276, 29] width 12 height 12
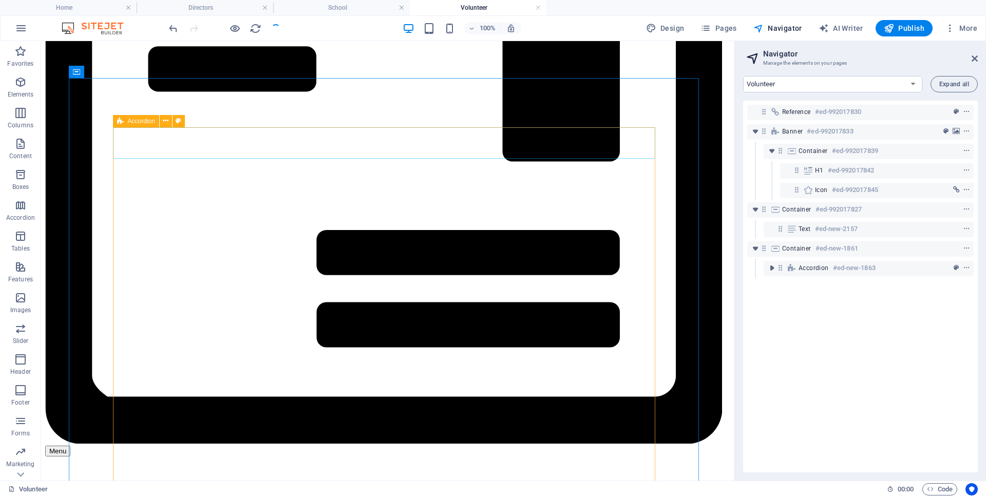
click at [141, 121] on span "Accordion" at bounding box center [141, 121] width 27 height 6
select select "rem"
select select "preset-accordion-v3-default"
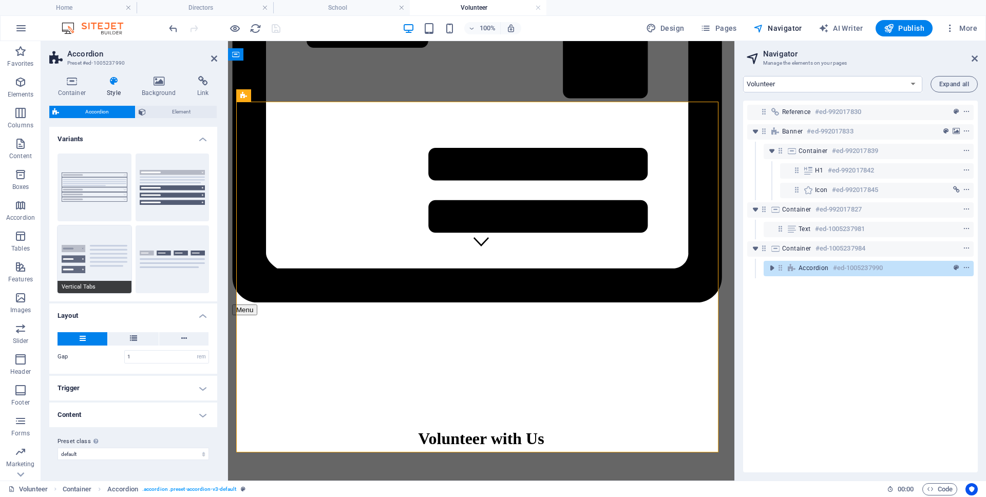
click at [89, 259] on button "Vertical Tabs" at bounding box center [95, 259] width 74 height 68
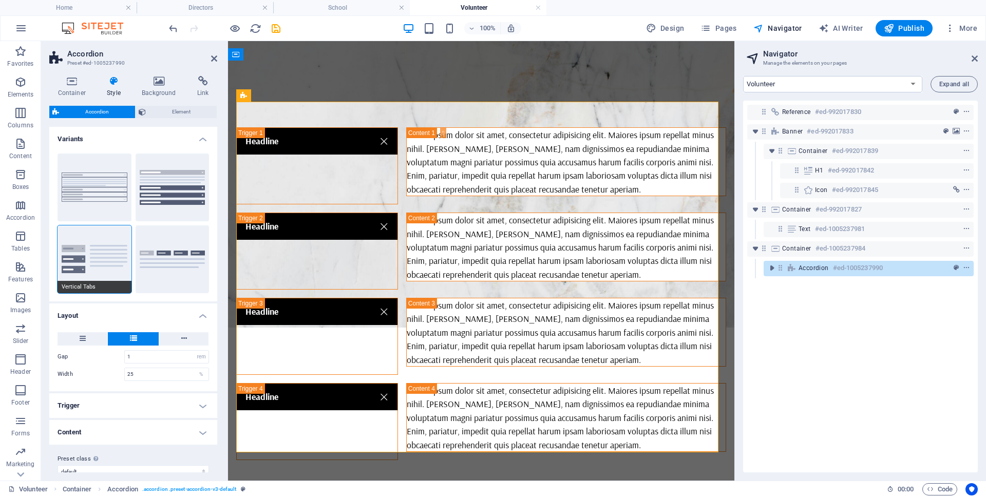
scroll to position [216, 0]
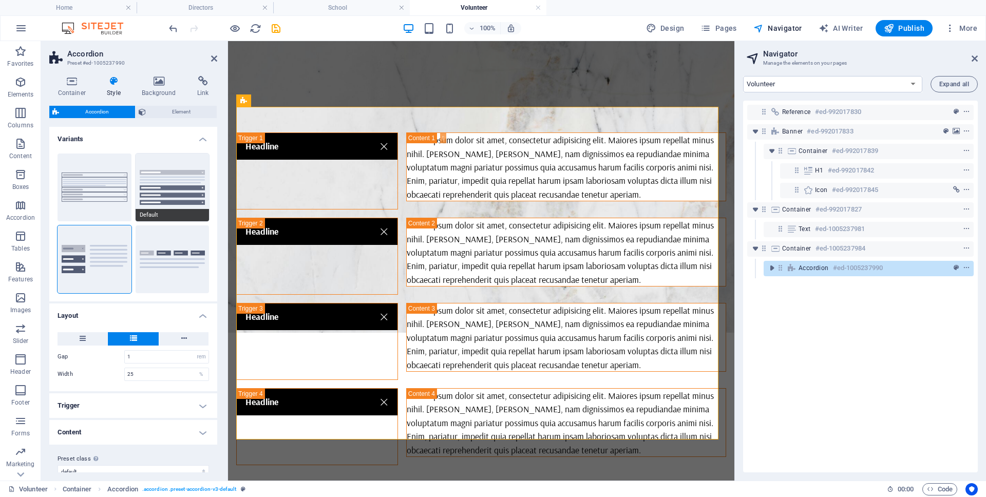
click at [187, 197] on button "Default" at bounding box center [173, 188] width 74 height 68
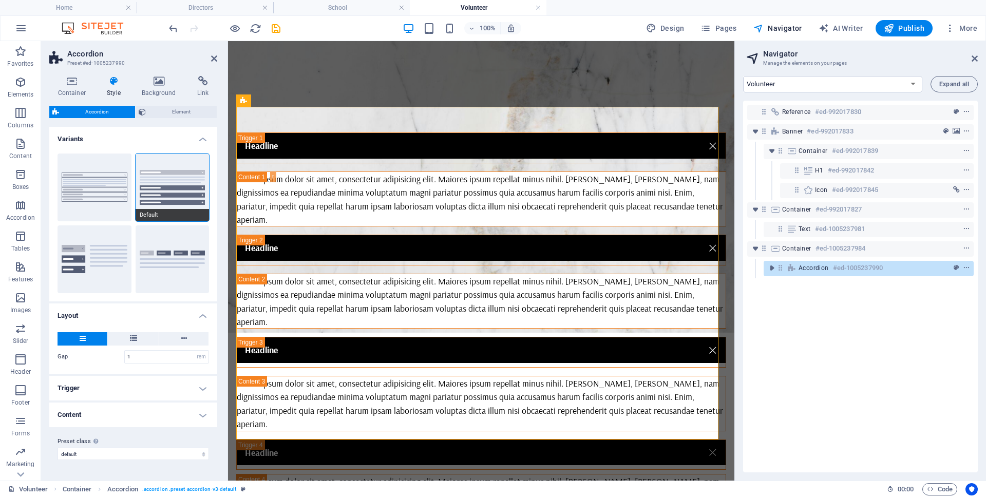
scroll to position [221, 0]
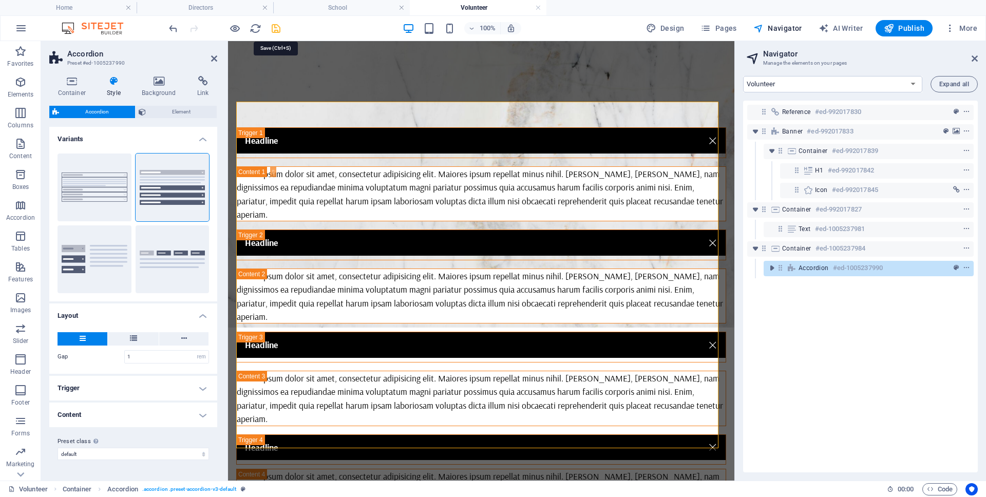
click at [274, 27] on icon "save" at bounding box center [276, 29] width 12 height 12
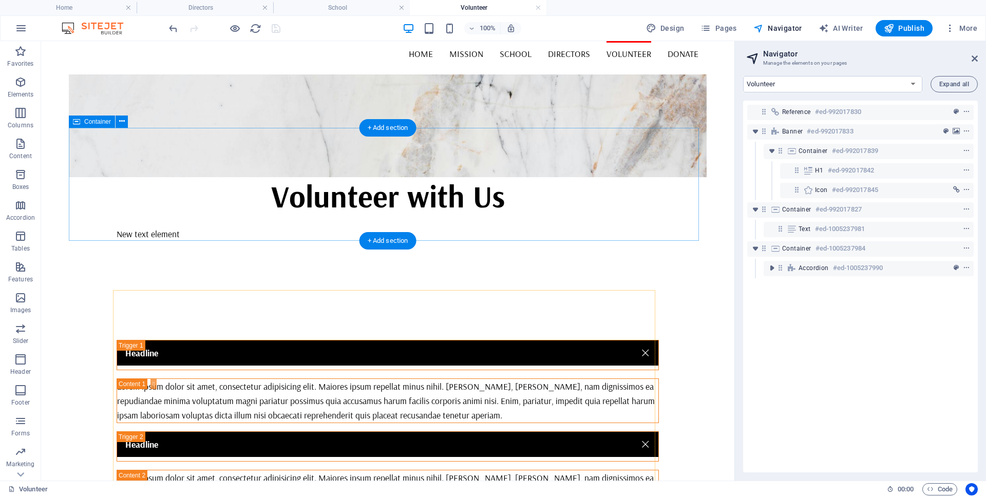
scroll to position [0, 0]
